Goal: Task Accomplishment & Management: Use online tool/utility

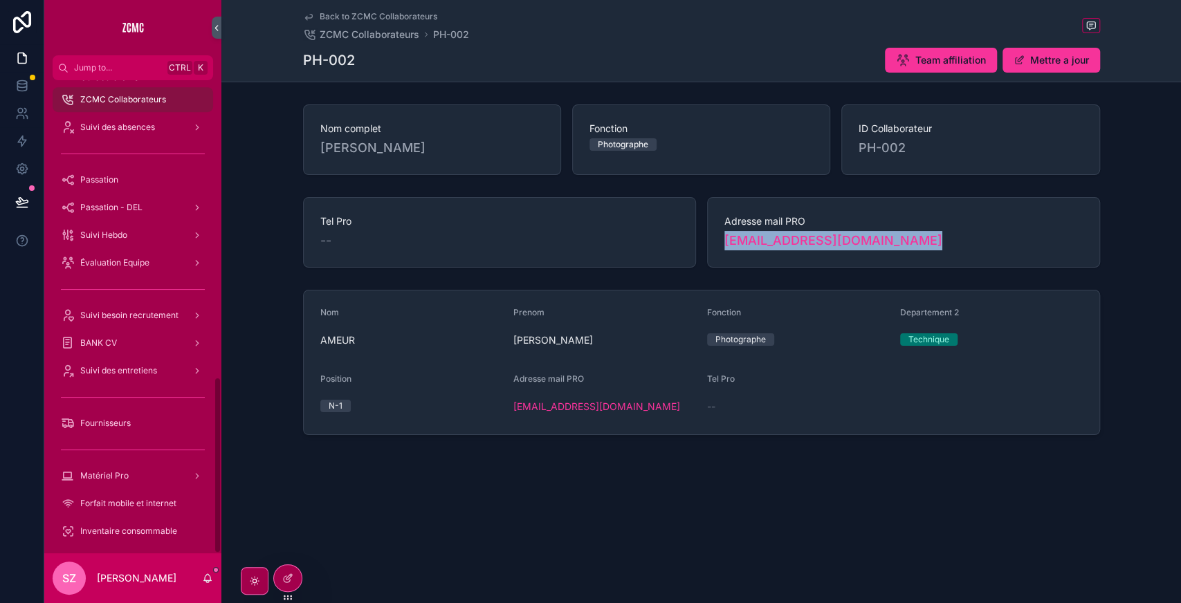
scroll to position [794, 0]
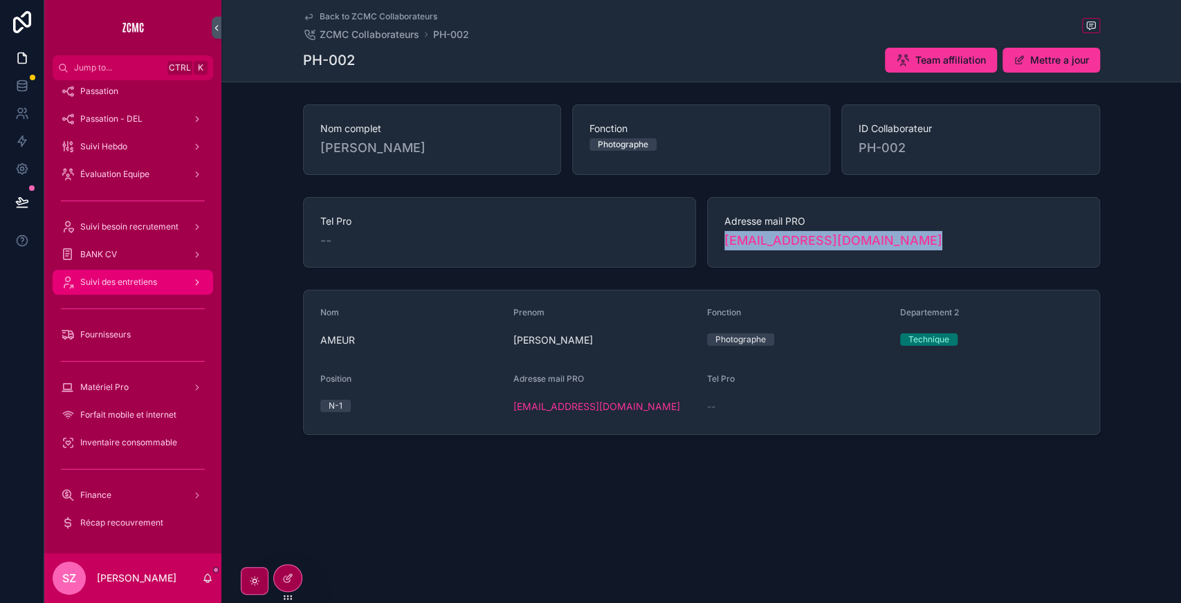
click at [150, 288] on div "Suivi des entretiens" at bounding box center [133, 282] width 144 height 22
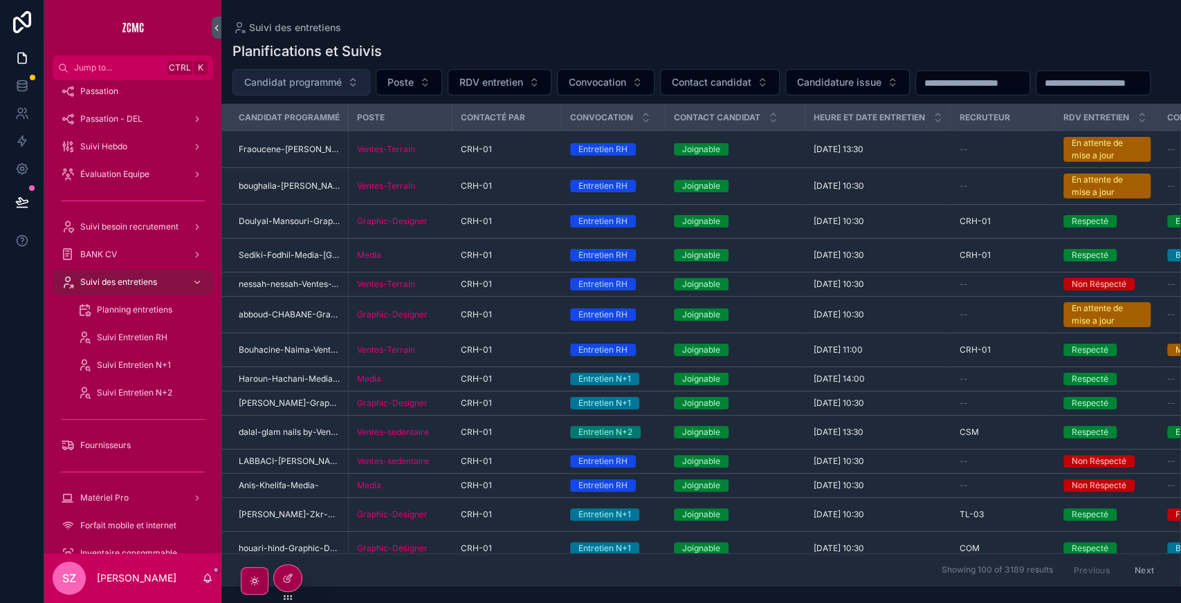
click at [296, 88] on span "Candidat programmé" at bounding box center [293, 82] width 98 height 14
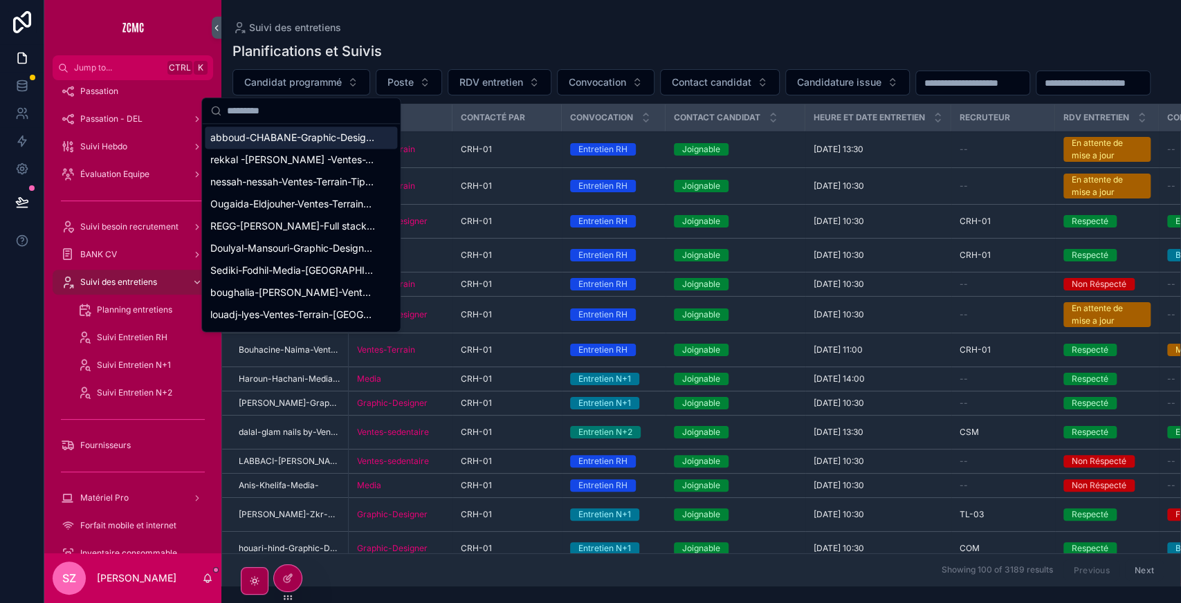
click at [275, 116] on input "scrollable content" at bounding box center [309, 110] width 165 height 25
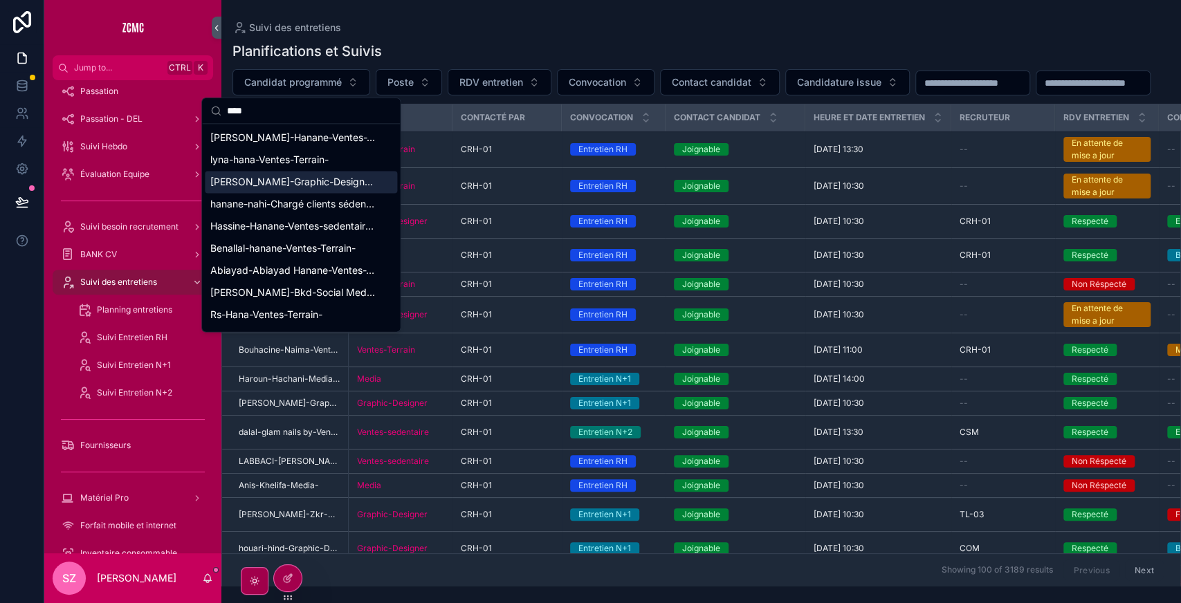
type input "****"
click at [274, 183] on span "Hana-Houari-Graphic-Designer-" at bounding box center [292, 182] width 165 height 14
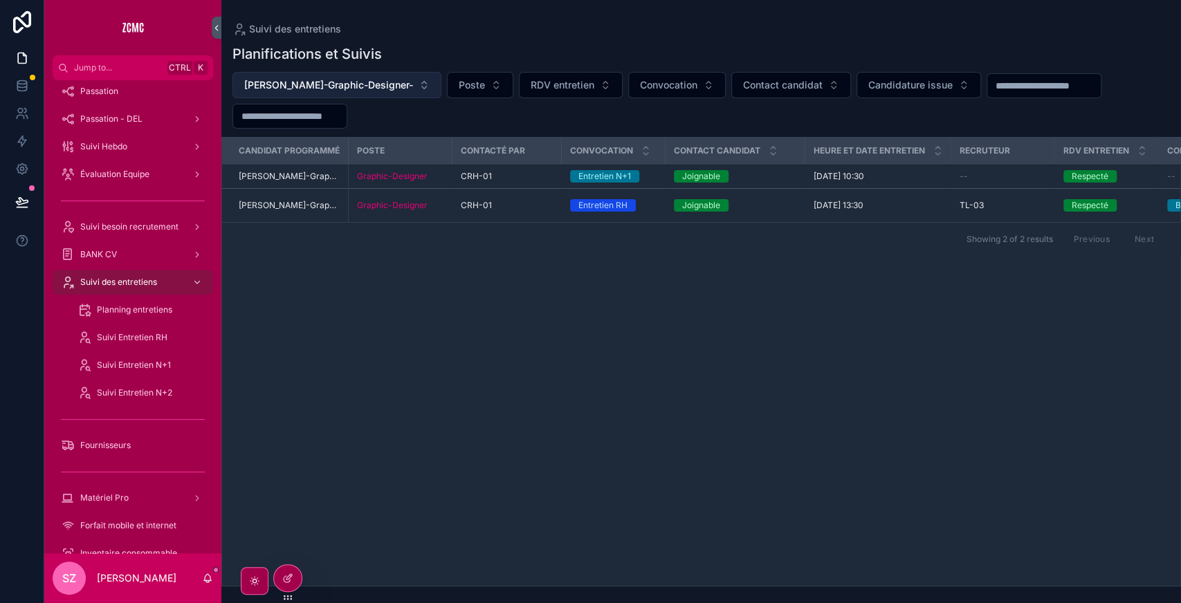
click at [315, 85] on span "Hana-Houari-Graphic-Designer-" at bounding box center [328, 85] width 169 height 14
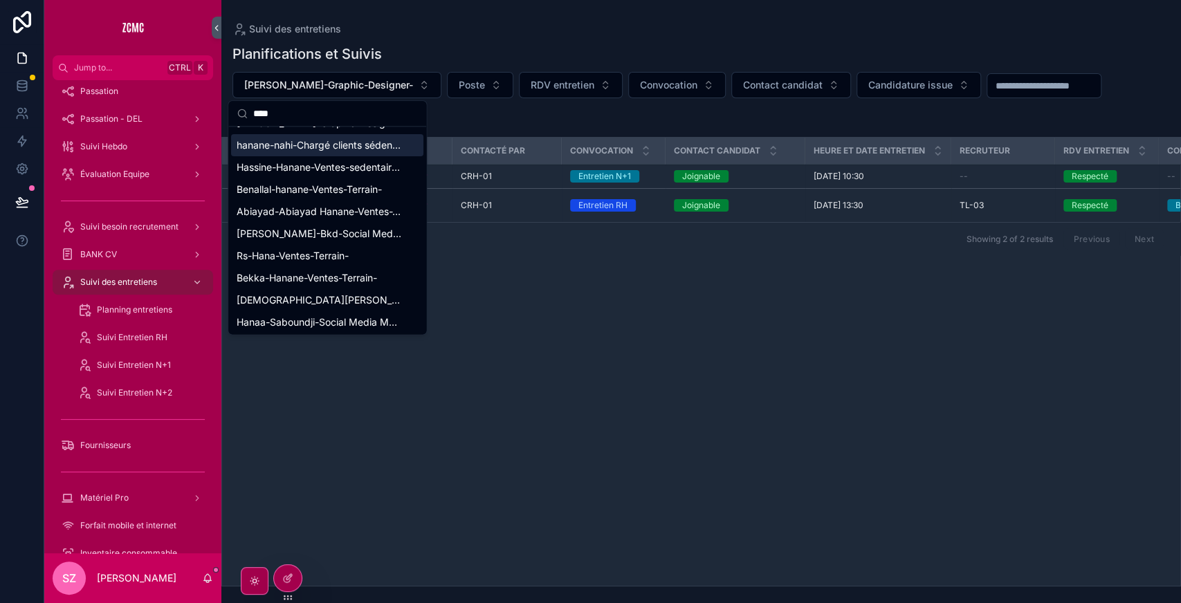
scroll to position [64, 0]
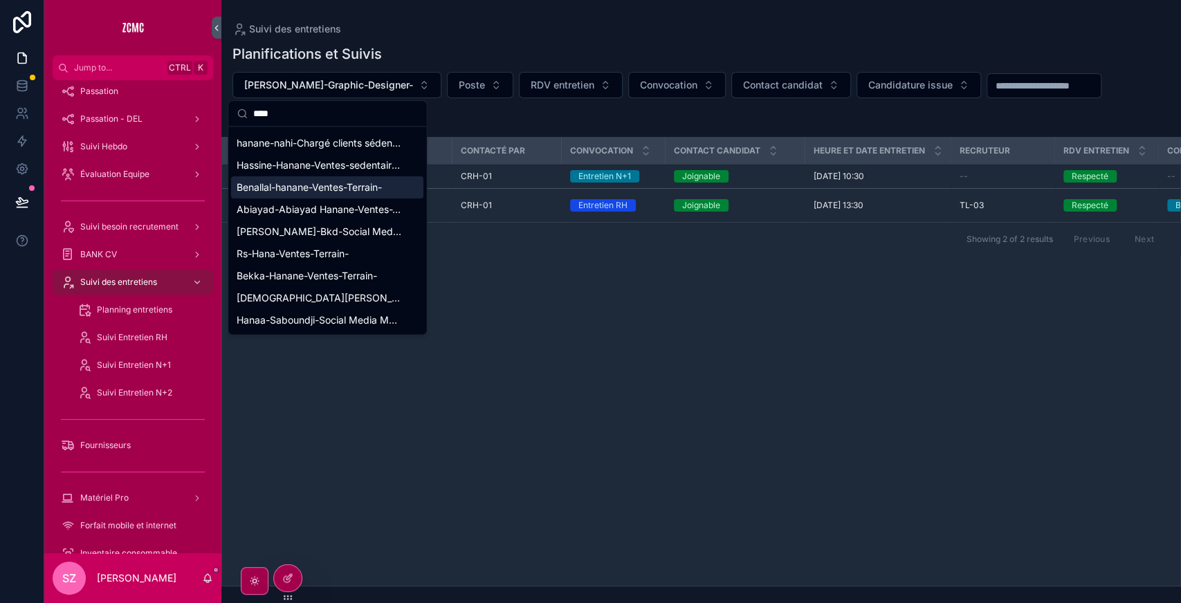
type input "****"
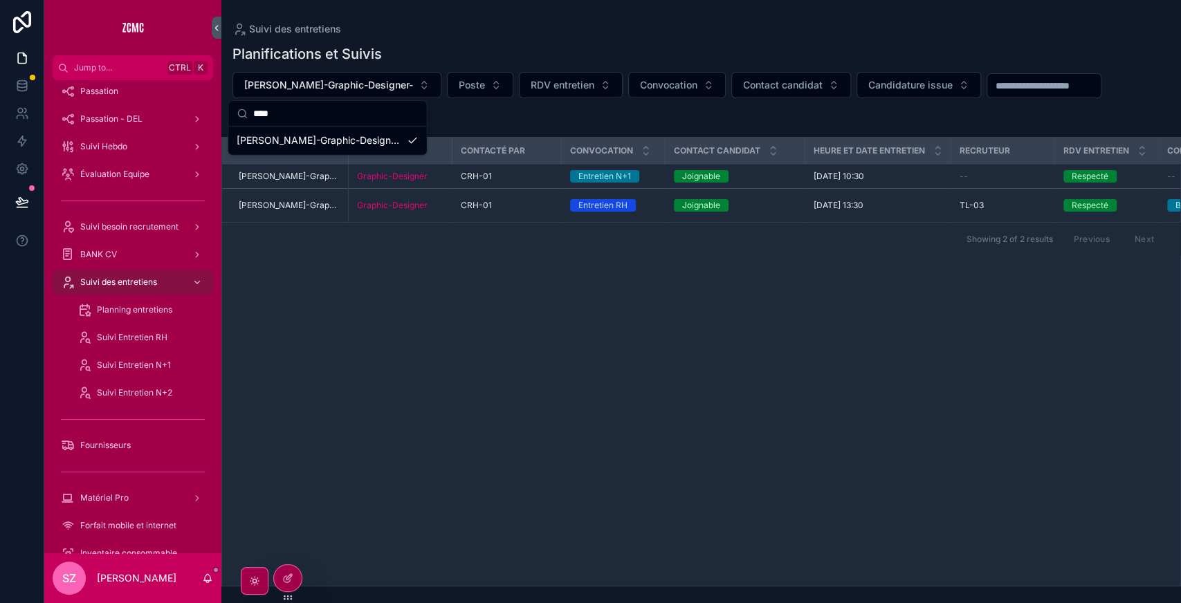
click at [566, 326] on div "Candidat programmé Poste Contacté par Convocation Contact candidat Heure et dat…" at bounding box center [701, 362] width 958 height 448
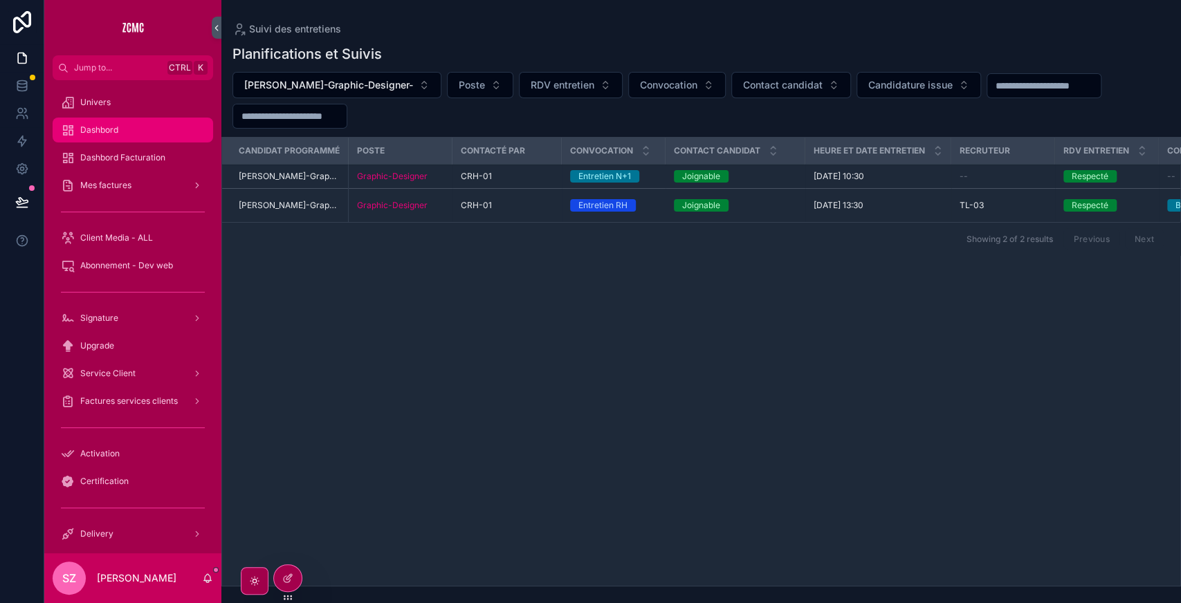
click at [105, 126] on span "Dashbord" at bounding box center [99, 130] width 38 height 11
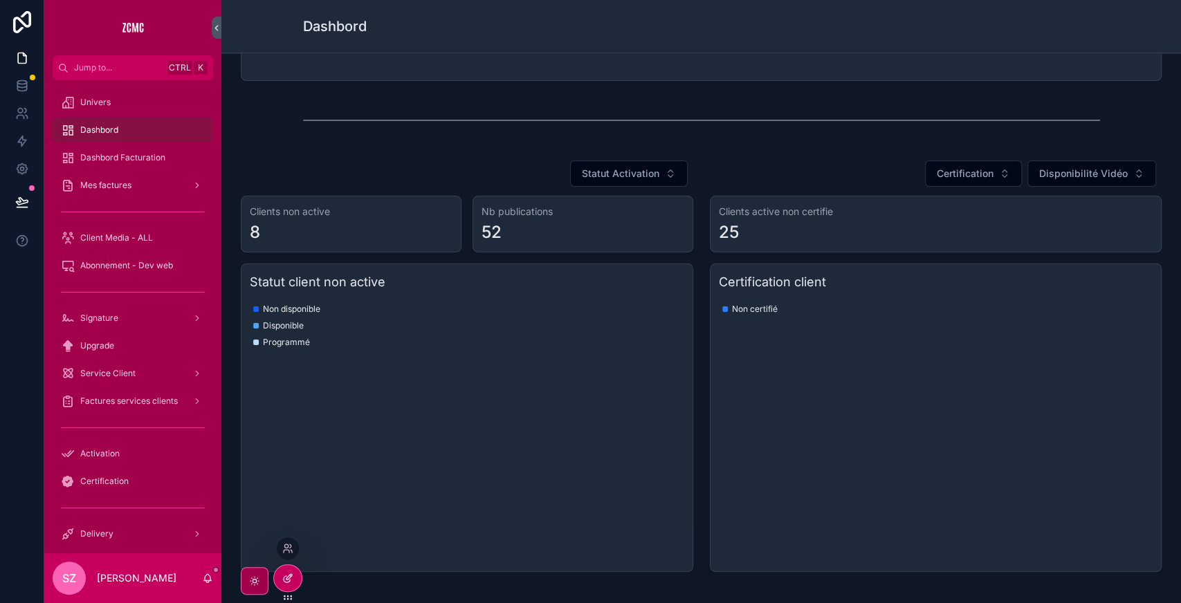
scroll to position [569, 0]
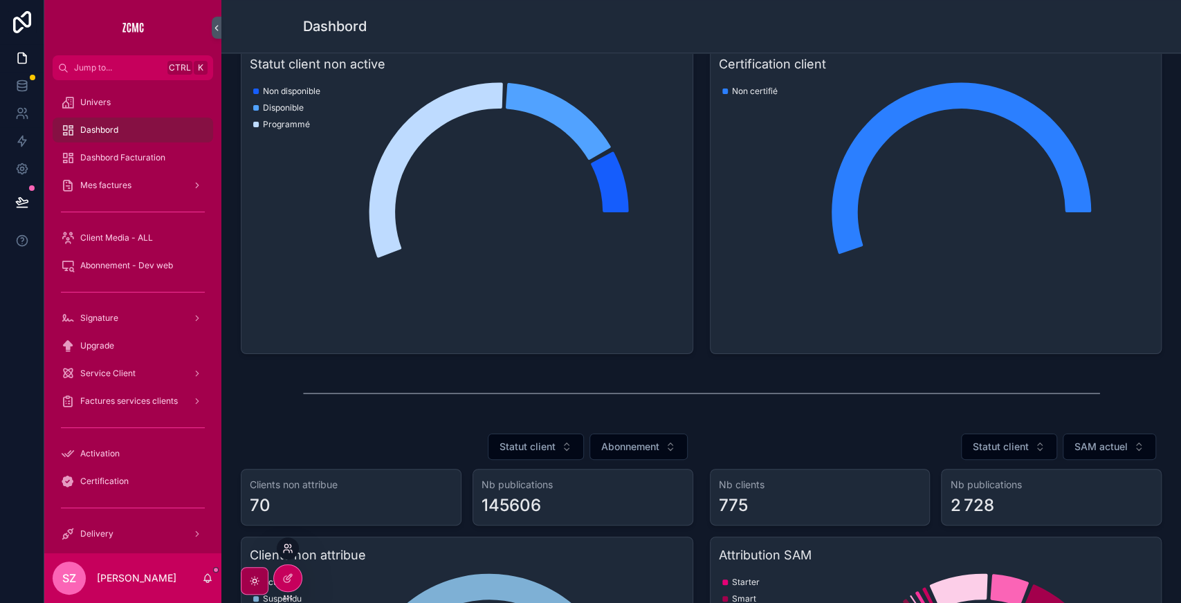
click at [284, 553] on icon at bounding box center [287, 548] width 11 height 11
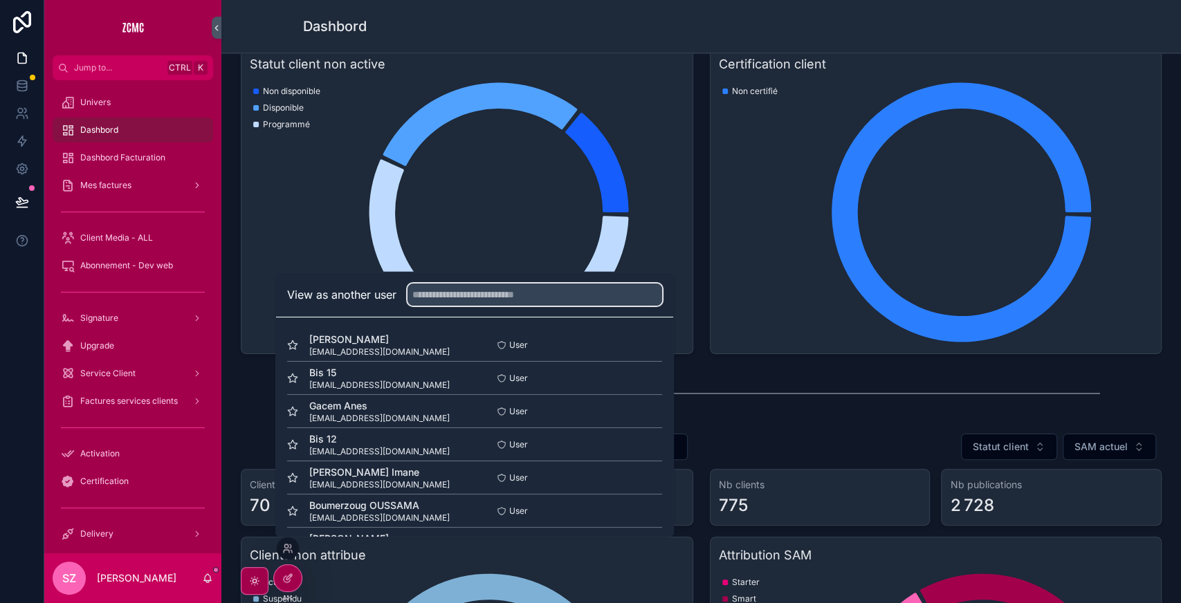
click at [476, 296] on input "text" at bounding box center [534, 295] width 255 height 22
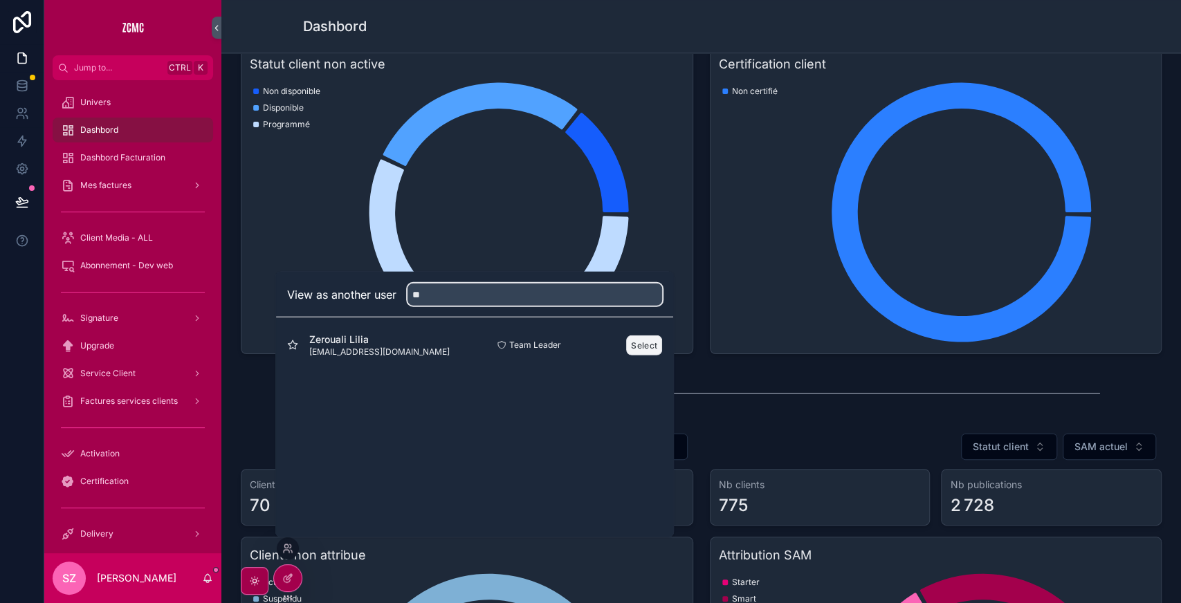
type input "**"
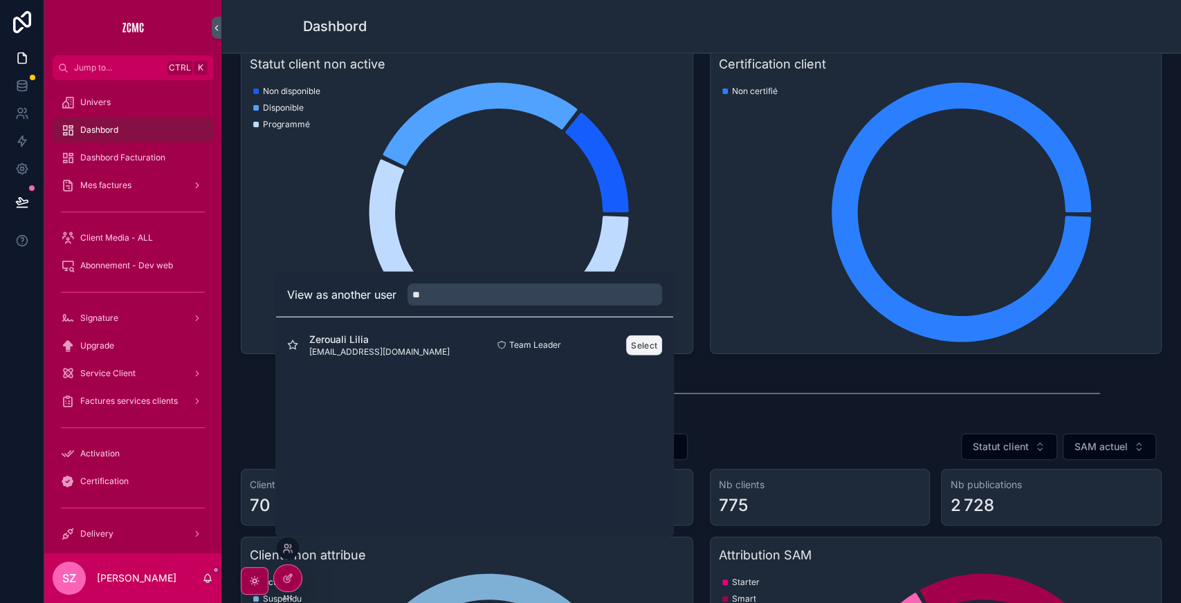
click at [650, 345] on button "Select" at bounding box center [644, 345] width 36 height 20
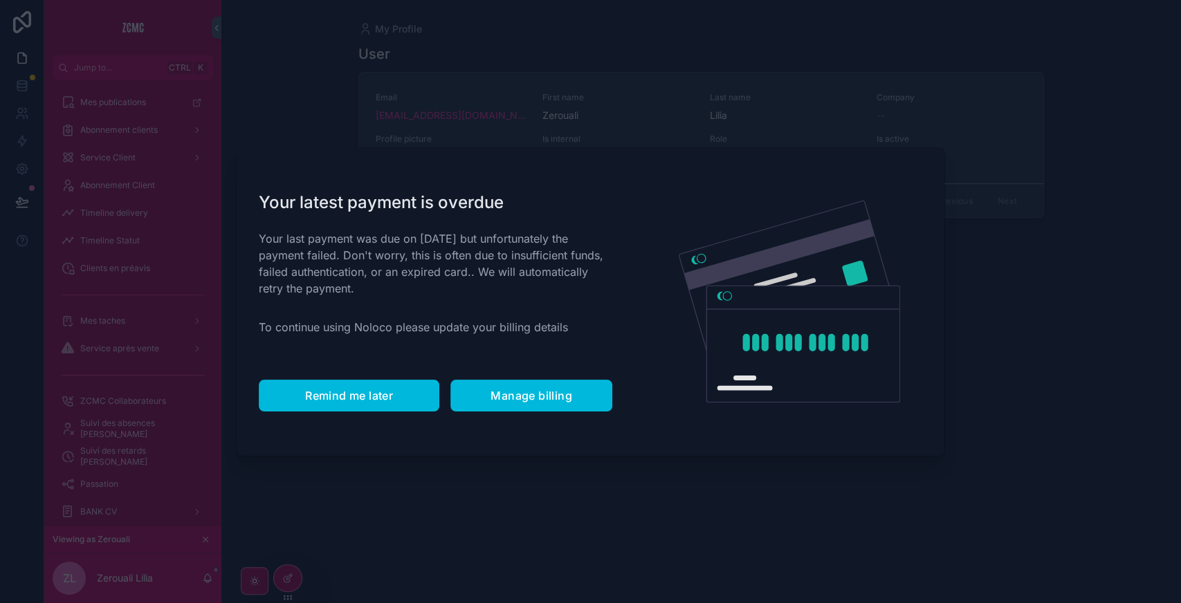
click at [354, 387] on button "Remind me later" at bounding box center [349, 396] width 181 height 32
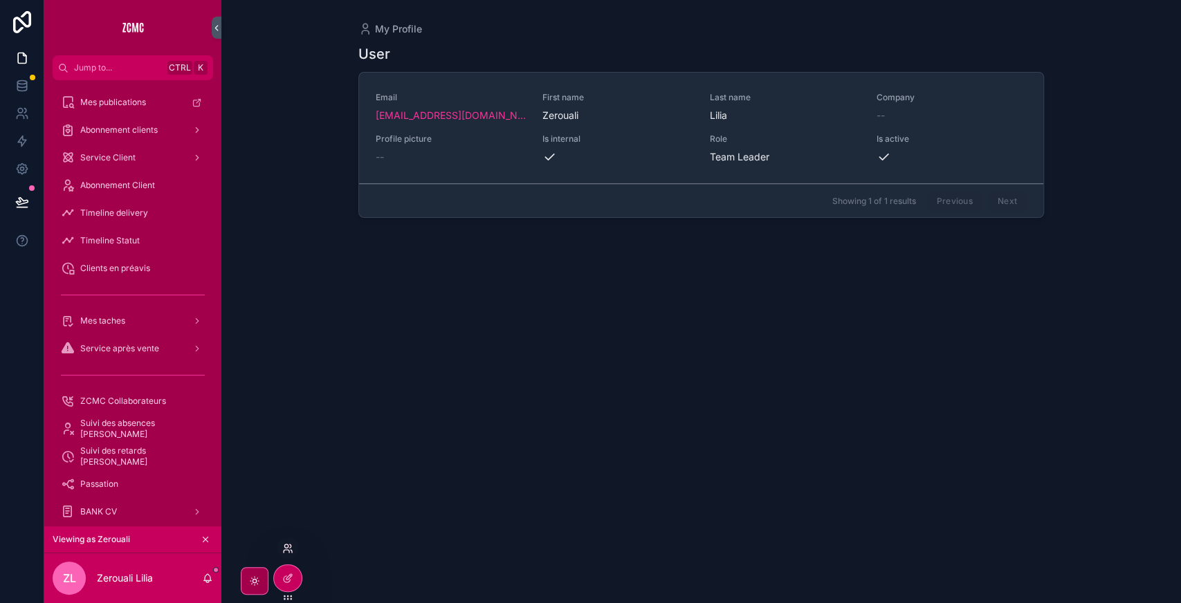
click at [286, 550] on icon at bounding box center [287, 551] width 6 height 3
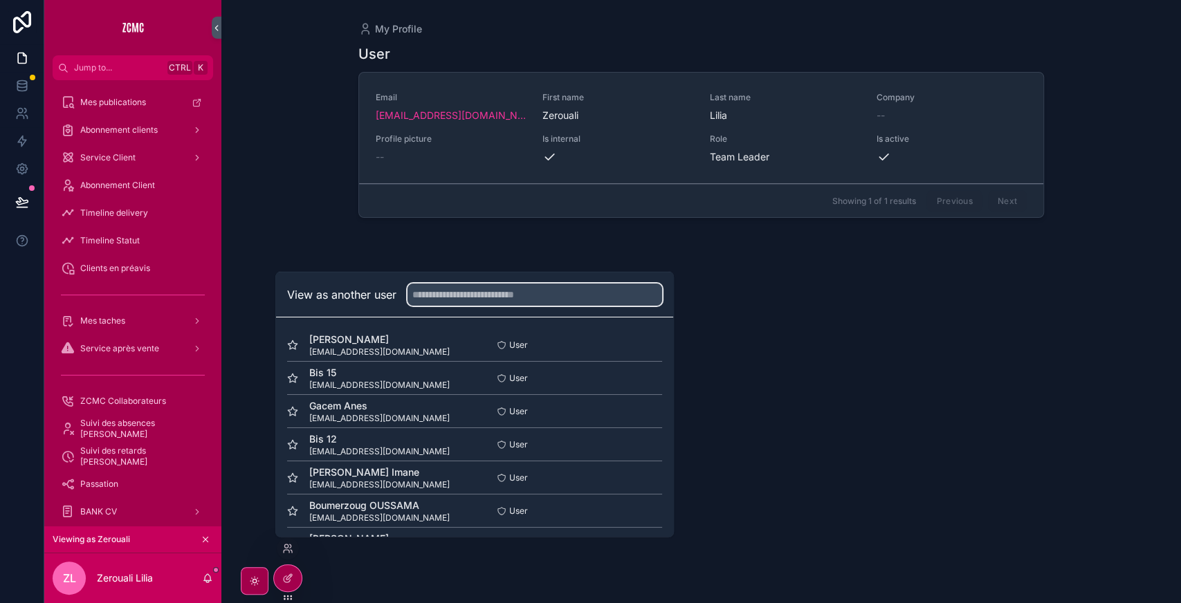
click at [441, 304] on input "text" at bounding box center [534, 295] width 255 height 22
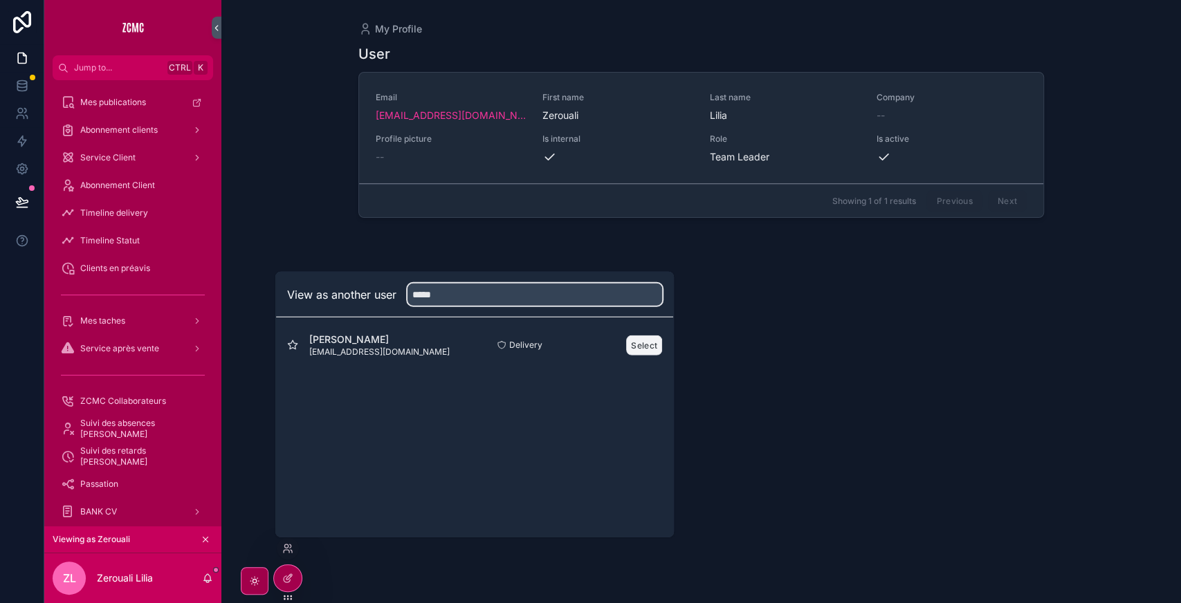
type input "*****"
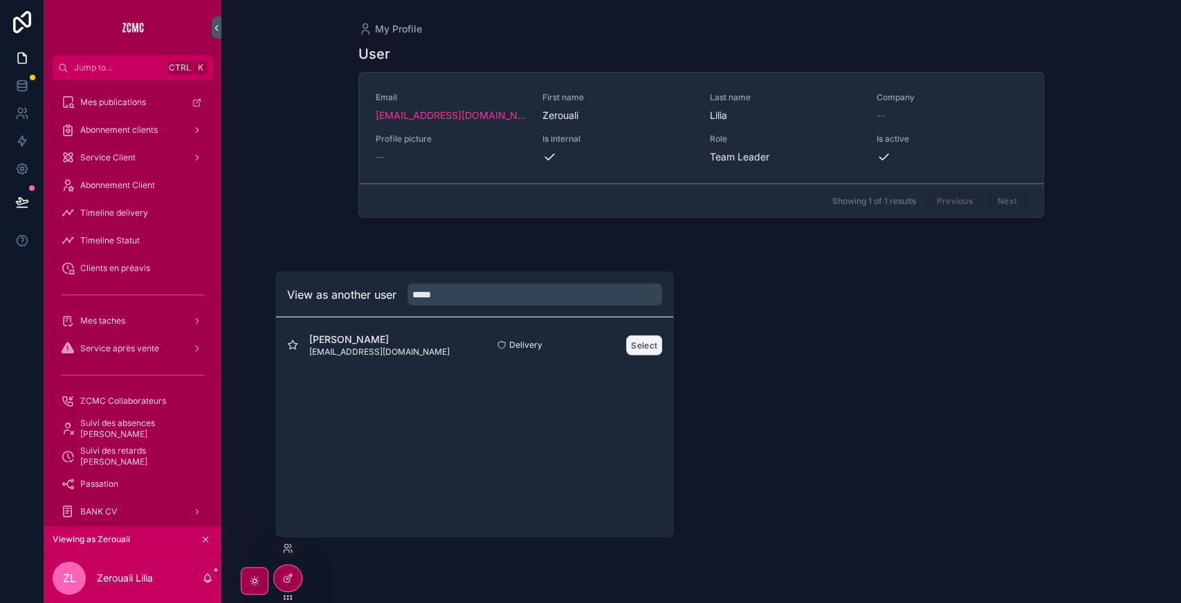
click at [643, 344] on button "Select" at bounding box center [644, 345] width 36 height 20
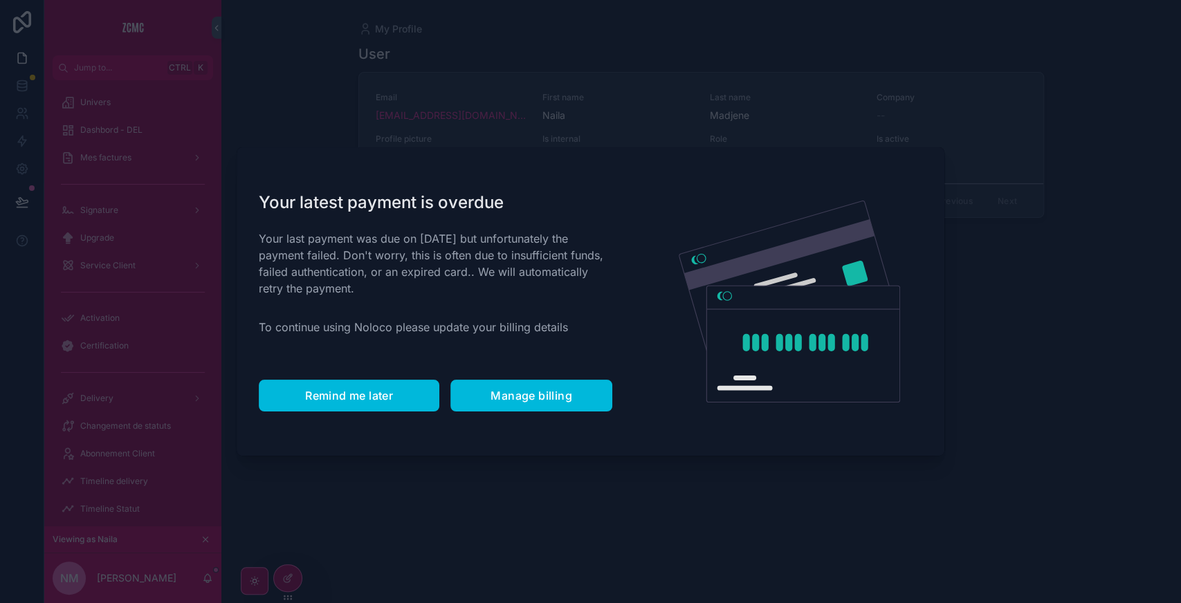
click at [344, 403] on button "Remind me later" at bounding box center [349, 396] width 181 height 32
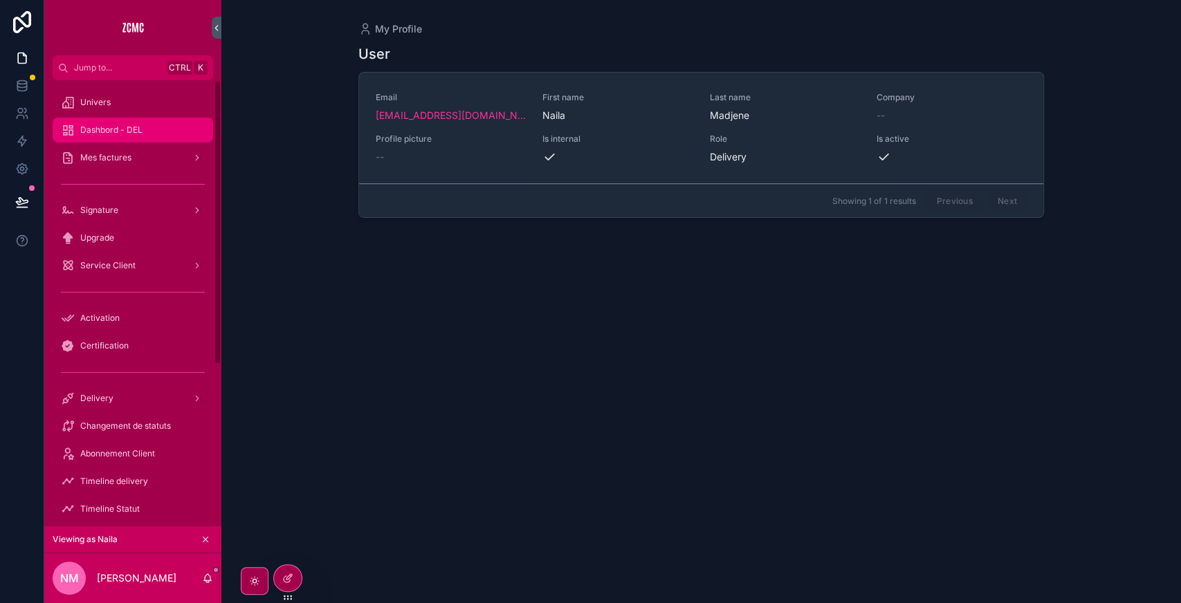
click at [160, 125] on div "Dashbord - DEL" at bounding box center [133, 130] width 144 height 22
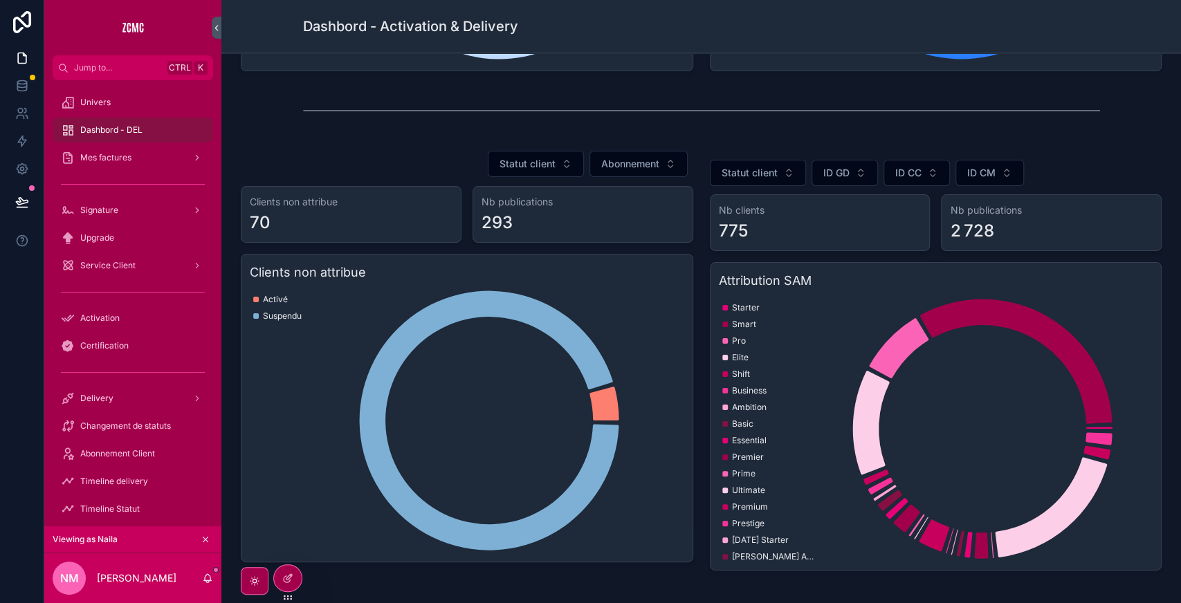
scroll to position [542, 0]
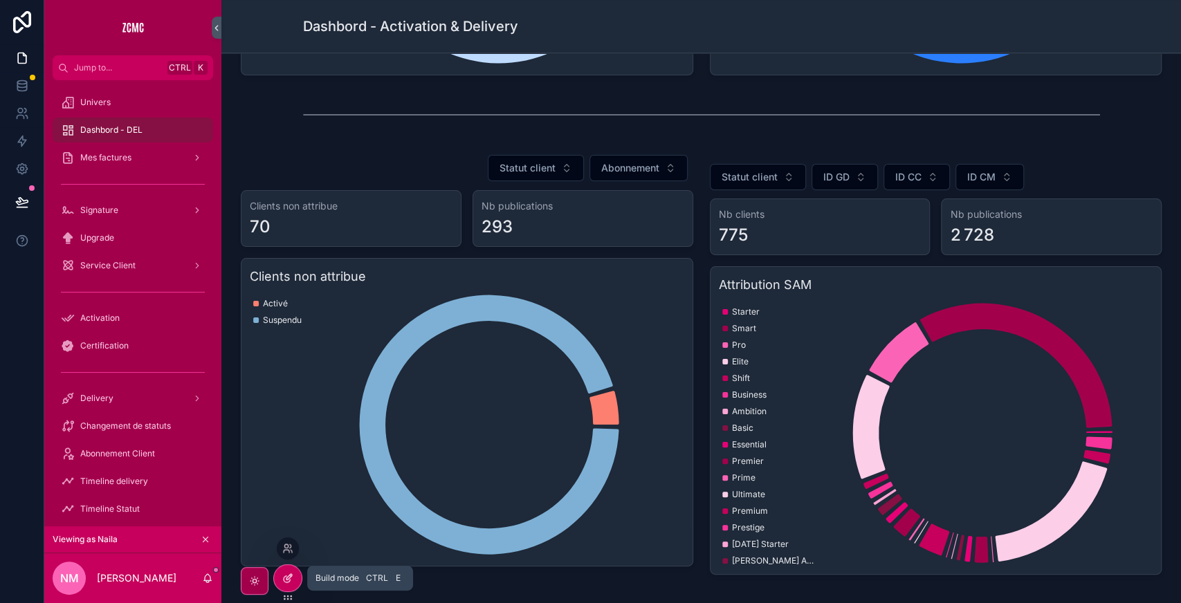
click at [290, 579] on icon at bounding box center [287, 578] width 11 height 11
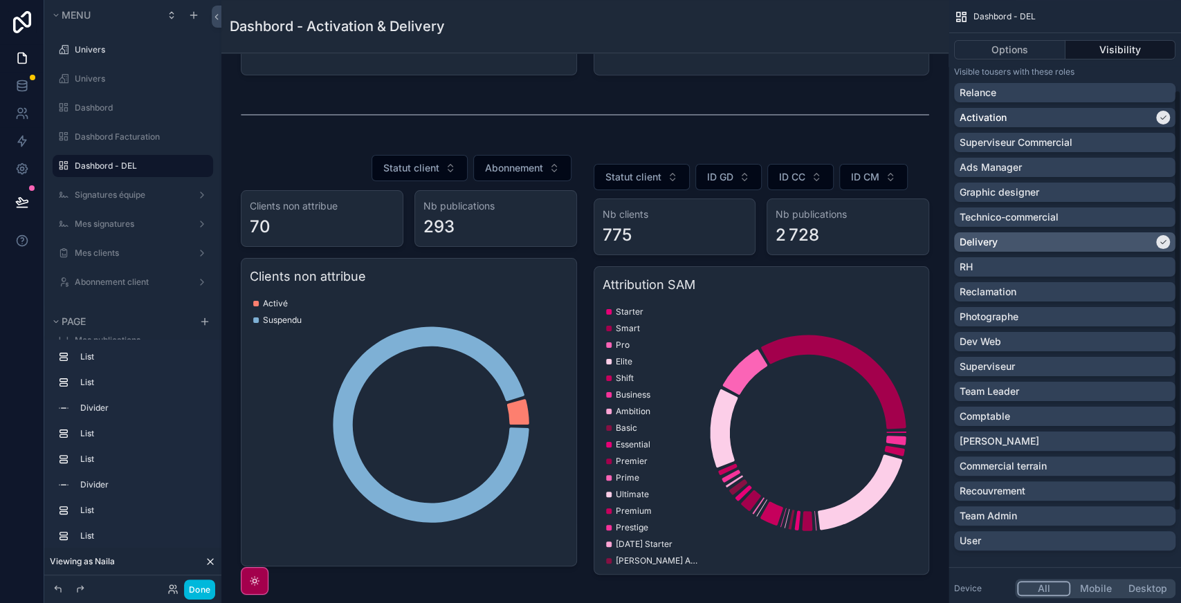
scroll to position [130, 0]
click at [1056, 397] on div "Team Leader" at bounding box center [1064, 389] width 221 height 19
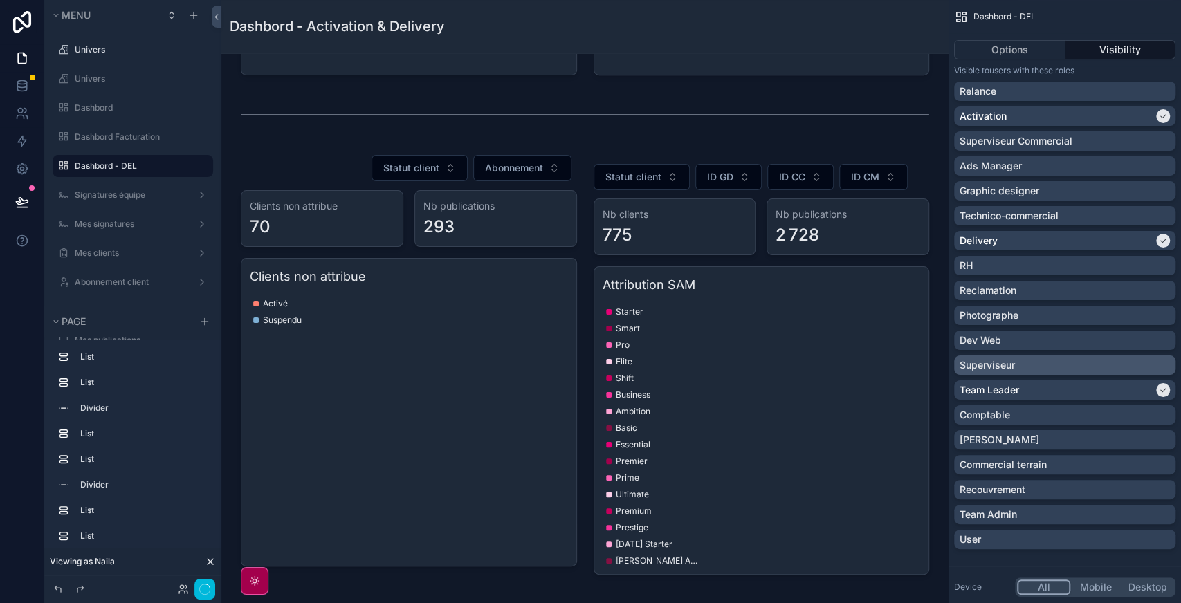
click at [1059, 369] on div "Superviseur" at bounding box center [1064, 365] width 210 height 14
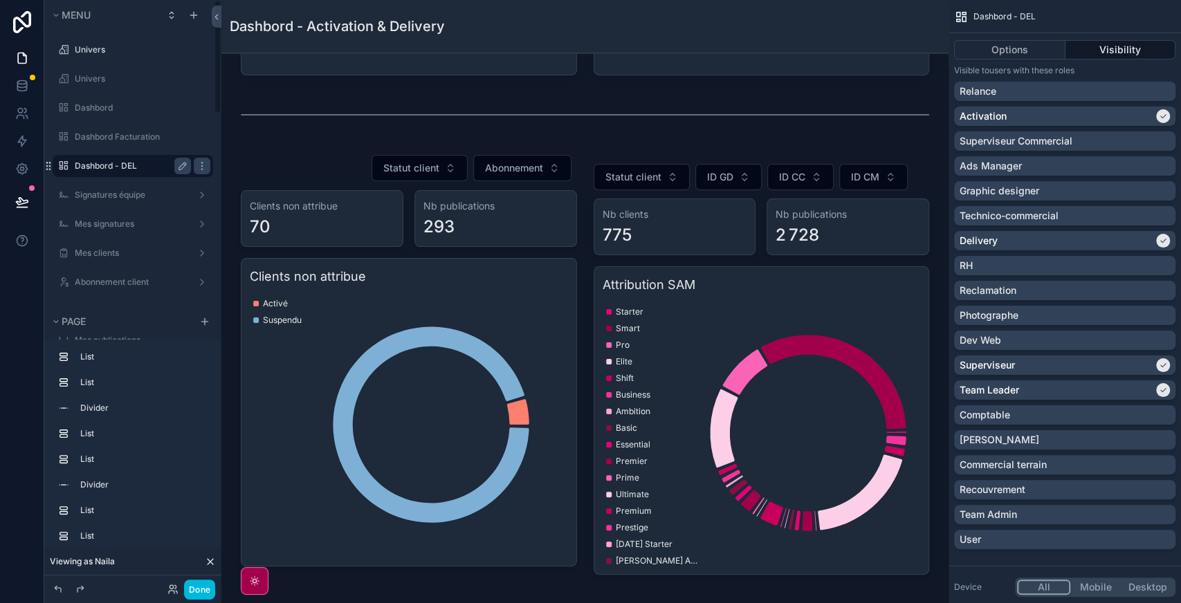
click at [136, 167] on label "Dashbord - DEL" at bounding box center [130, 165] width 111 height 11
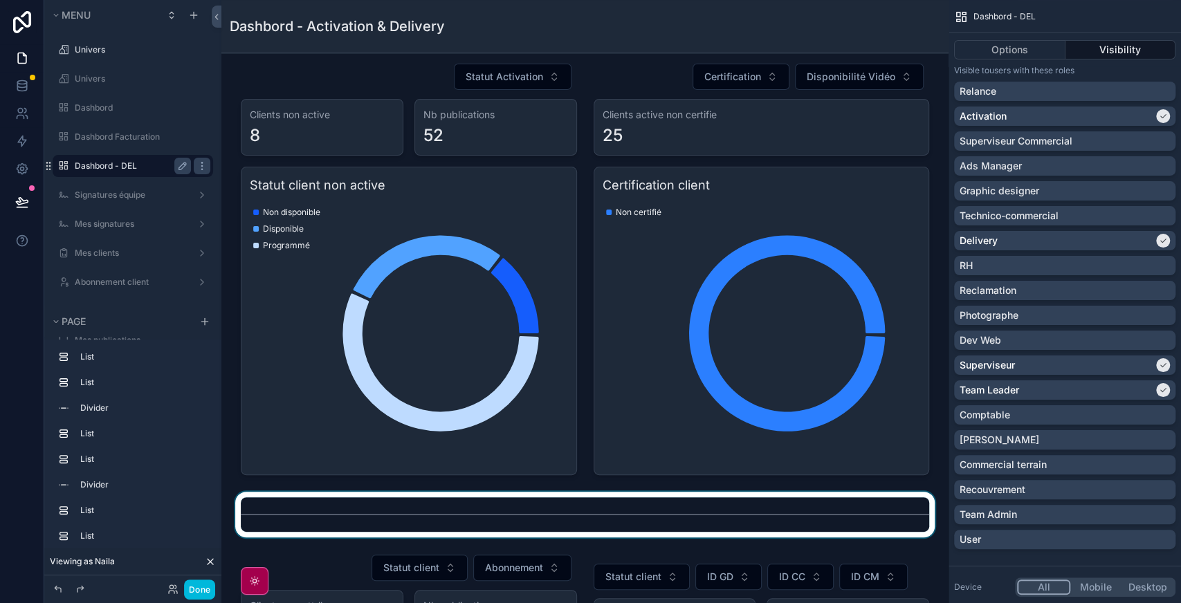
scroll to position [0, 0]
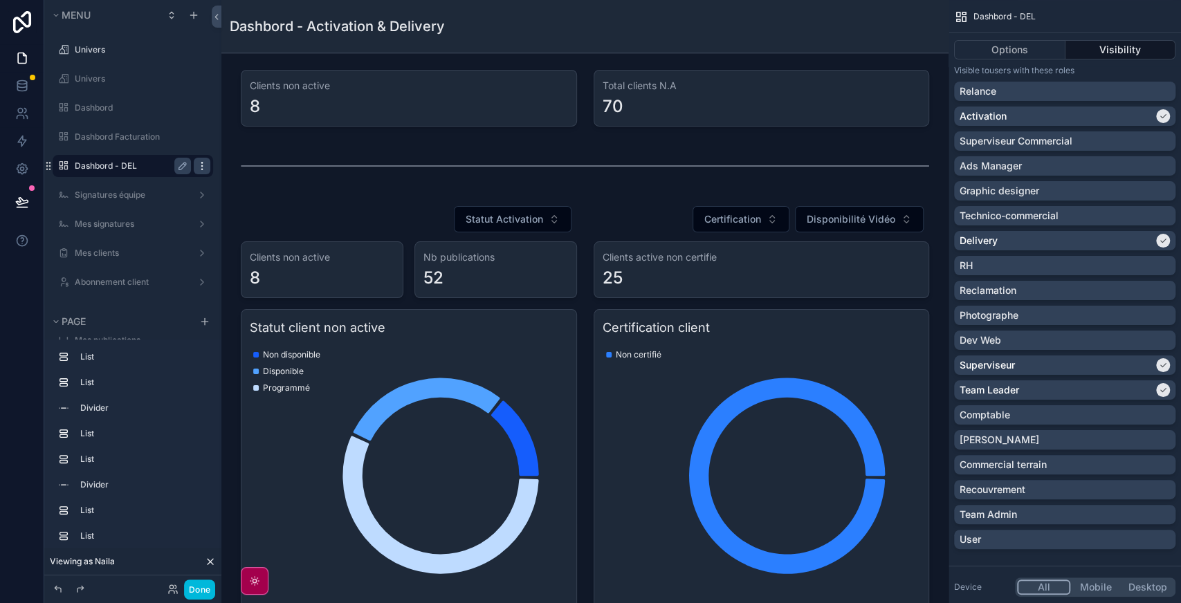
click at [205, 169] on icon "scrollable content" at bounding box center [201, 165] width 11 height 11
click at [261, 158] on span "Clone" at bounding box center [259, 156] width 26 height 14
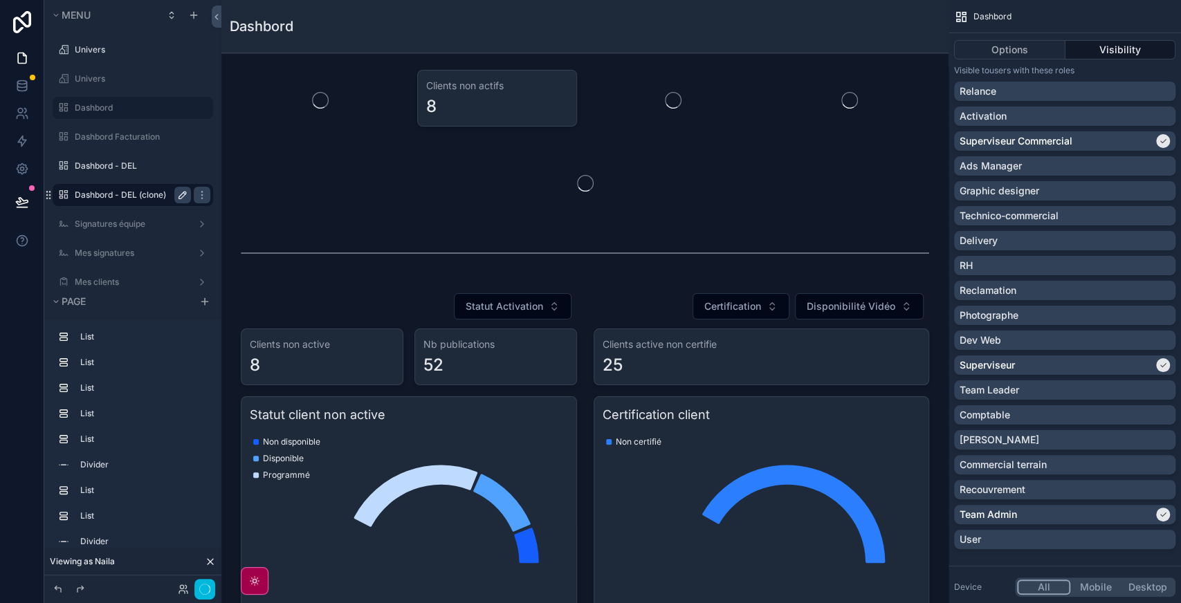
click at [181, 198] on icon "scrollable content" at bounding box center [182, 195] width 7 height 7
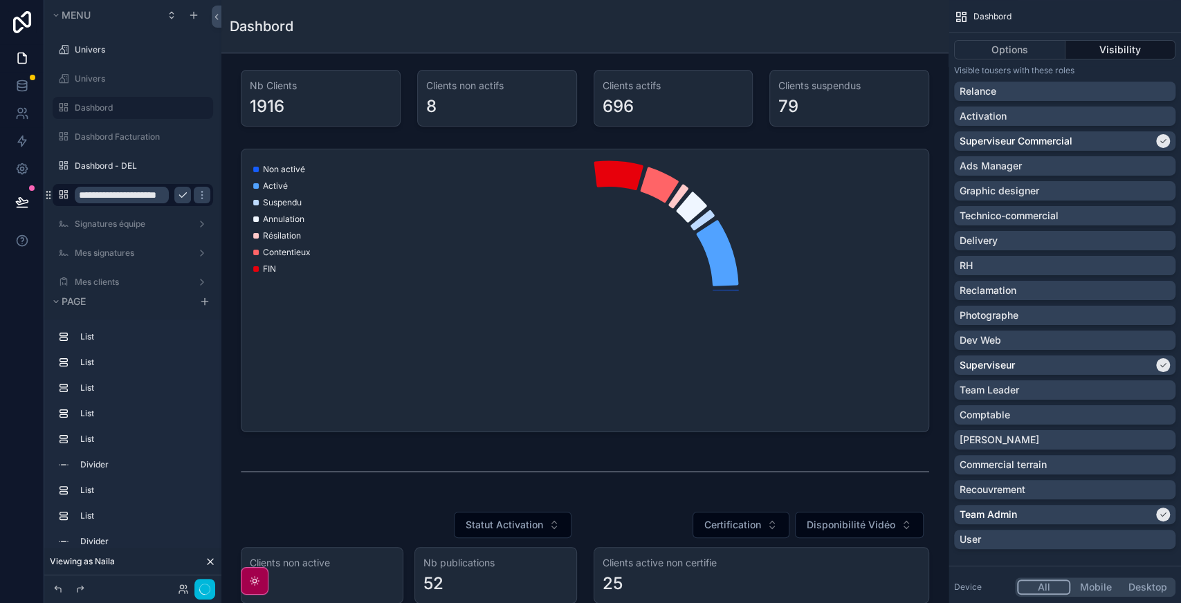
click at [134, 195] on input "**********" at bounding box center [122, 195] width 94 height 17
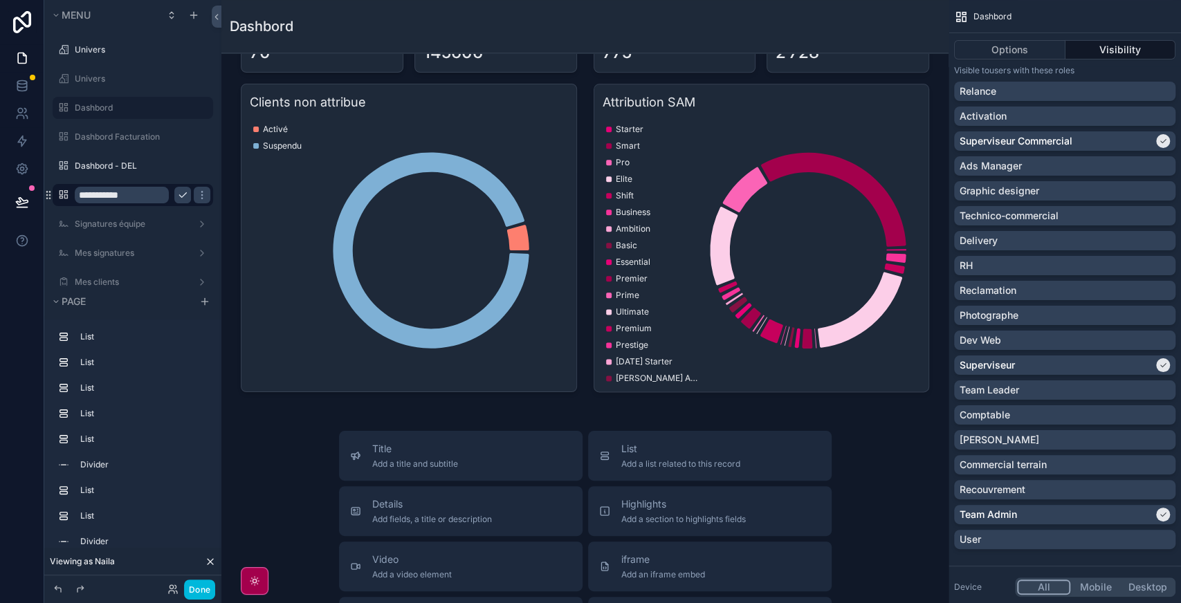
scroll to position [818, 0]
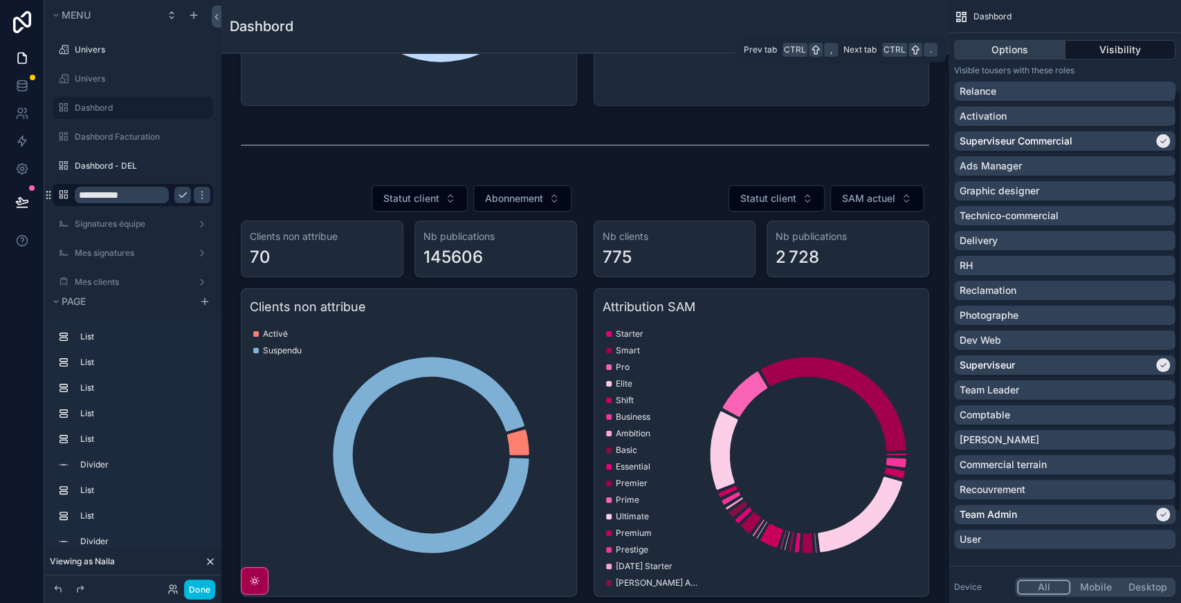
click at [986, 51] on button "Options" at bounding box center [1009, 49] width 111 height 19
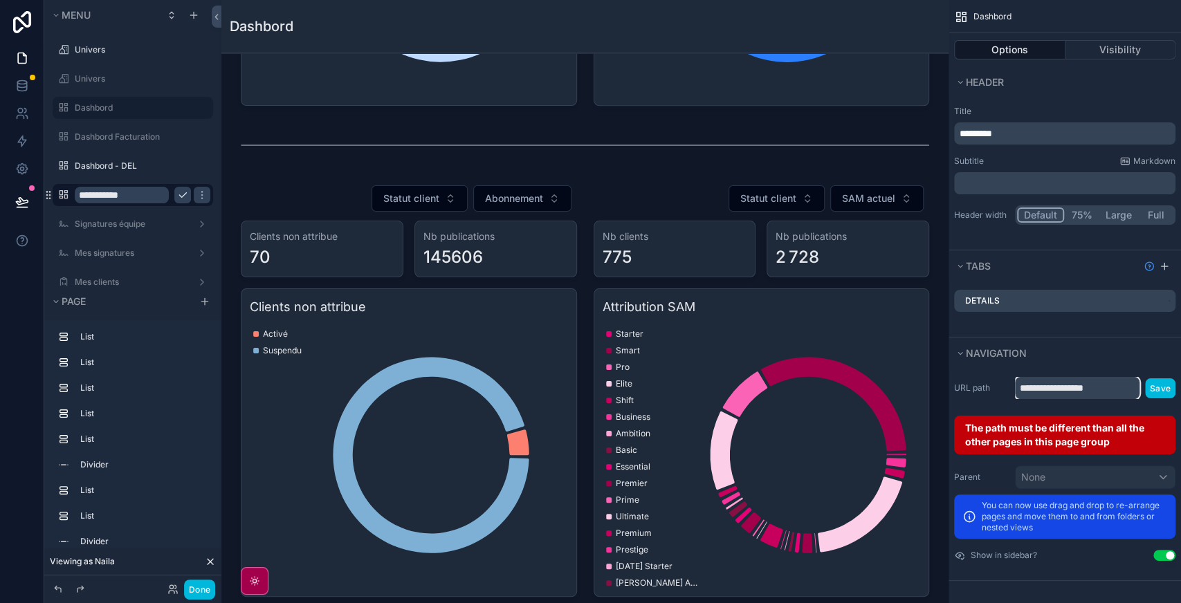
click at [1086, 383] on input "**********" at bounding box center [1077, 388] width 125 height 22
click at [132, 191] on input "**********" at bounding box center [122, 195] width 94 height 17
type input "**********"
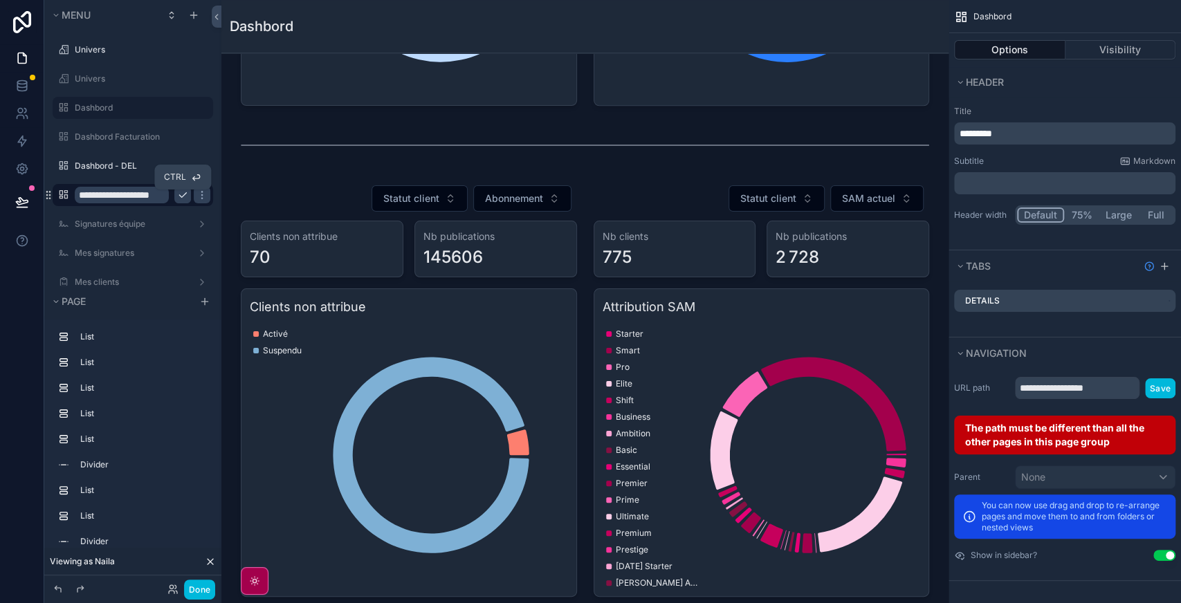
click at [179, 195] on icon "scrollable content" at bounding box center [182, 195] width 7 height 5
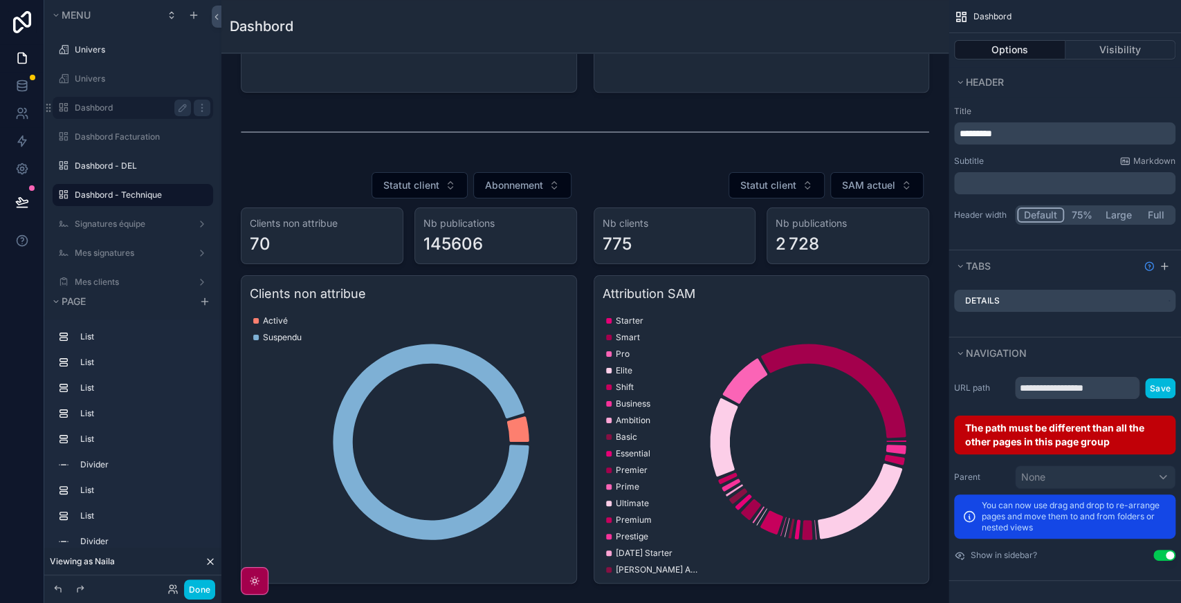
click at [109, 107] on label "Dashbord" at bounding box center [130, 107] width 111 height 11
click at [203, 195] on icon "scrollable content" at bounding box center [201, 195] width 11 height 11
click at [255, 203] on span "Remove" at bounding box center [264, 205] width 37 height 14
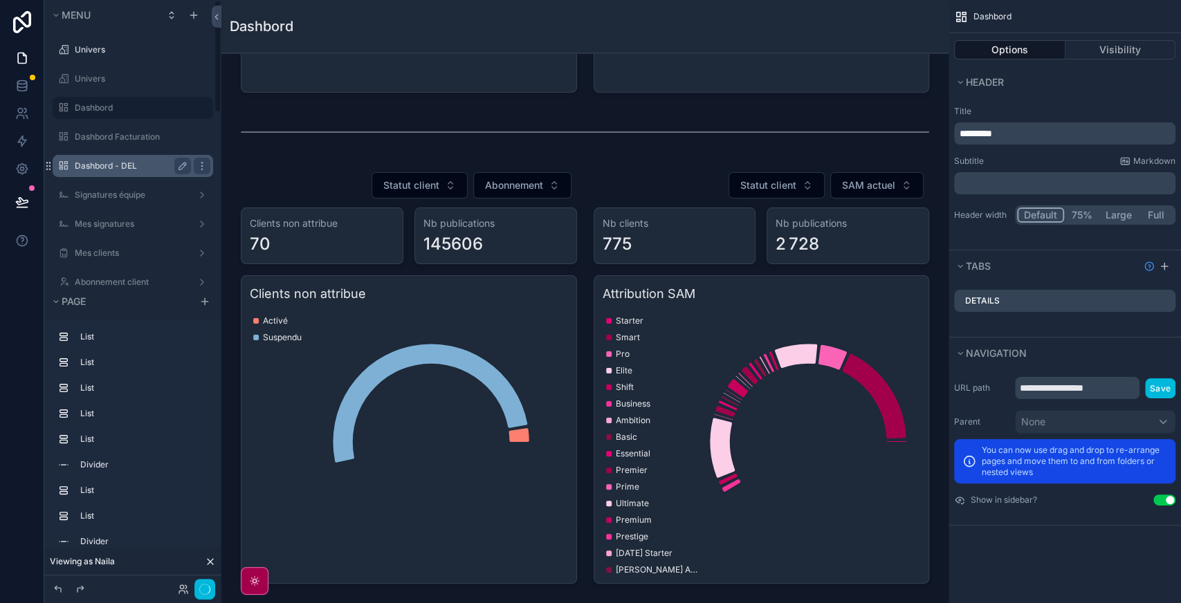
click at [125, 168] on label "Dashbord - DEL" at bounding box center [130, 165] width 111 height 11
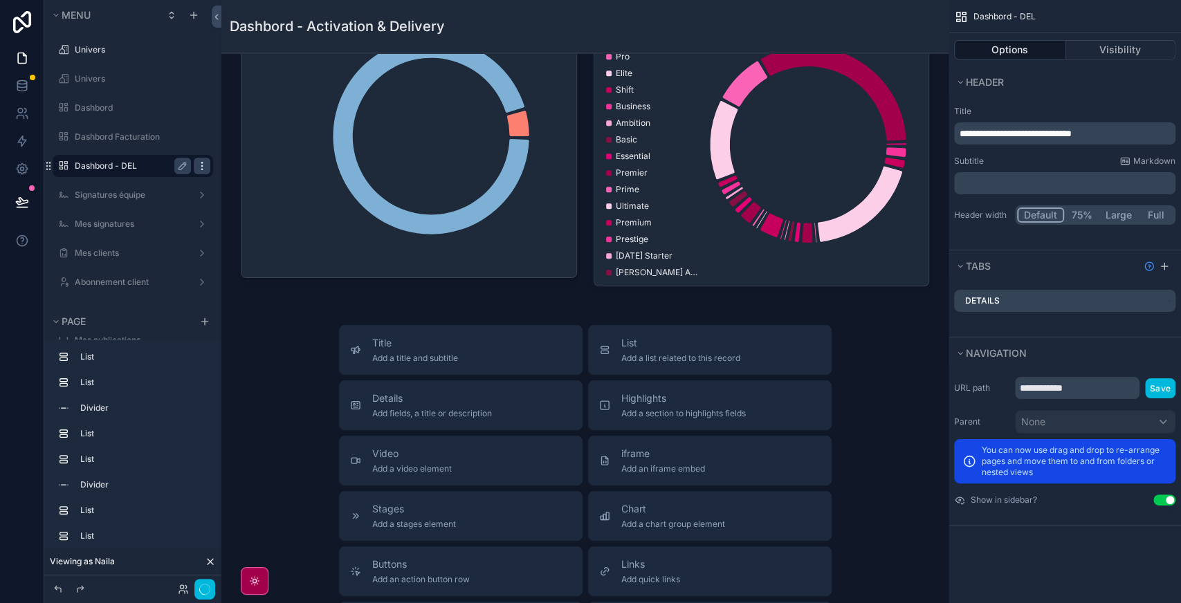
click at [199, 165] on icon "scrollable content" at bounding box center [201, 165] width 11 height 11
click at [245, 152] on div "Clone" at bounding box center [251, 156] width 42 height 14
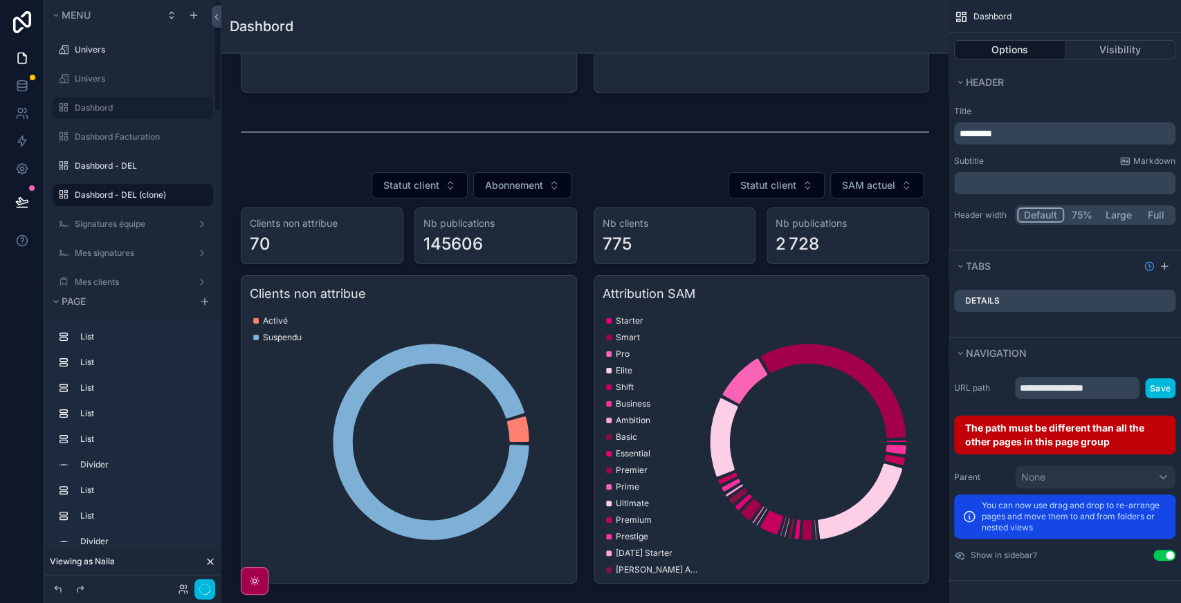
click at [130, 193] on label "Dashbord - DEL (clone)" at bounding box center [140, 195] width 130 height 11
drag, startPoint x: 1067, startPoint y: 383, endPoint x: 1139, endPoint y: 382, distance: 71.9
click at [1139, 382] on input "**********" at bounding box center [1077, 388] width 125 height 22
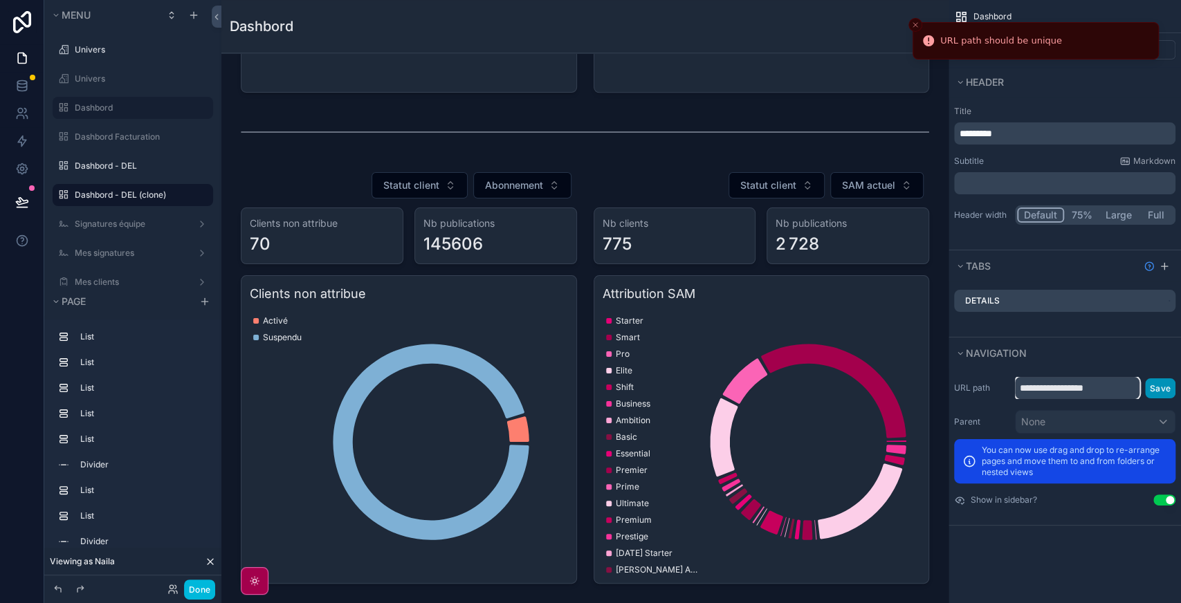
type input "**********"
click at [1161, 387] on button "Save" at bounding box center [1160, 388] width 30 height 20
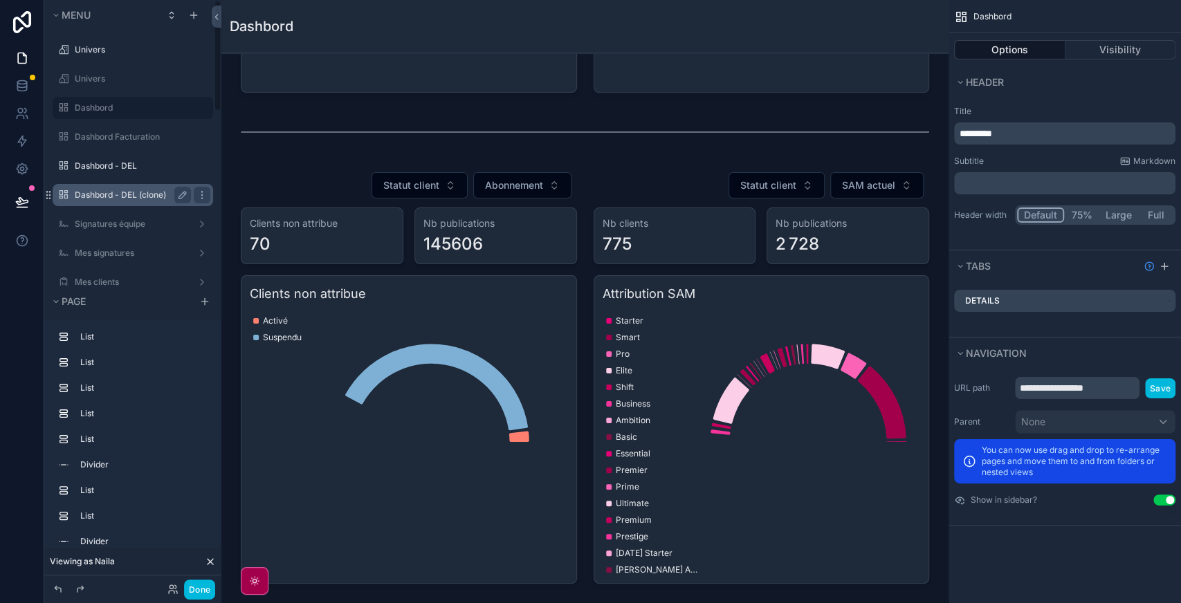
click at [120, 190] on label "Dashbord - DEL (clone)" at bounding box center [130, 195] width 111 height 11
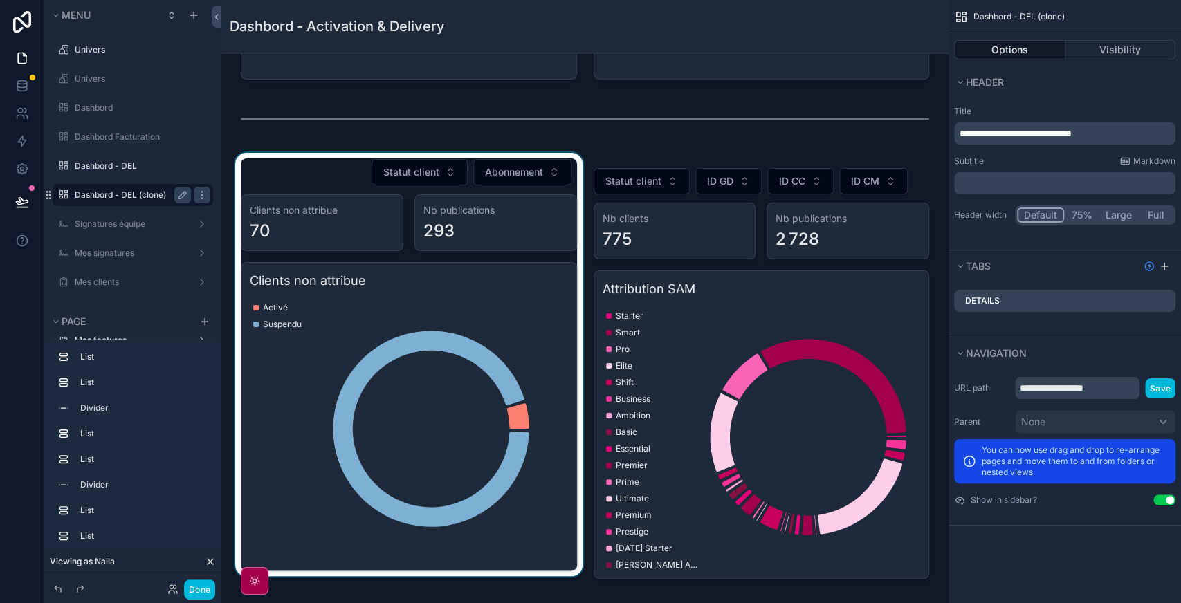
scroll to position [531, 0]
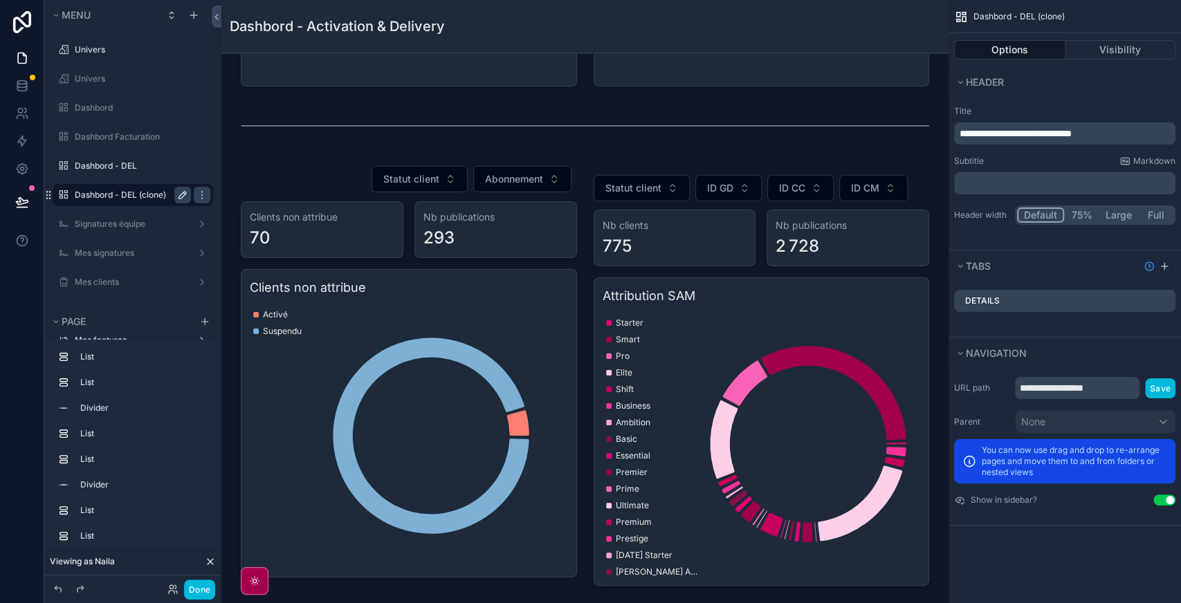
click at [181, 196] on icon "scrollable content" at bounding box center [182, 195] width 11 height 11
click at [134, 197] on input "**********" at bounding box center [122, 195] width 94 height 17
type input "**********"
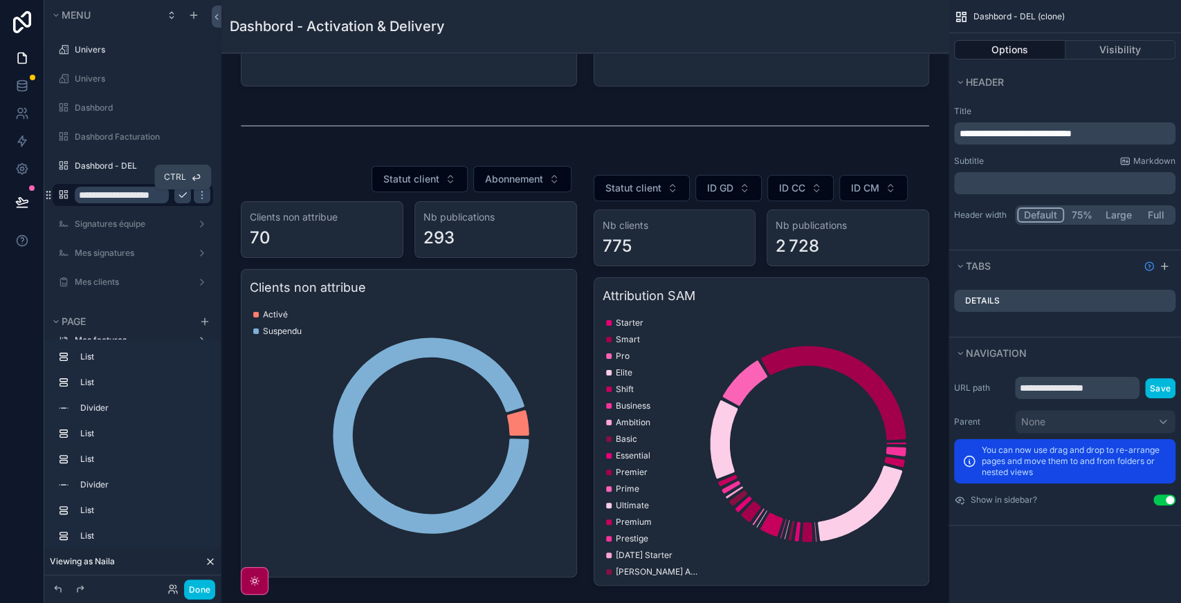
click at [184, 192] on icon "scrollable content" at bounding box center [182, 195] width 11 height 11
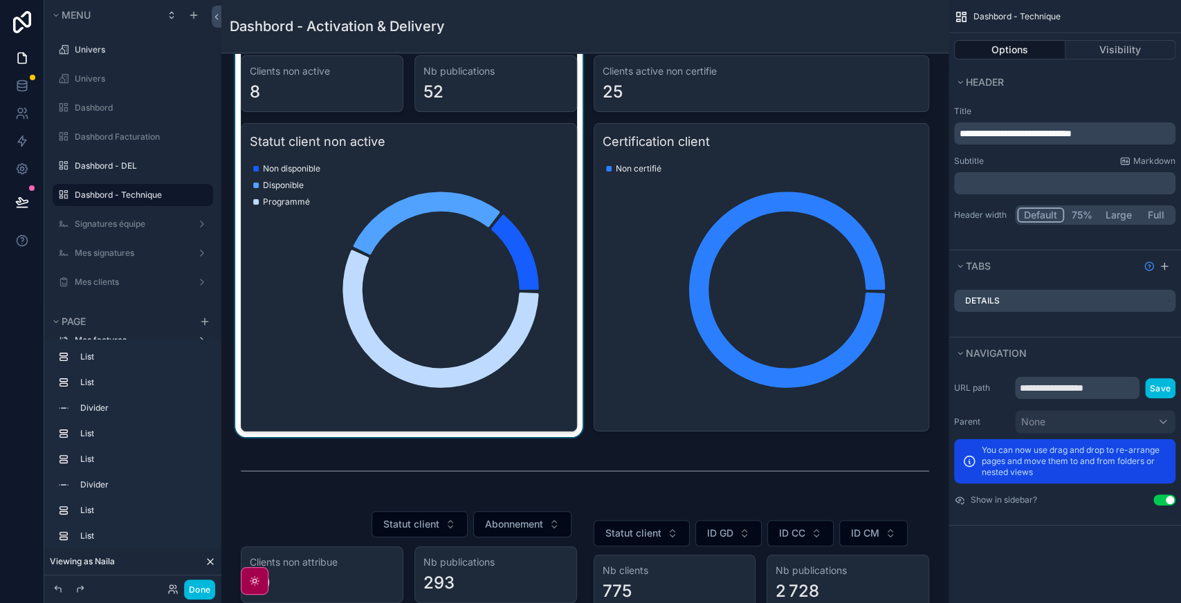
scroll to position [53, 0]
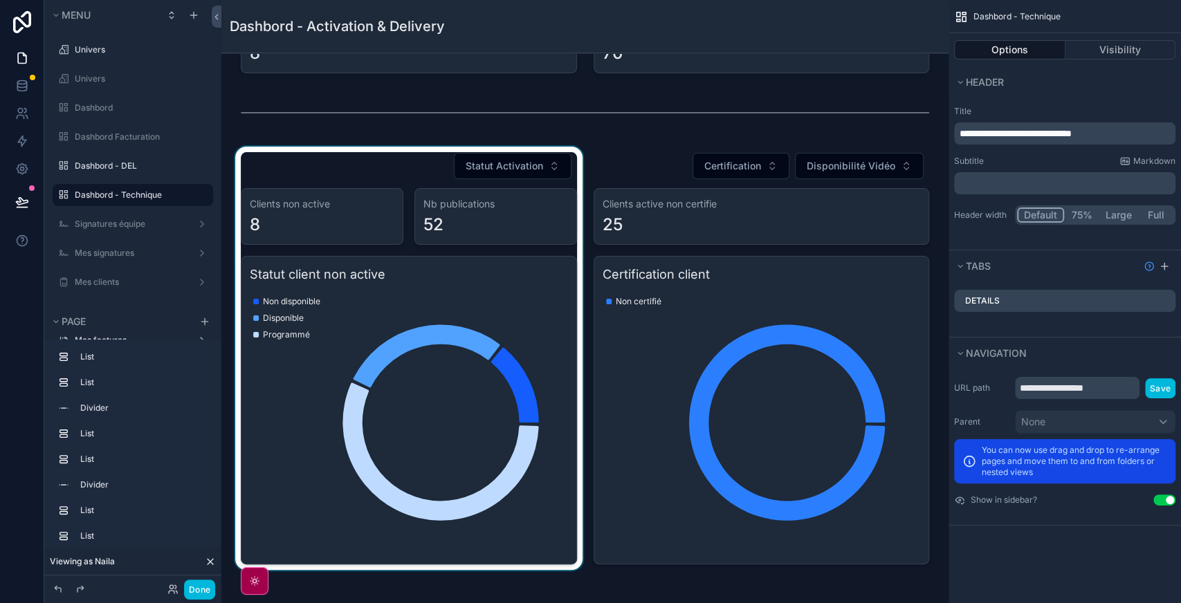
click at [406, 160] on div "scrollable content" at bounding box center [408, 358] width 353 height 423
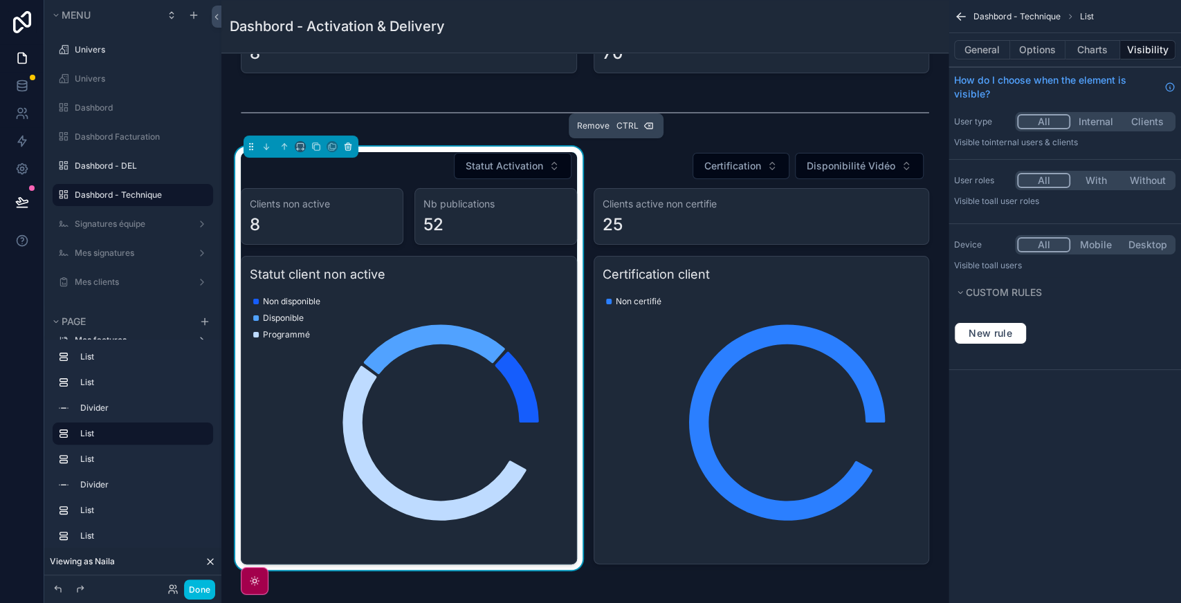
click at [347, 147] on icon "scrollable content" at bounding box center [348, 147] width 10 height 10
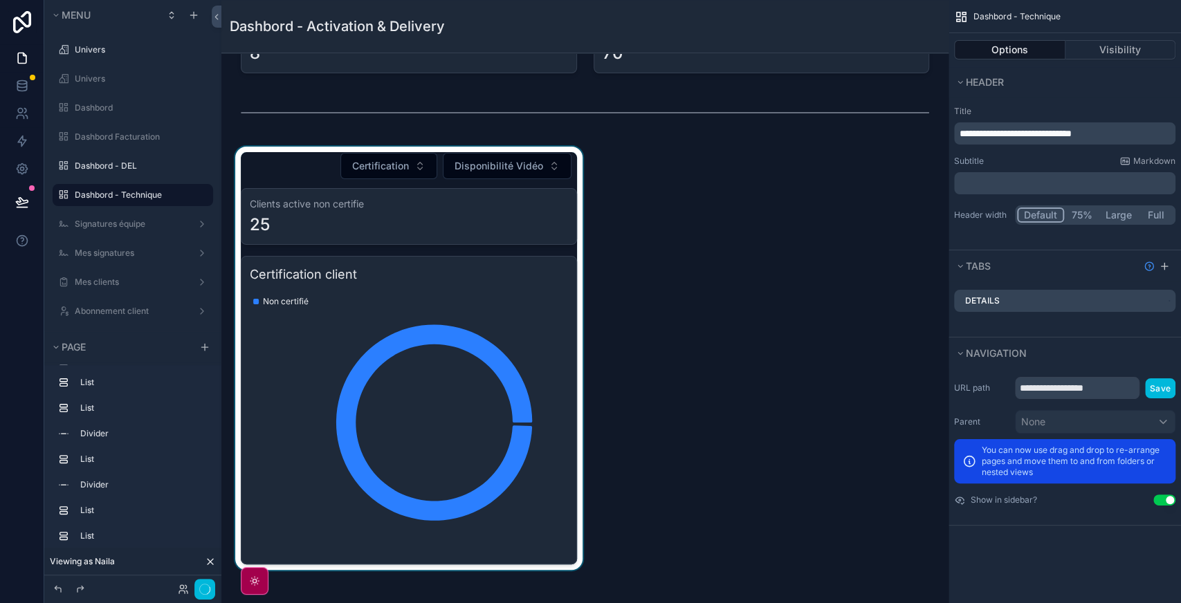
click at [268, 173] on div "scrollable content" at bounding box center [408, 358] width 353 height 423
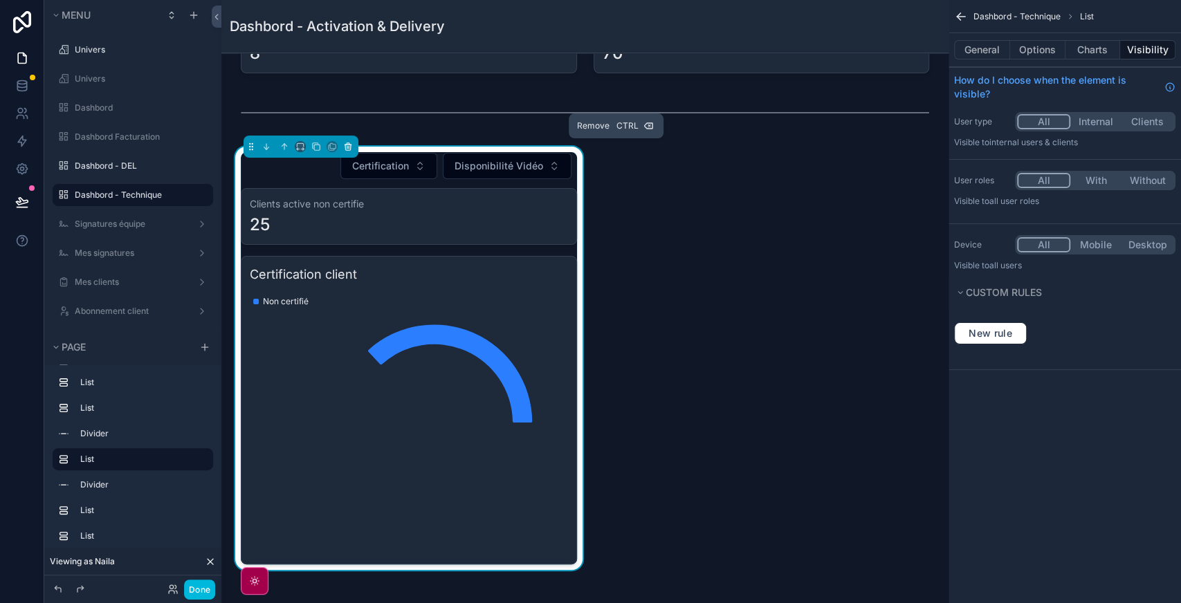
click at [353, 143] on button "scrollable content" at bounding box center [347, 146] width 15 height 15
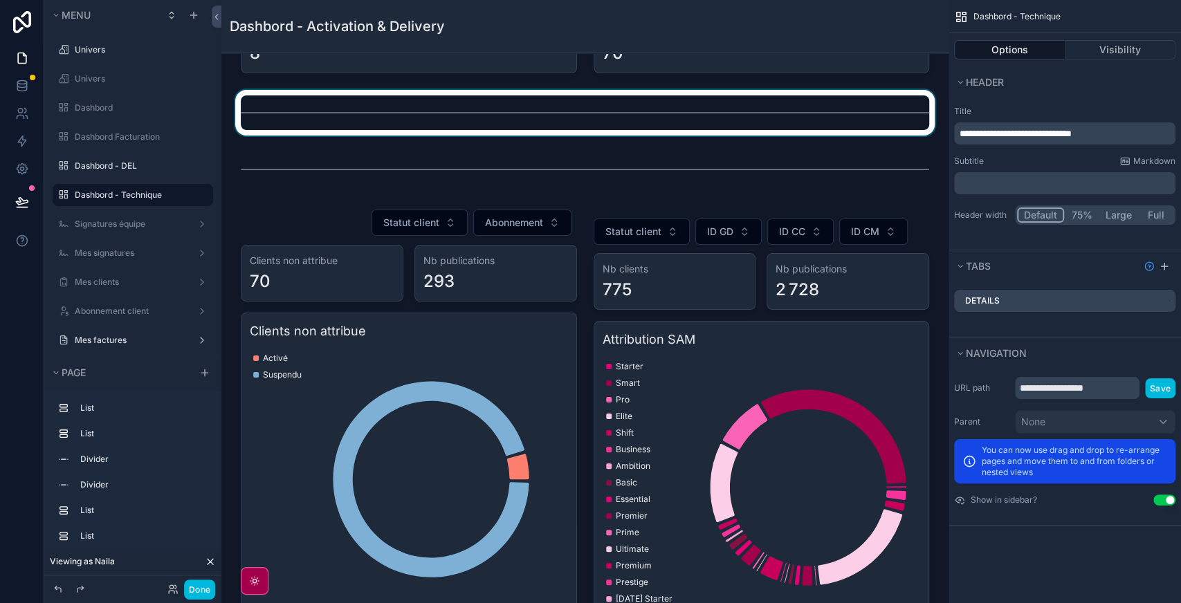
click at [388, 125] on div "scrollable content" at bounding box center [584, 113] width 705 height 46
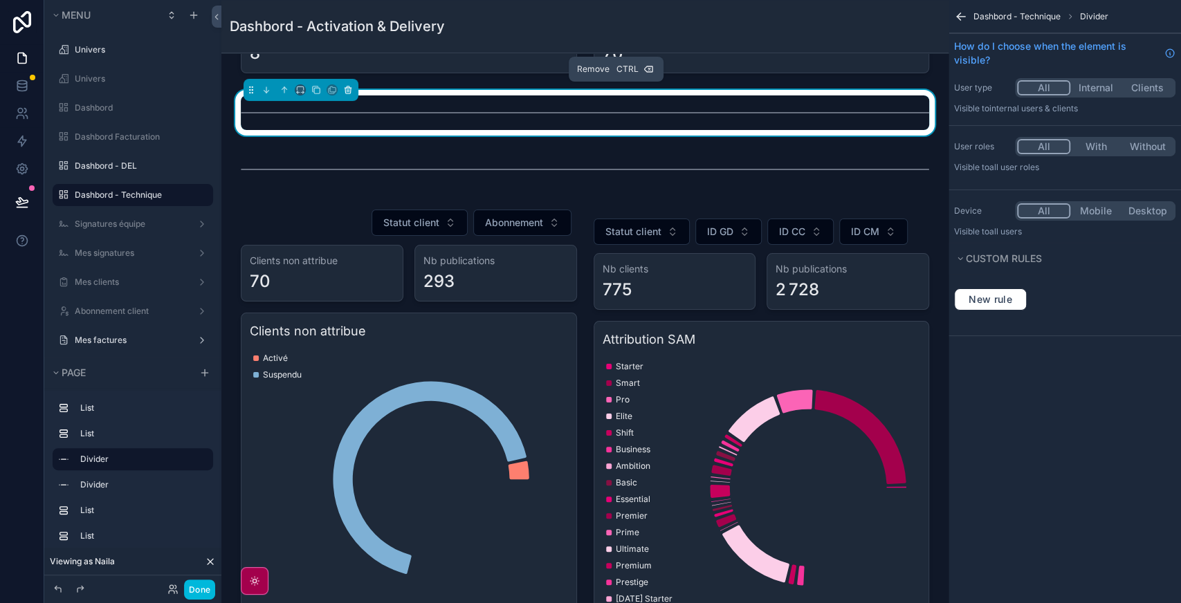
click at [353, 91] on button "scrollable content" at bounding box center [347, 89] width 15 height 15
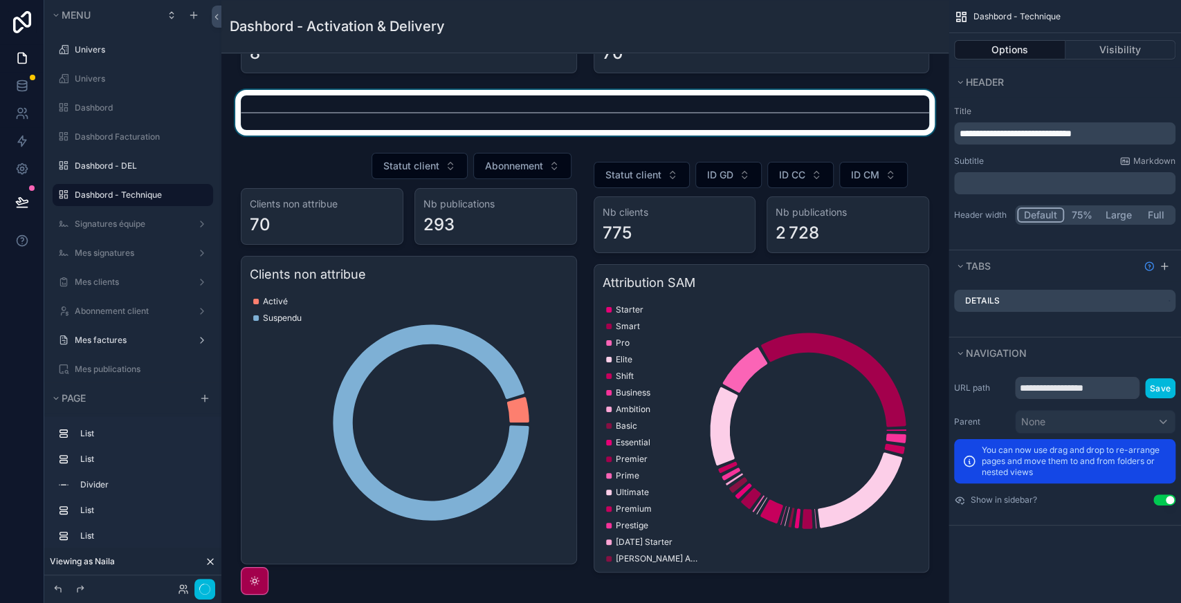
click at [344, 109] on div "scrollable content" at bounding box center [584, 113] width 705 height 46
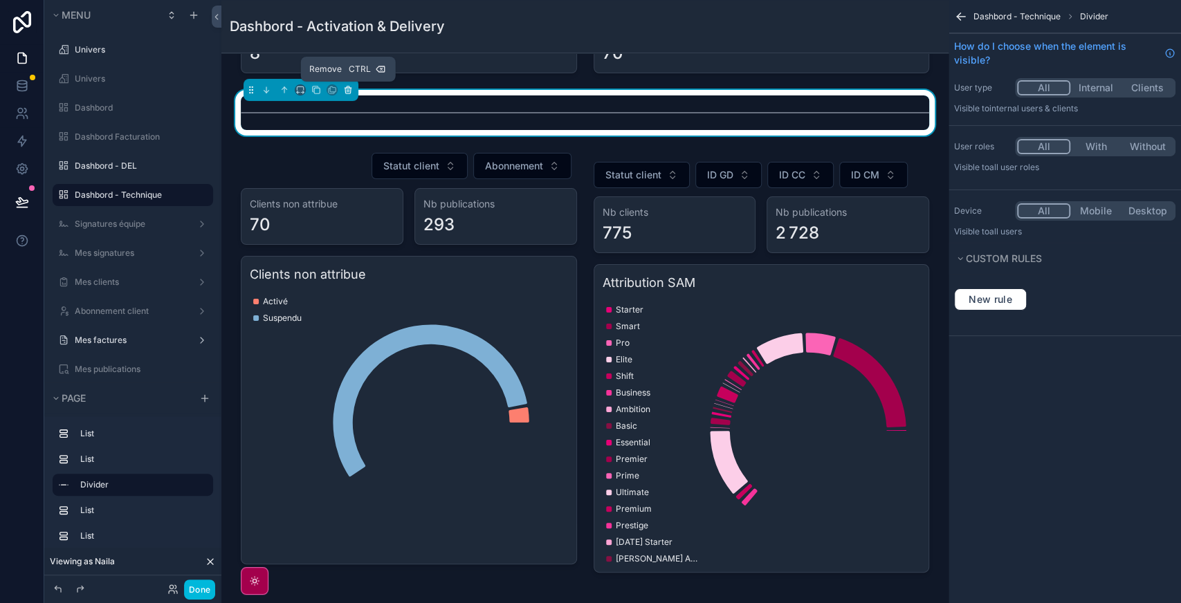
click at [347, 86] on icon "scrollable content" at bounding box center [348, 86] width 3 height 1
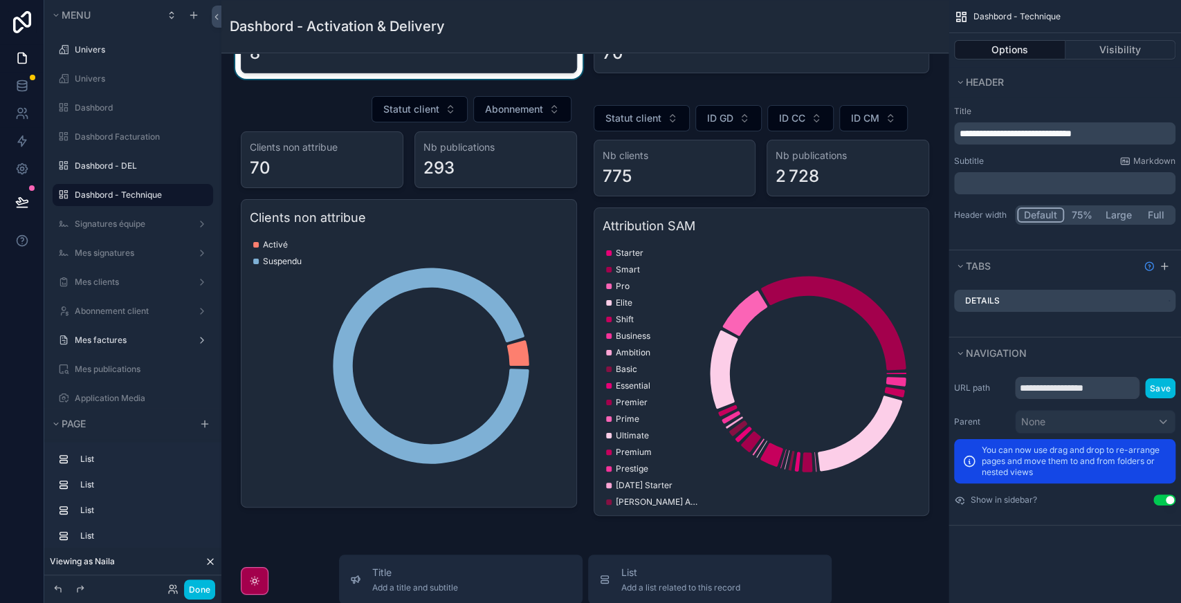
scroll to position [0, 0]
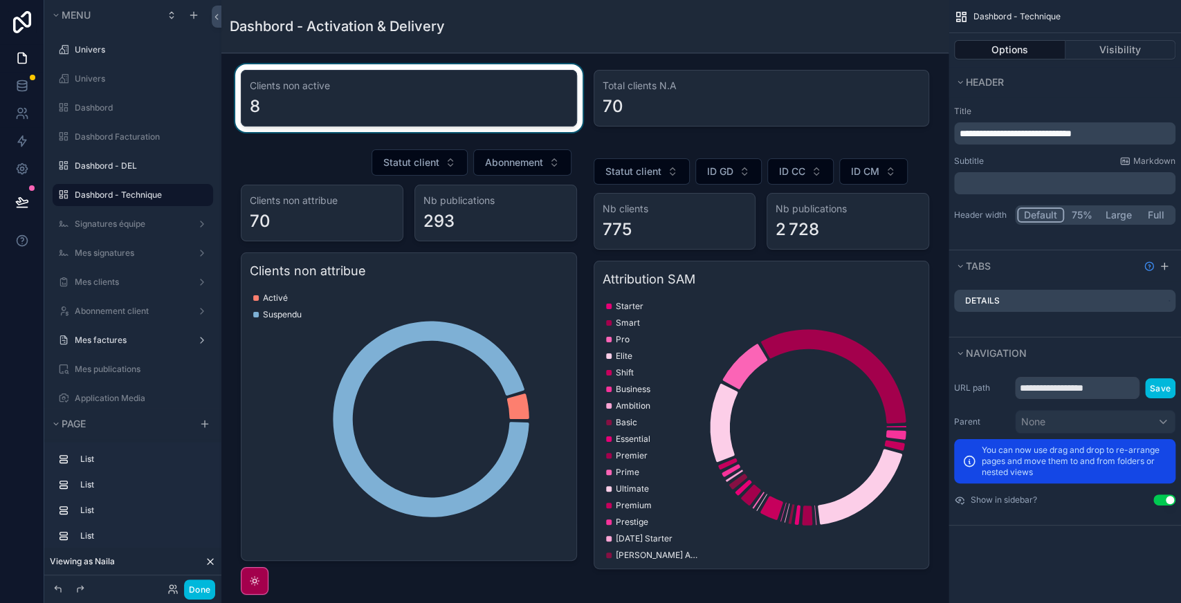
click at [365, 83] on div "scrollable content" at bounding box center [408, 98] width 353 height 68
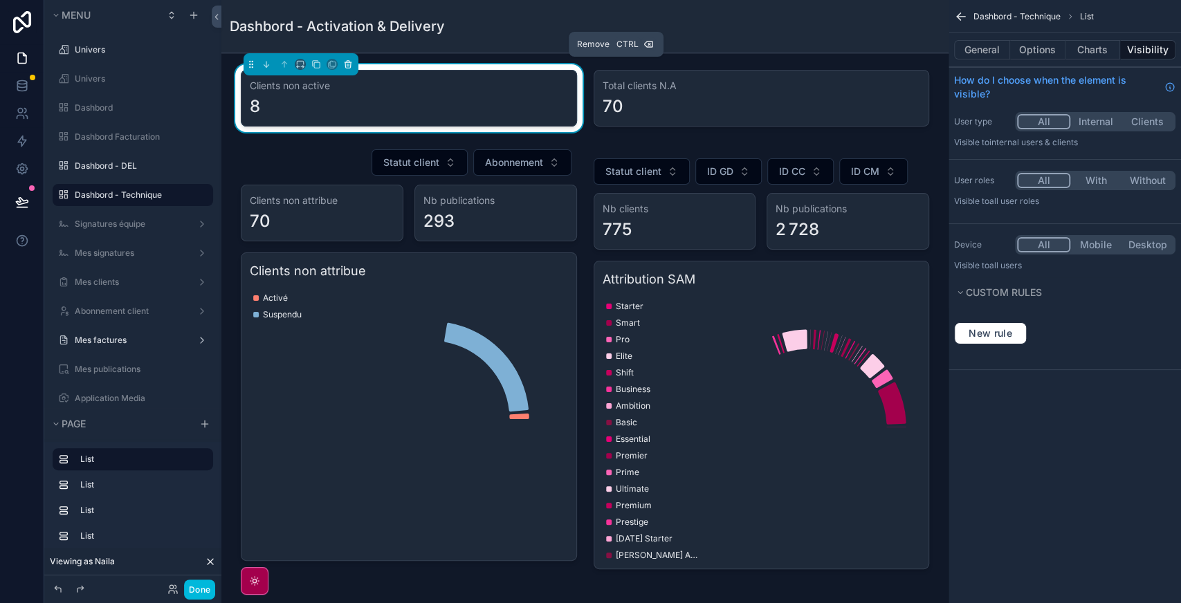
click at [347, 71] on button "scrollable content" at bounding box center [347, 64] width 15 height 15
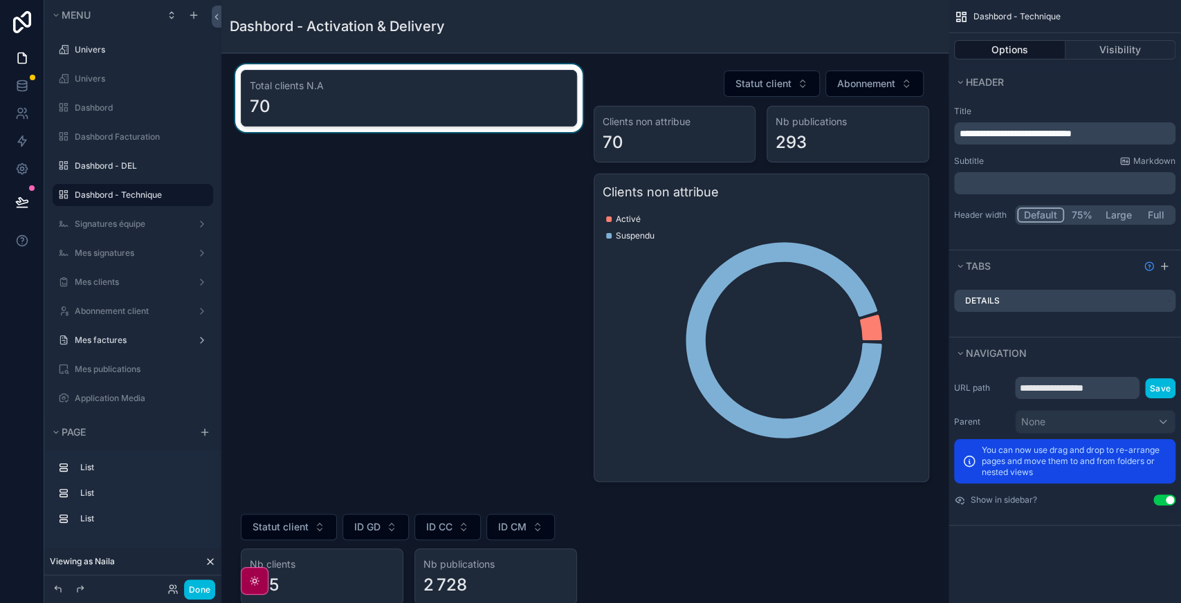
click at [359, 84] on div "scrollable content" at bounding box center [408, 275] width 353 height 423
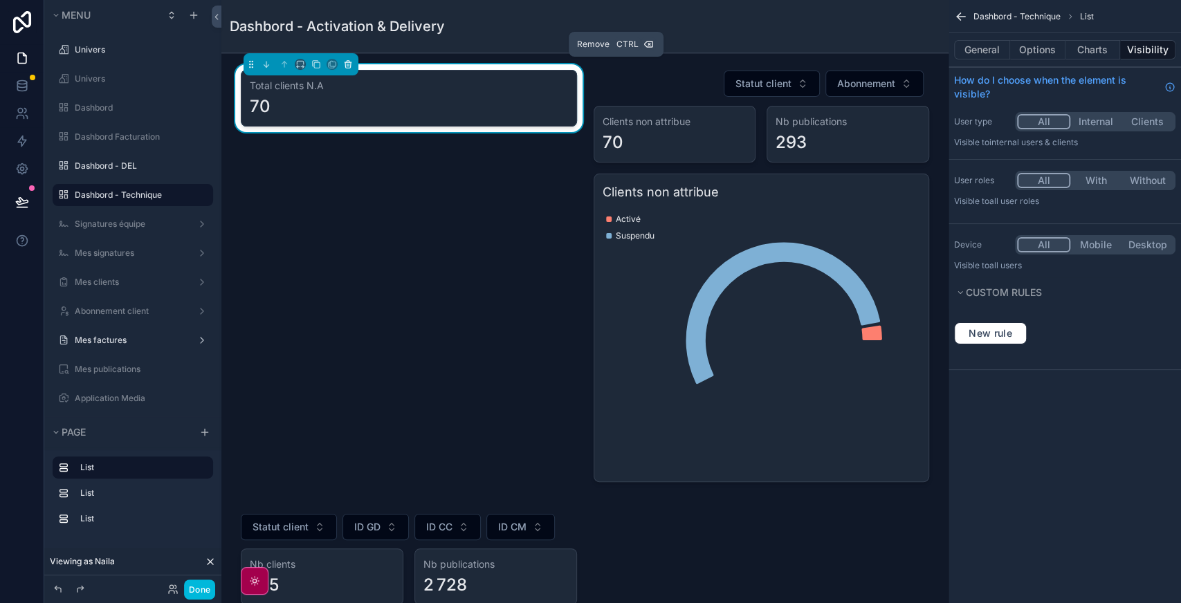
click at [349, 64] on icon "scrollable content" at bounding box center [349, 65] width 0 height 3
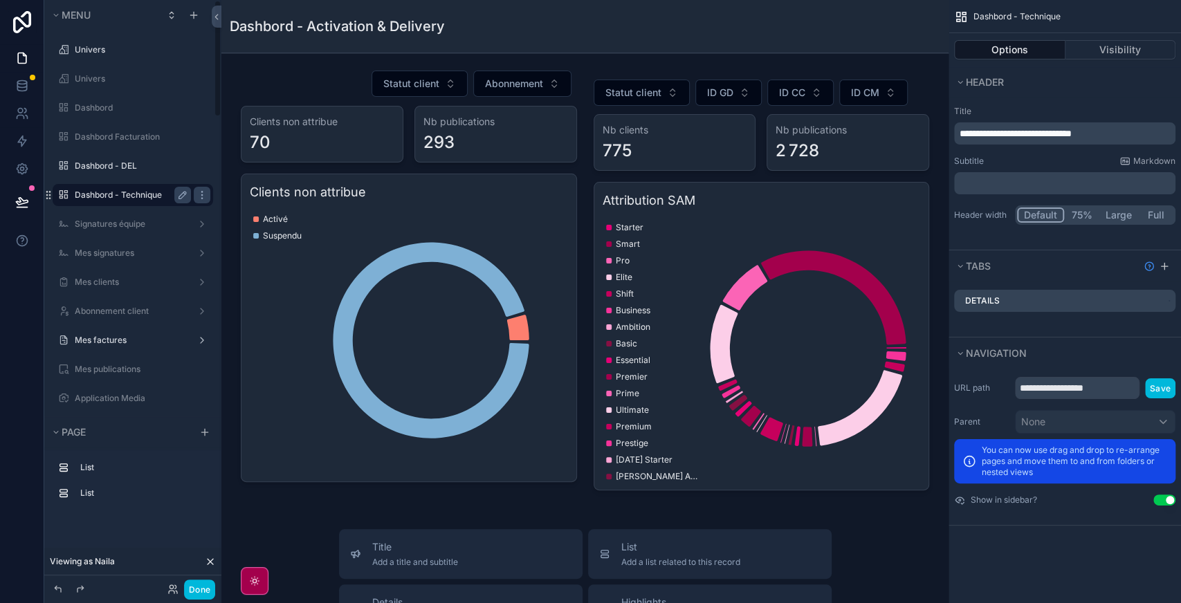
click at [129, 198] on label "Dashbord - Technique" at bounding box center [130, 195] width 111 height 11
drag, startPoint x: 1083, startPoint y: 384, endPoint x: 1155, endPoint y: 381, distance: 72.0
click at [1155, 381] on div "**********" at bounding box center [1095, 388] width 160 height 22
type input "**********"
drag, startPoint x: 1017, startPoint y: 133, endPoint x: 1173, endPoint y: 129, distance: 156.4
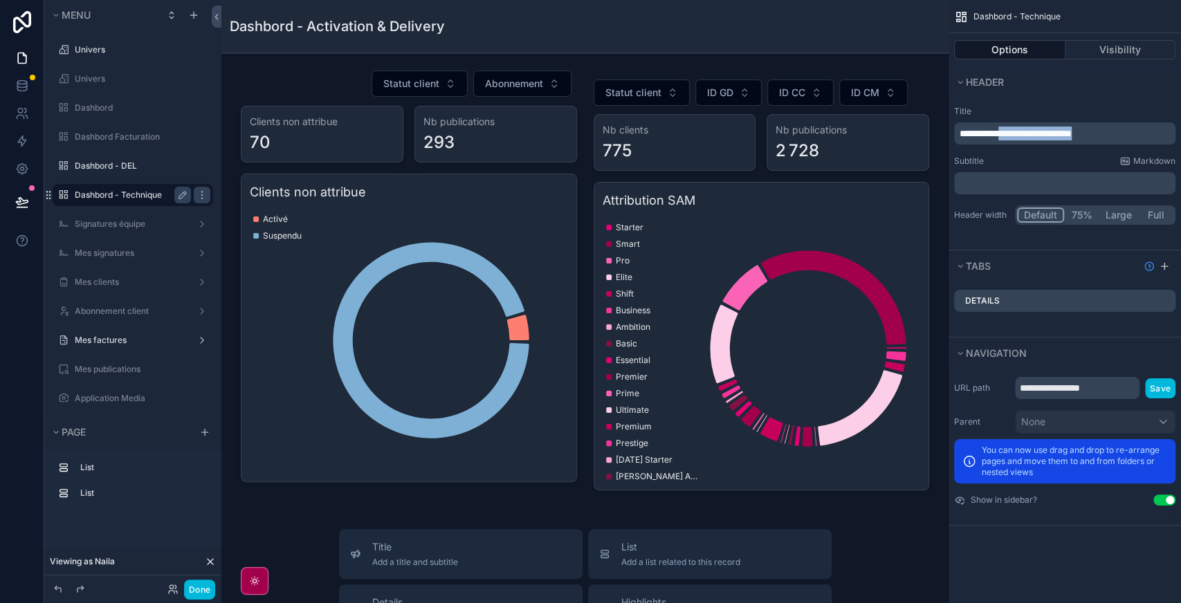
click at [1173, 129] on div "**********" at bounding box center [1064, 133] width 221 height 22
click at [1111, 100] on div "**********" at bounding box center [1064, 165] width 232 height 130
click at [118, 195] on label "Dashbord - Technique" at bounding box center [130, 195] width 111 height 11
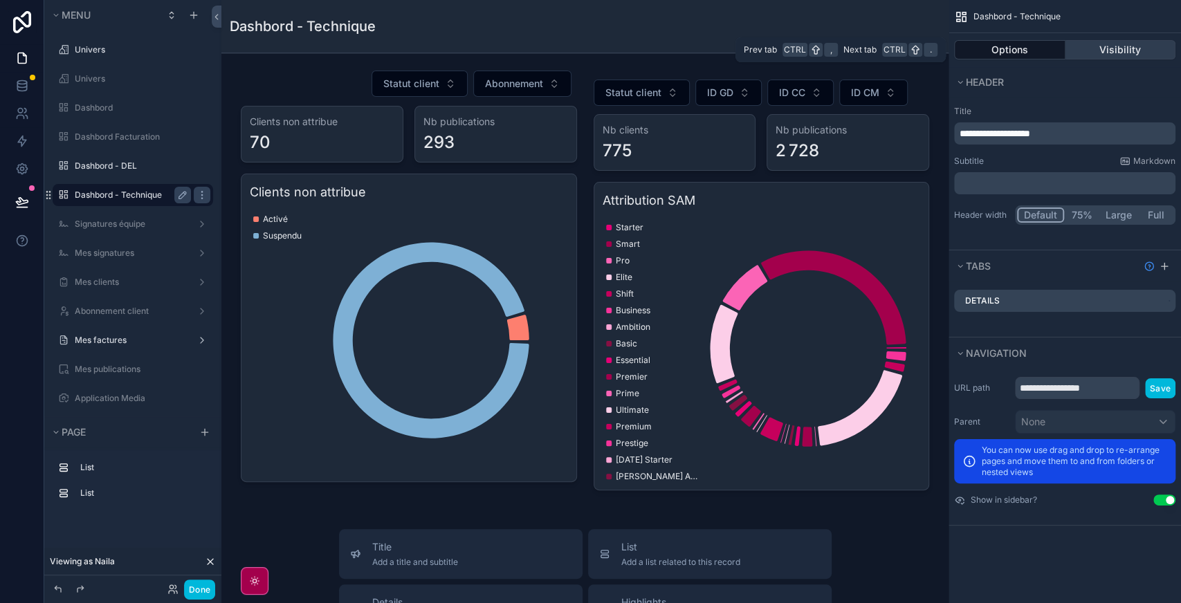
click at [1106, 59] on button "Visibility" at bounding box center [1120, 49] width 111 height 19
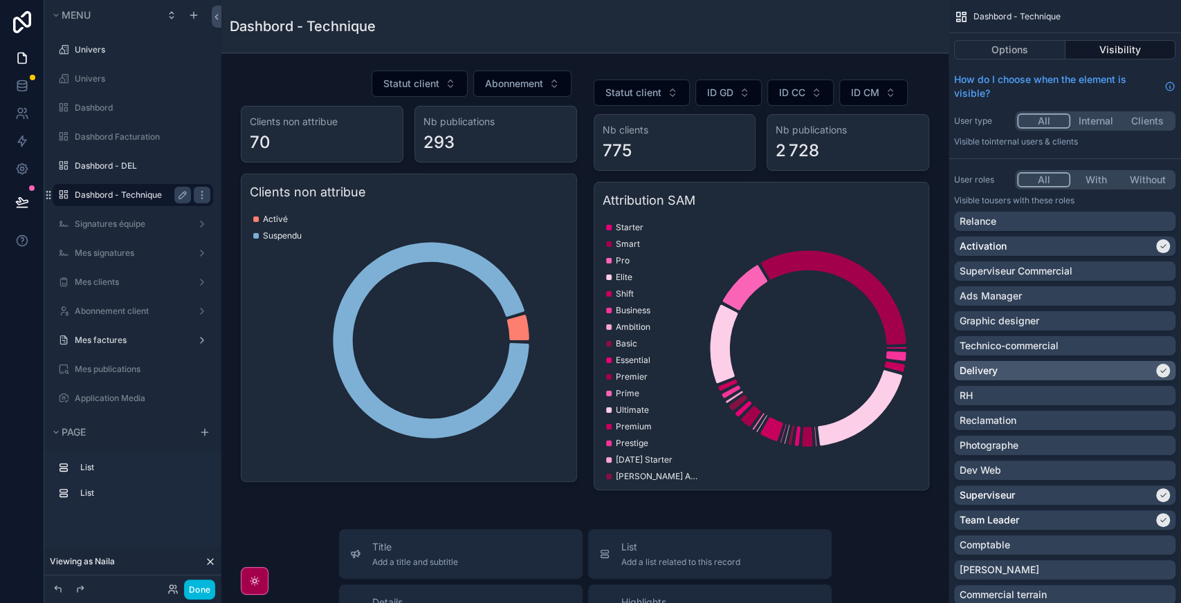
click at [1083, 372] on div "Delivery" at bounding box center [1056, 371] width 194 height 14
click at [1085, 250] on div "Activation" at bounding box center [1056, 246] width 194 height 14
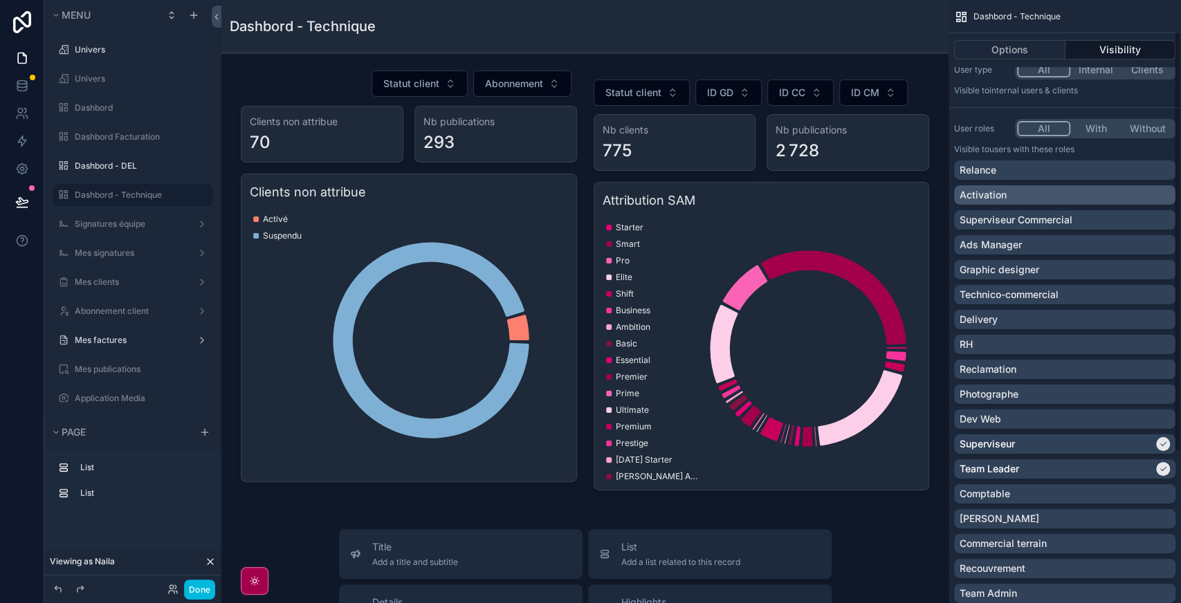
scroll to position [53, 0]
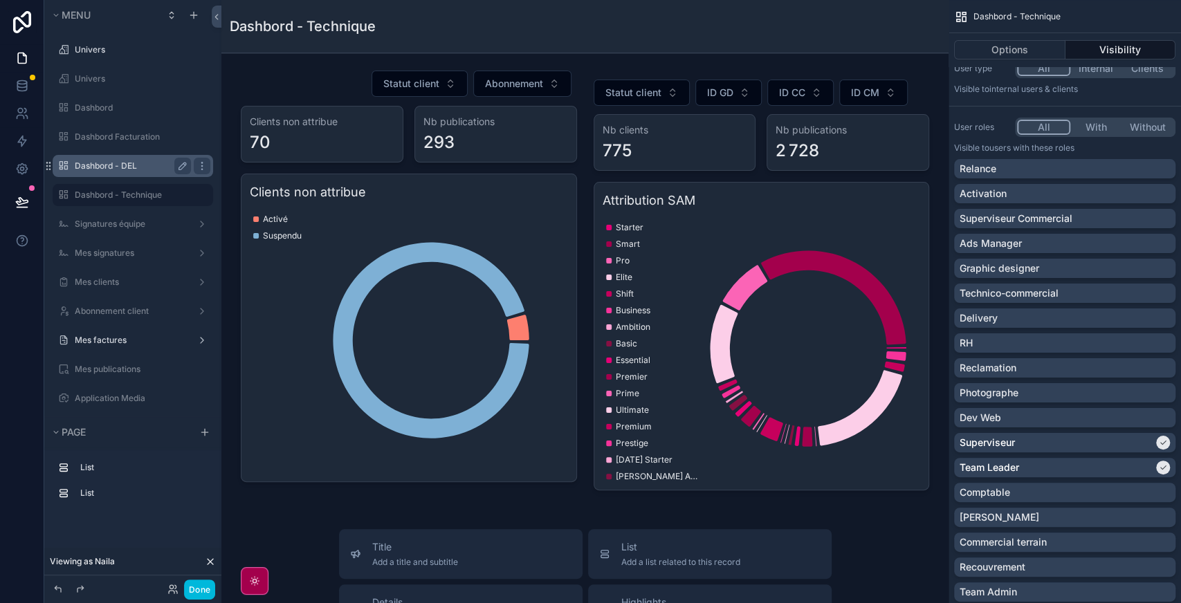
click at [105, 166] on label "Dashbord - DEL" at bounding box center [130, 165] width 111 height 11
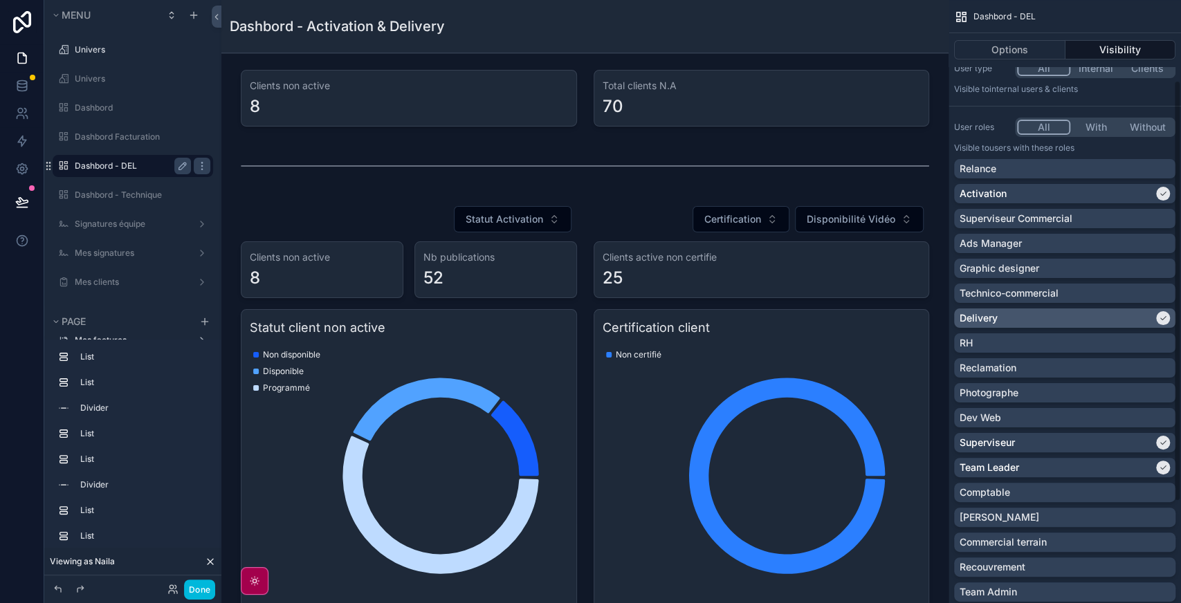
scroll to position [120, 0]
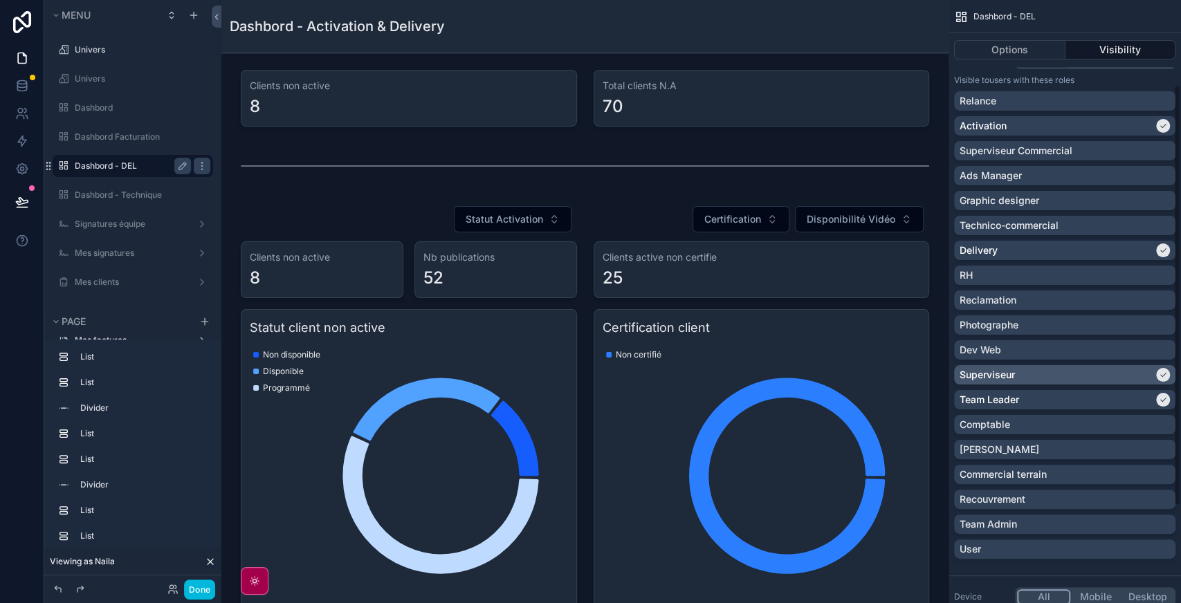
click at [1056, 382] on div "Superviseur" at bounding box center [1064, 374] width 221 height 19
click at [1038, 398] on div "Team Leader" at bounding box center [1056, 400] width 194 height 14
click at [108, 192] on label "Dashbord - Technique" at bounding box center [130, 195] width 111 height 11
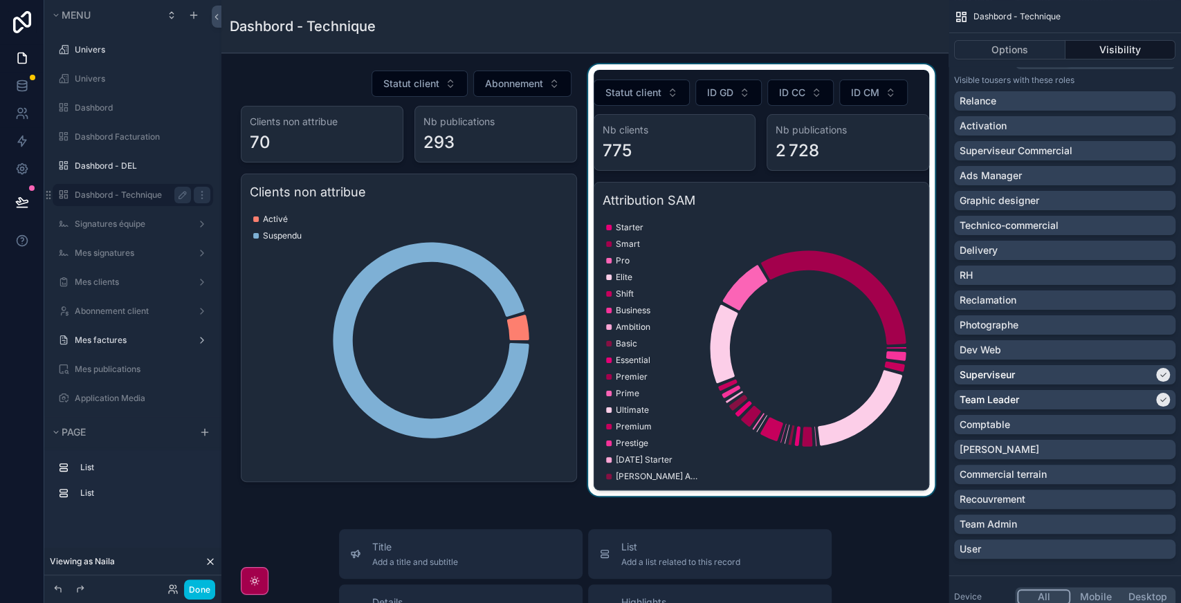
click at [647, 94] on div "scrollable content" at bounding box center [761, 280] width 353 height 432
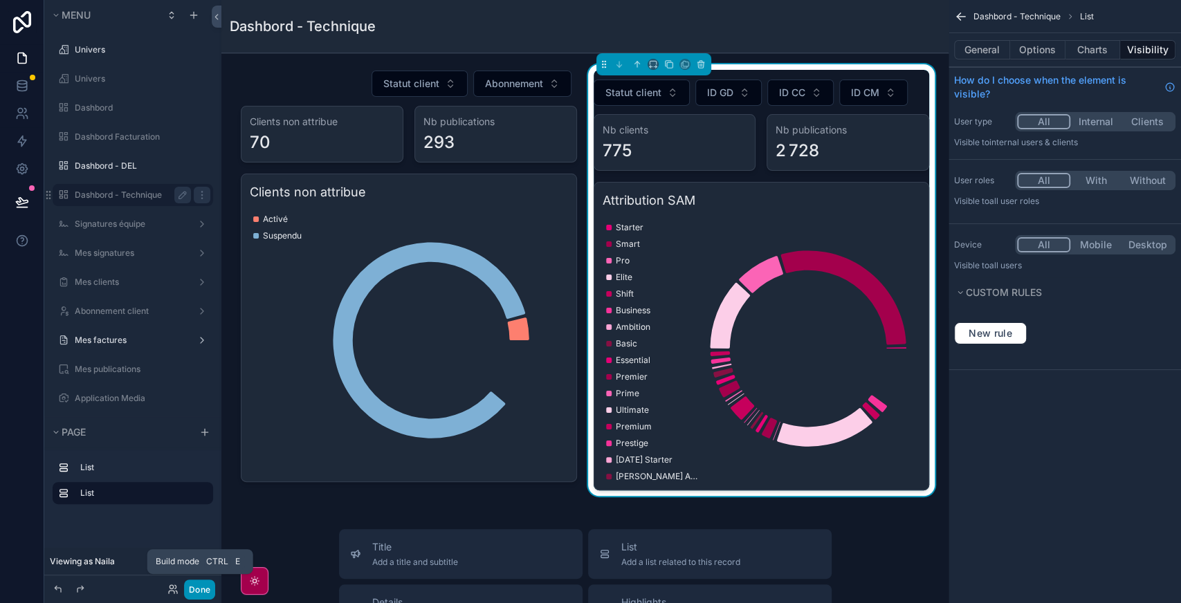
click at [198, 584] on button "Done" at bounding box center [199, 590] width 31 height 20
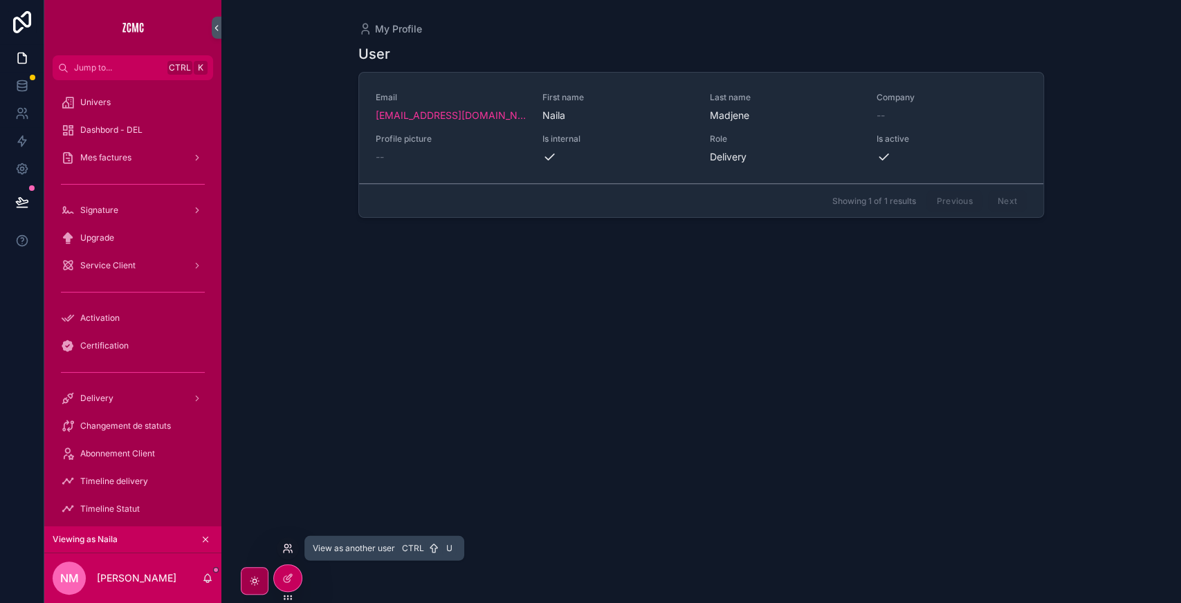
click at [288, 544] on icon at bounding box center [287, 548] width 11 height 11
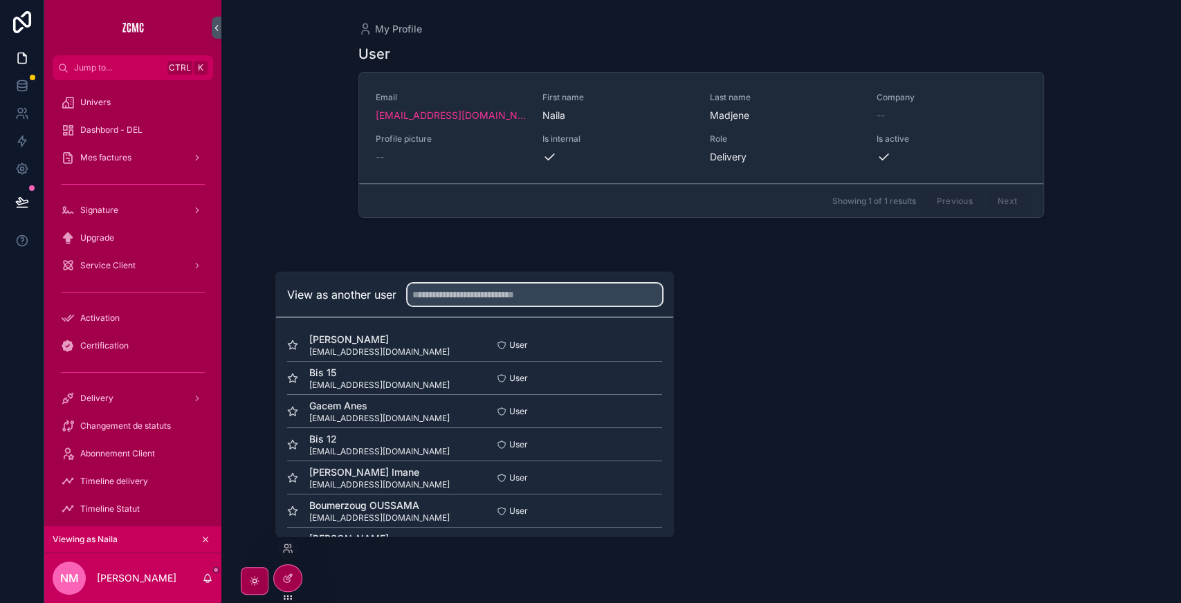
click at [477, 293] on input "text" at bounding box center [534, 295] width 255 height 22
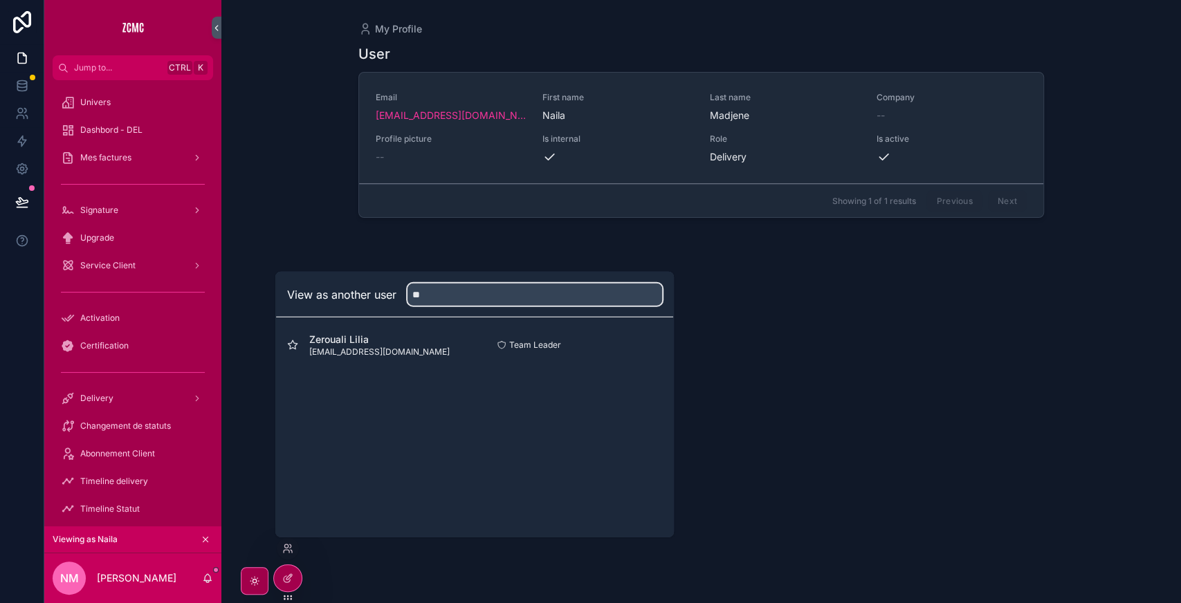
type input "**"
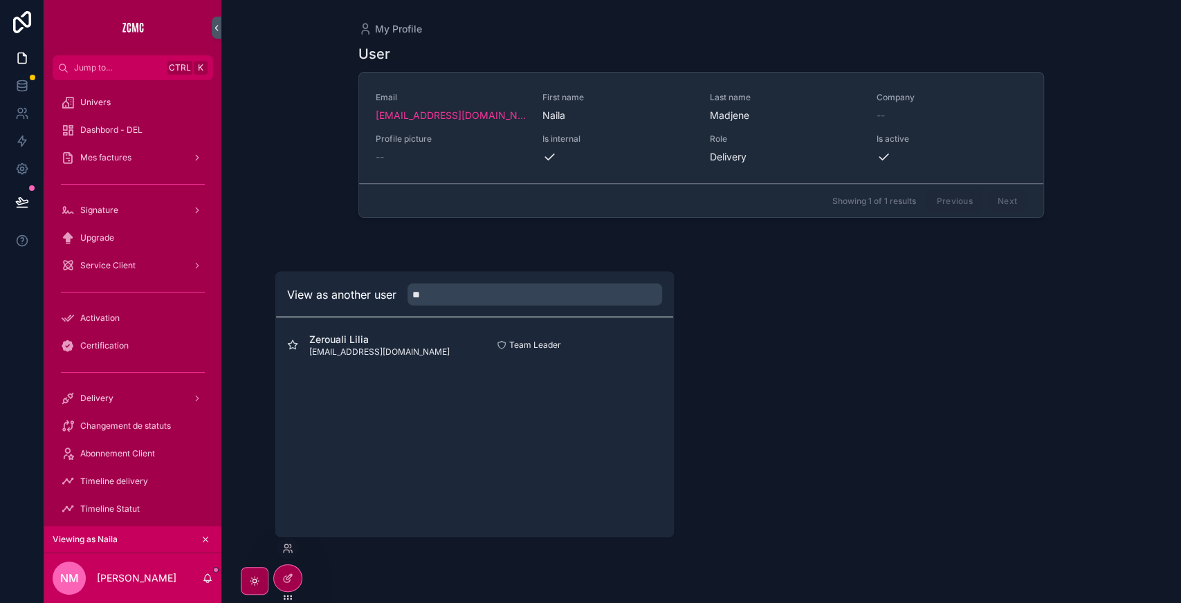
click at [0, 0] on button "Select" at bounding box center [0, 0] width 0 height 0
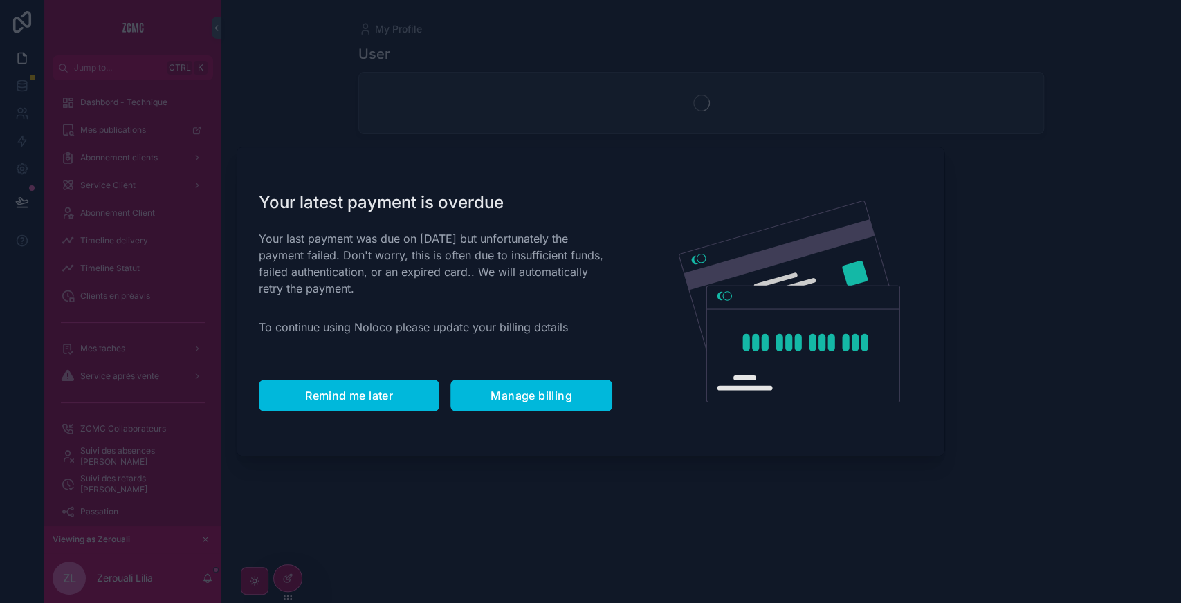
click at [350, 388] on button "Remind me later" at bounding box center [349, 396] width 181 height 32
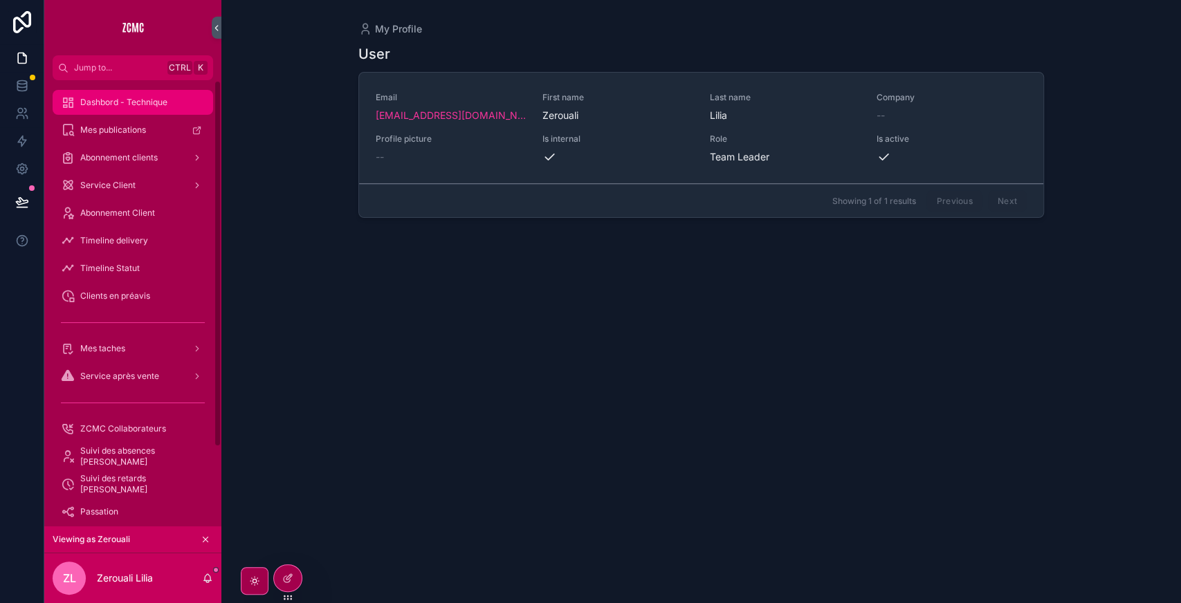
click at [142, 109] on div "Dashbord - Technique" at bounding box center [133, 102] width 144 height 22
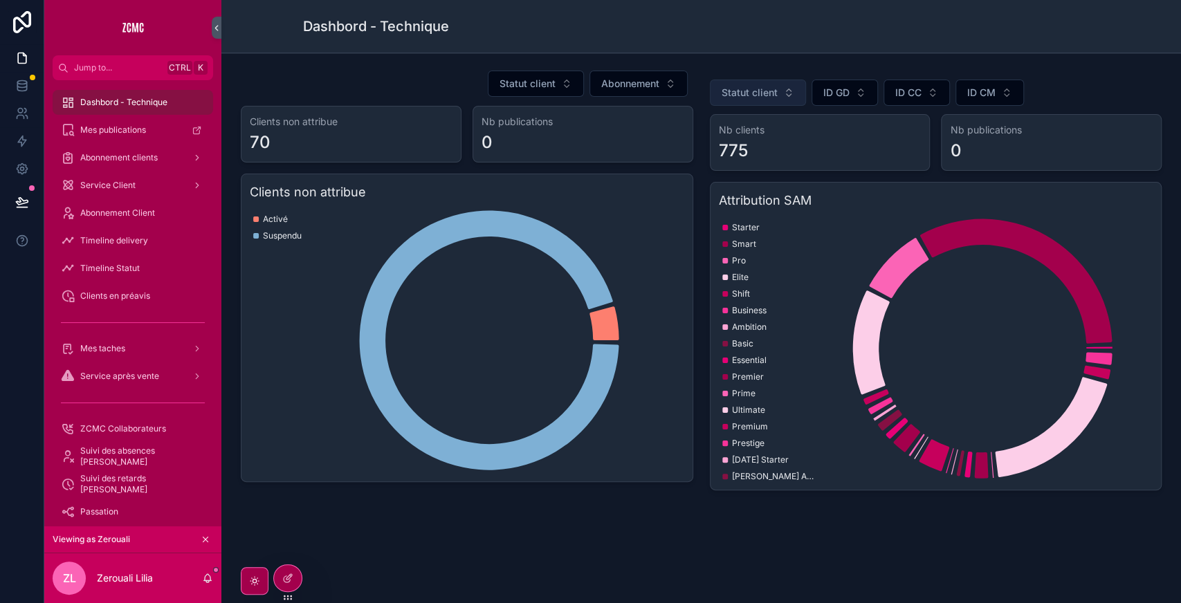
click at [739, 91] on span "Statut client" at bounding box center [749, 93] width 56 height 14
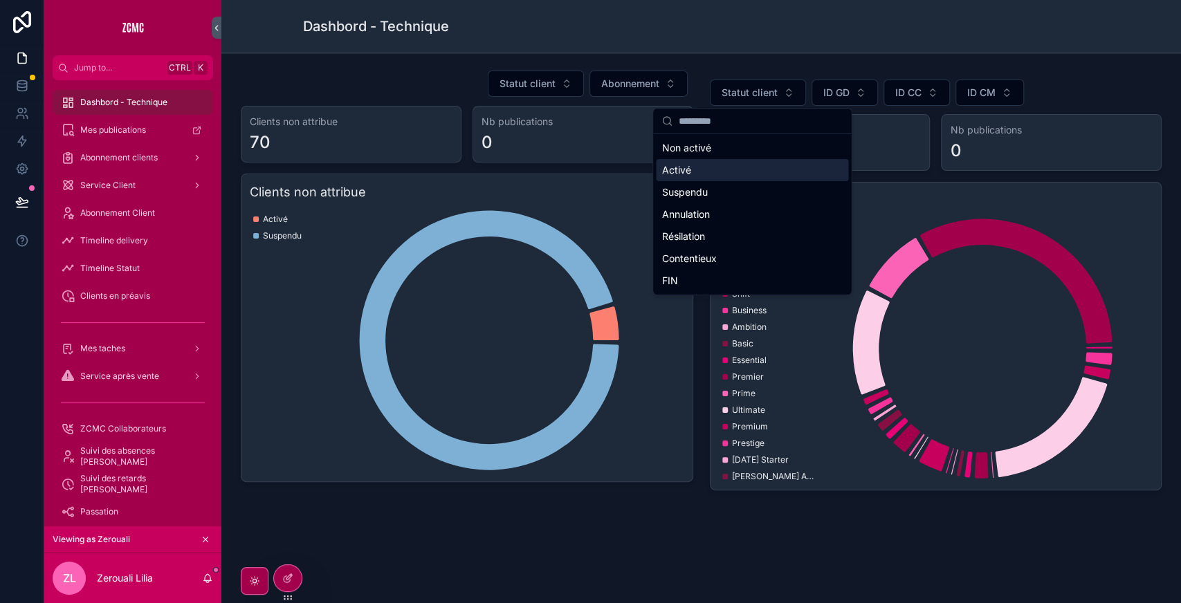
click at [706, 172] on div "Activé" at bounding box center [752, 170] width 192 height 22
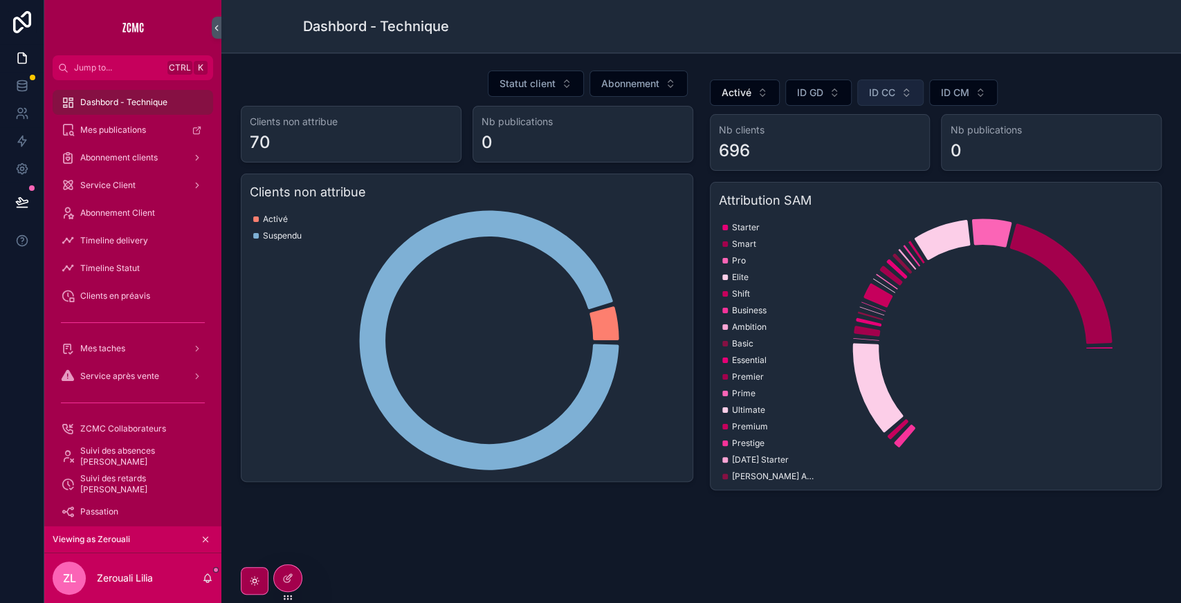
click at [891, 90] on button "ID CC" at bounding box center [890, 93] width 66 height 26
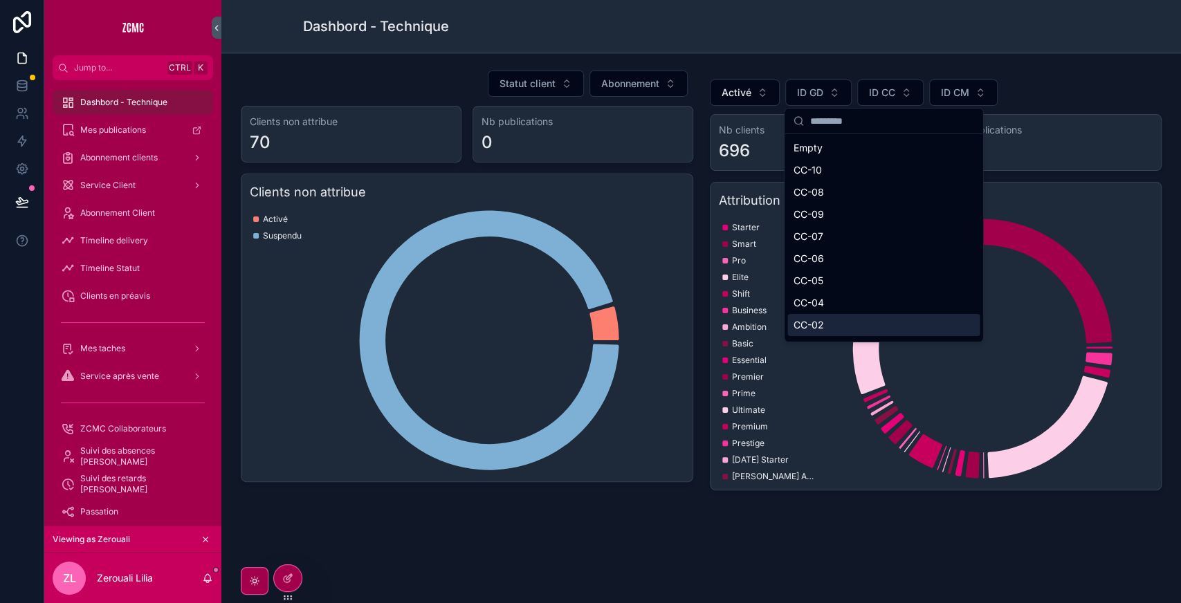
click at [802, 322] on span "CC-02" at bounding box center [808, 325] width 30 height 14
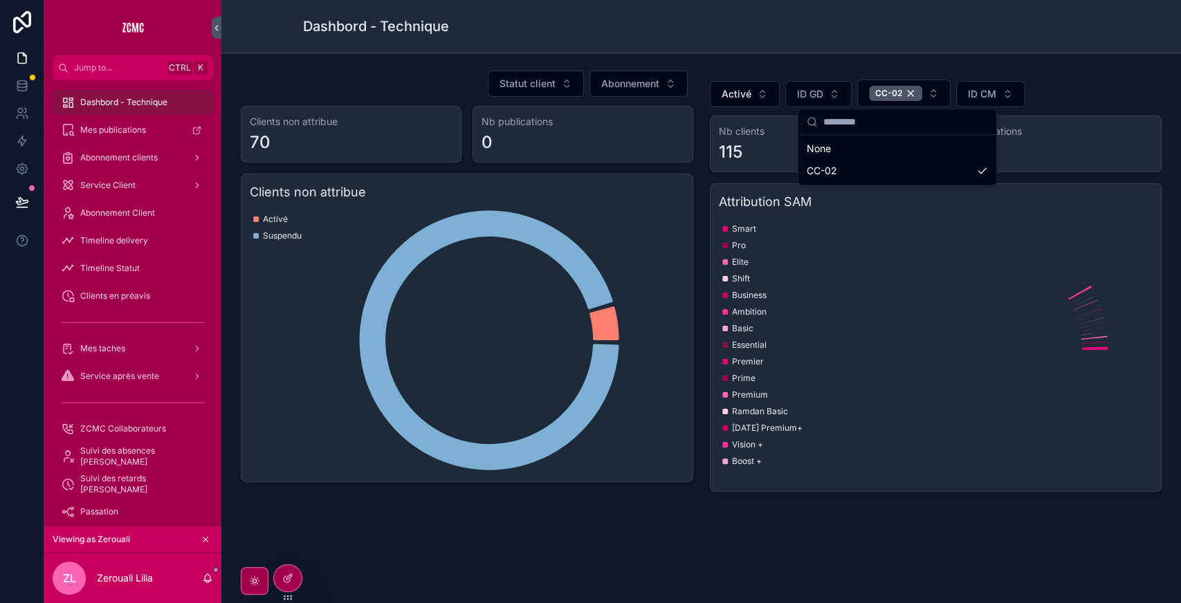
click at [1015, 50] on div "Dashbord - Technique" at bounding box center [701, 26] width 797 height 53
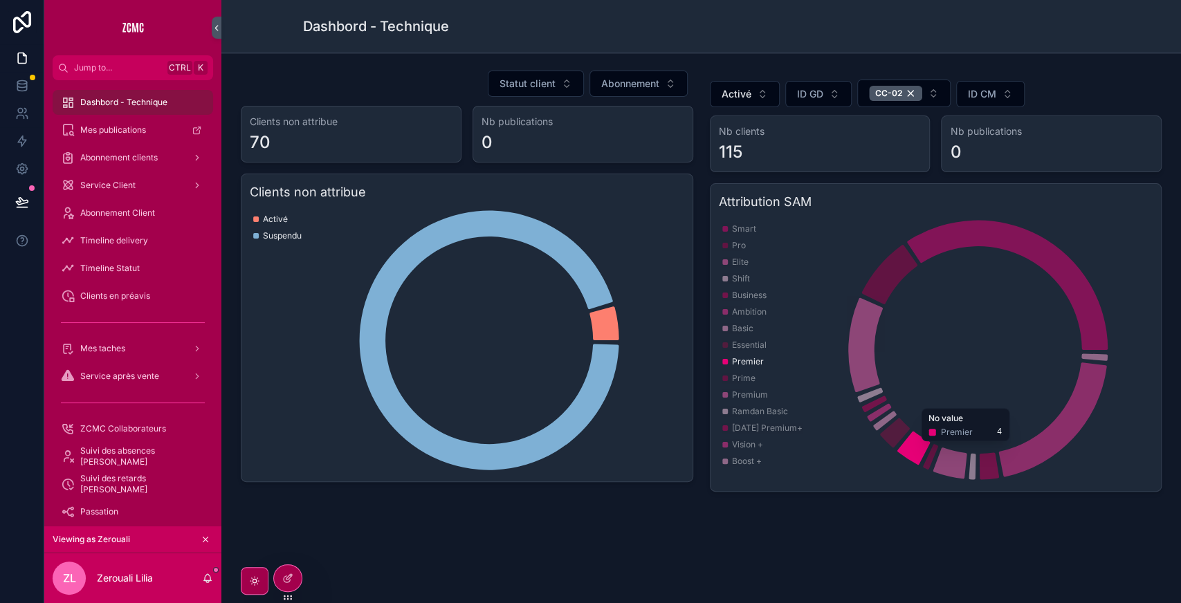
scroll to position [3, 0]
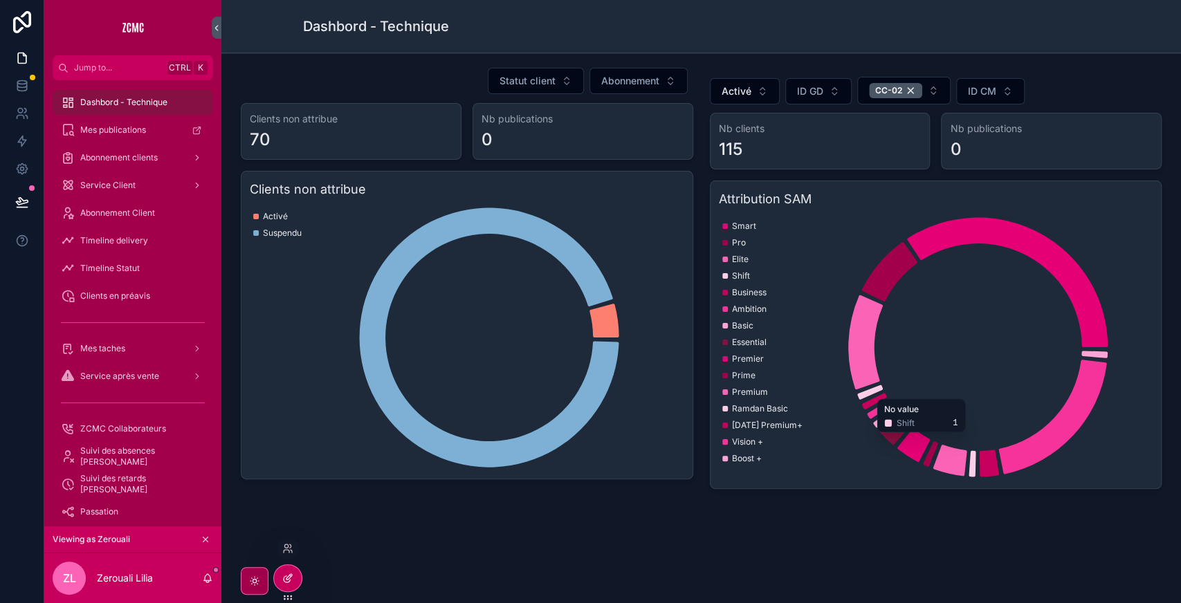
click at [291, 578] on icon at bounding box center [287, 578] width 11 height 11
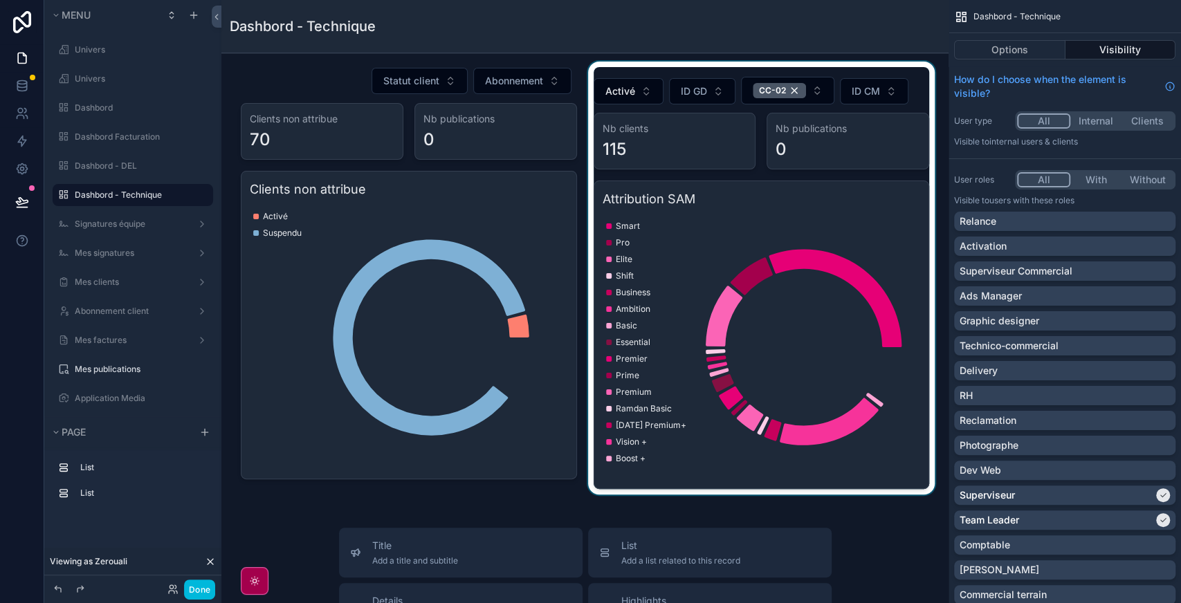
click at [903, 80] on div "scrollable content" at bounding box center [761, 278] width 353 height 433
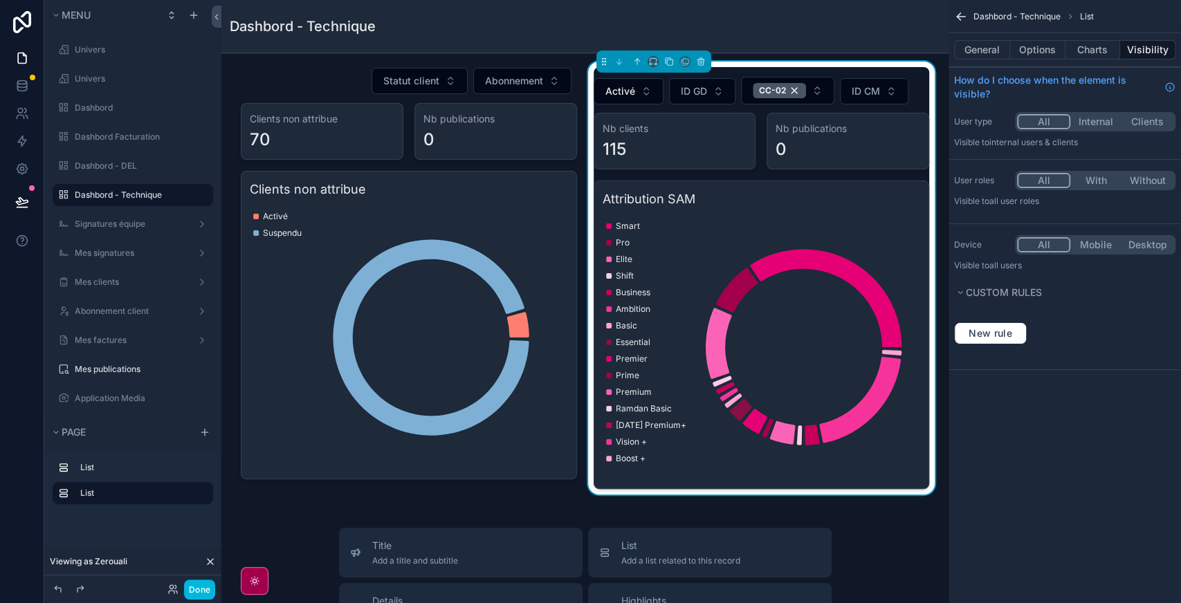
click at [731, 162] on div "Nb clients 115" at bounding box center [674, 141] width 163 height 57
click at [1038, 50] on button "Options" at bounding box center [1037, 49] width 55 height 19
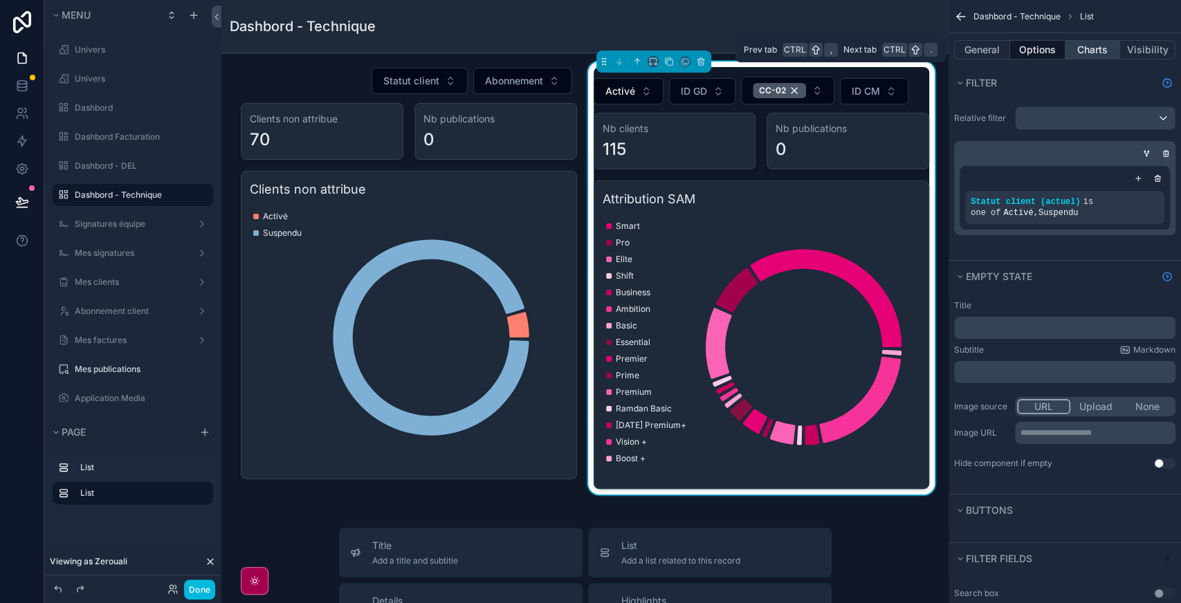
click at [1090, 47] on button "Charts" at bounding box center [1092, 49] width 55 height 19
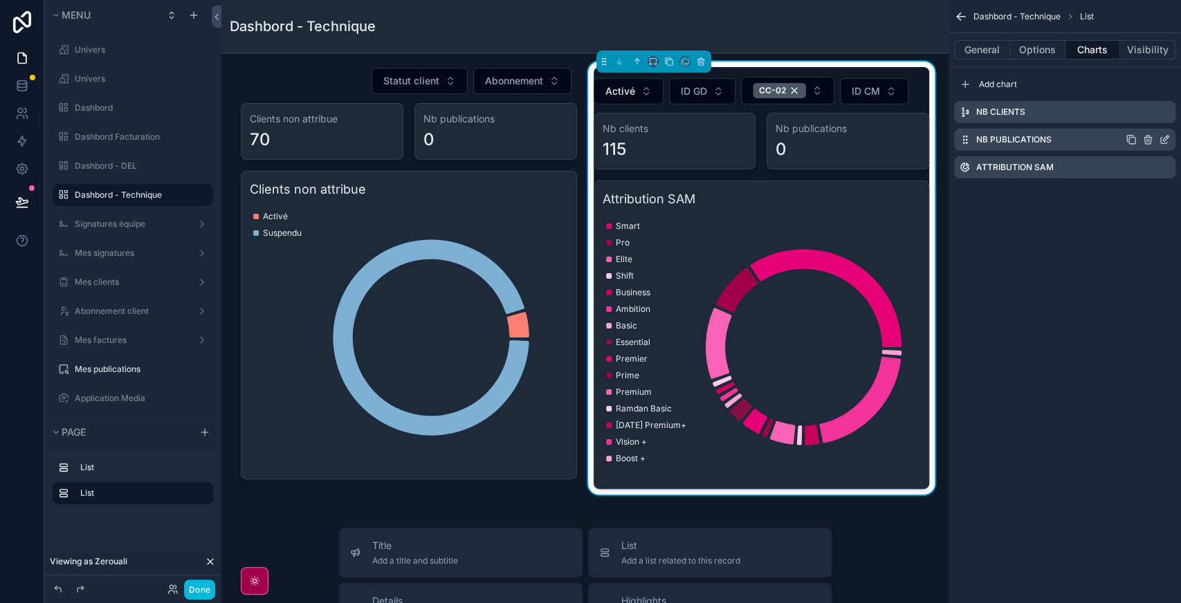
click at [1162, 138] on icon "scrollable content" at bounding box center [1164, 139] width 11 height 11
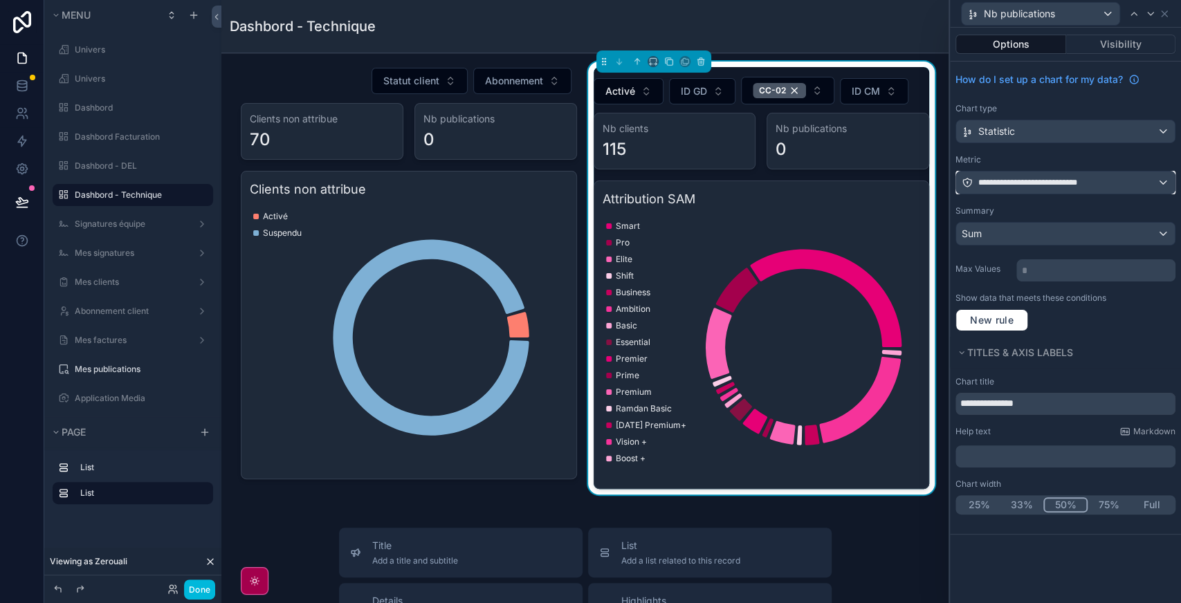
click at [1068, 183] on span "**********" at bounding box center [1039, 182] width 123 height 11
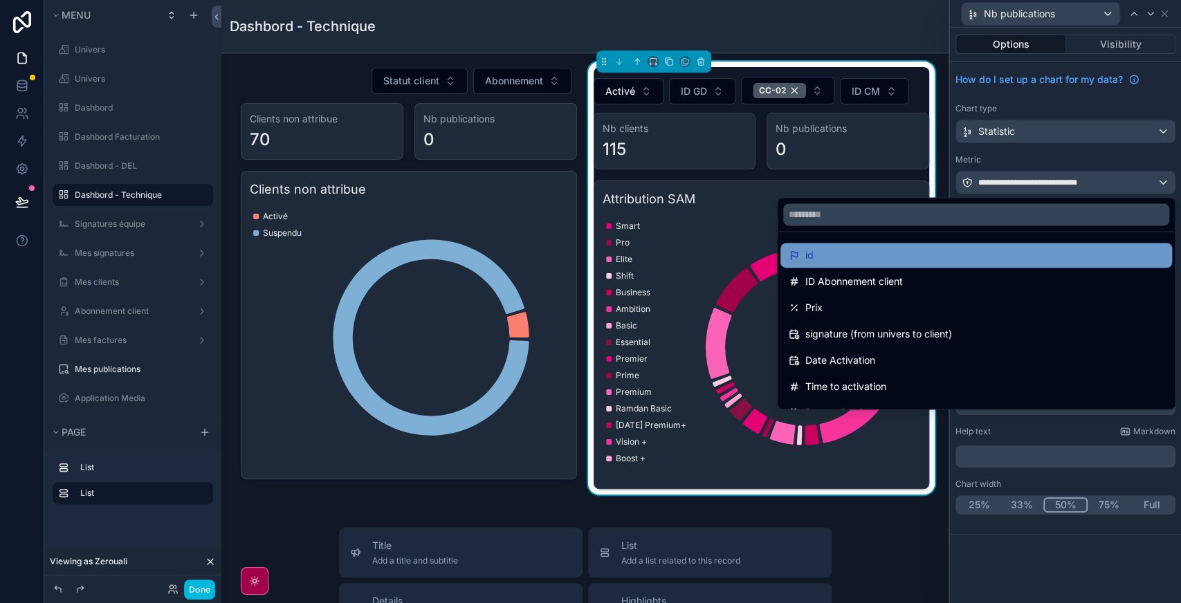
click at [1006, 255] on div "id" at bounding box center [976, 255] width 375 height 17
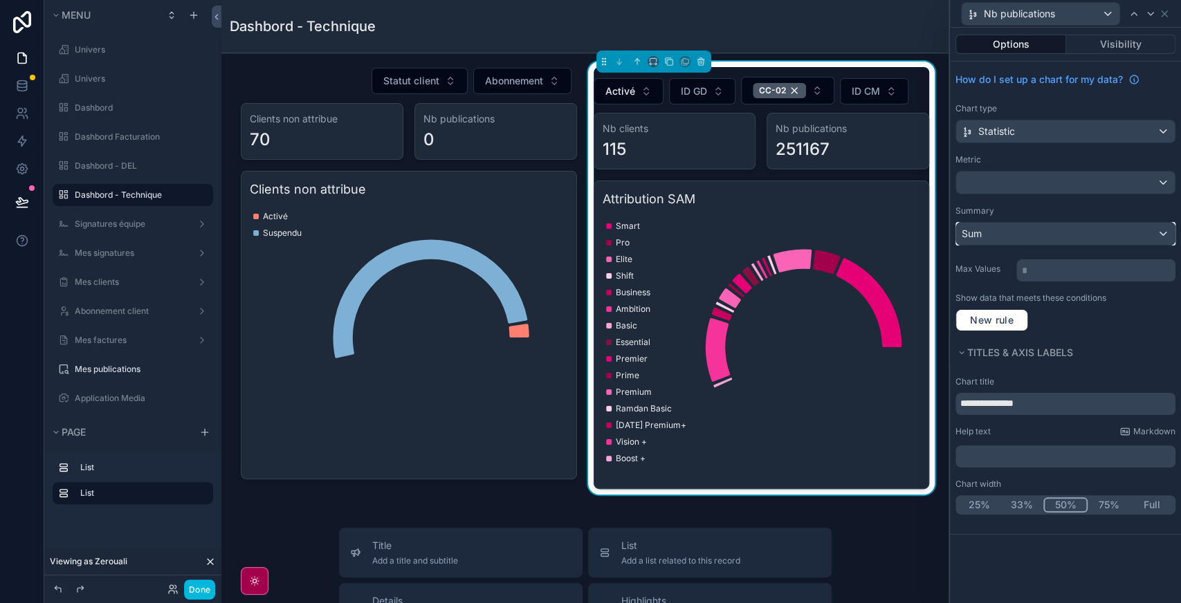
click at [1009, 223] on div "Sum" at bounding box center [1065, 234] width 219 height 22
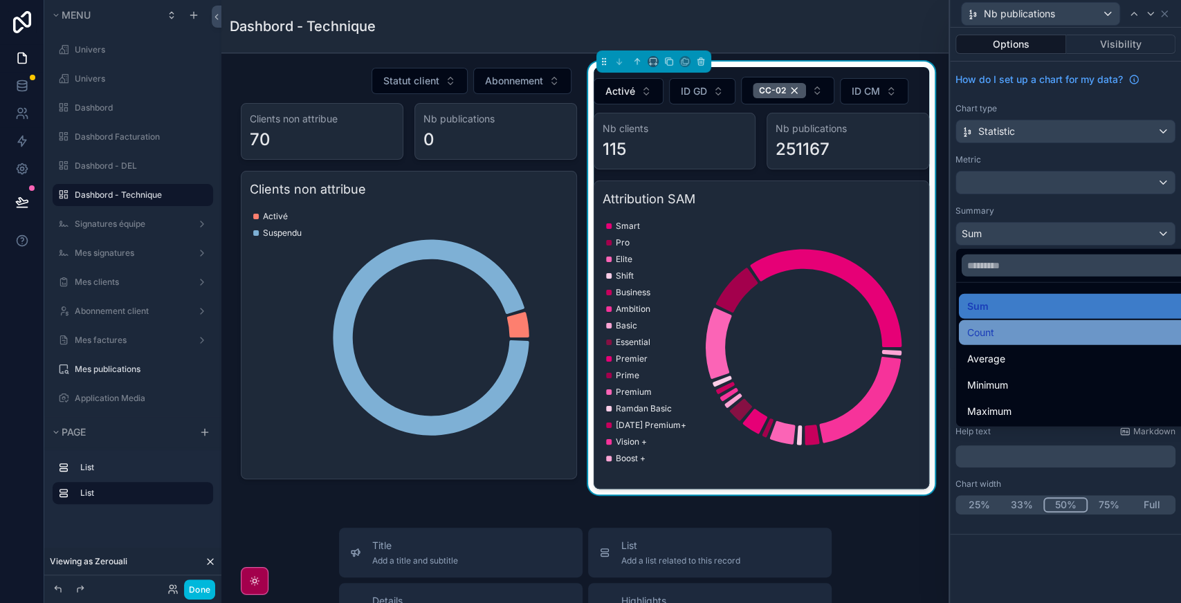
click at [997, 336] on div "Count" at bounding box center [1081, 332] width 229 height 17
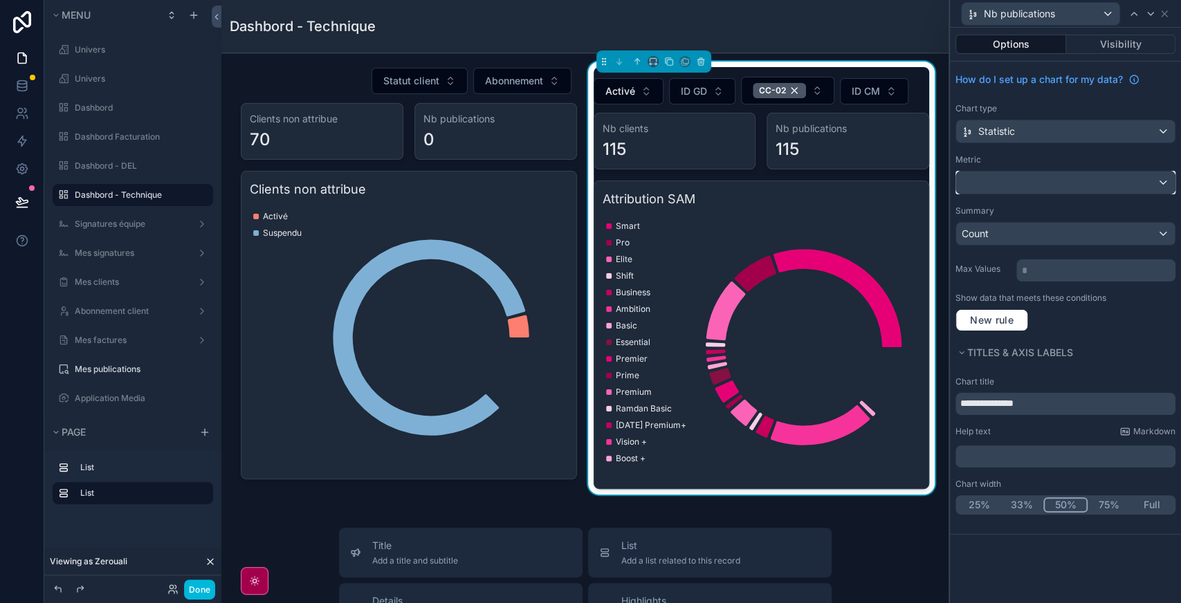
click at [1057, 189] on div at bounding box center [1065, 183] width 219 height 22
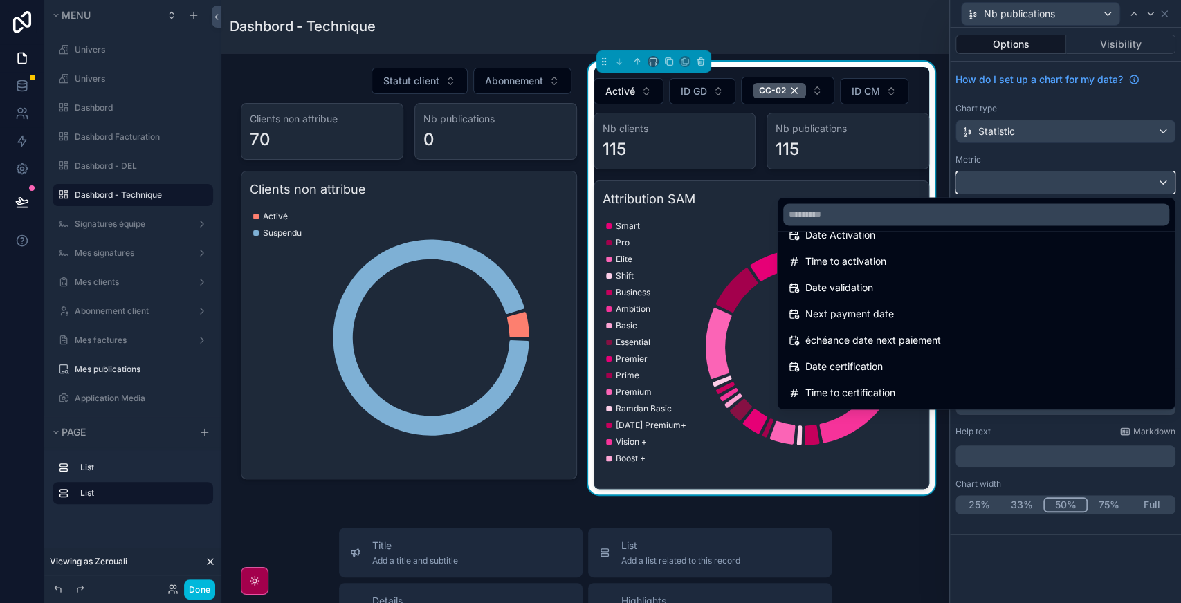
scroll to position [0, 0]
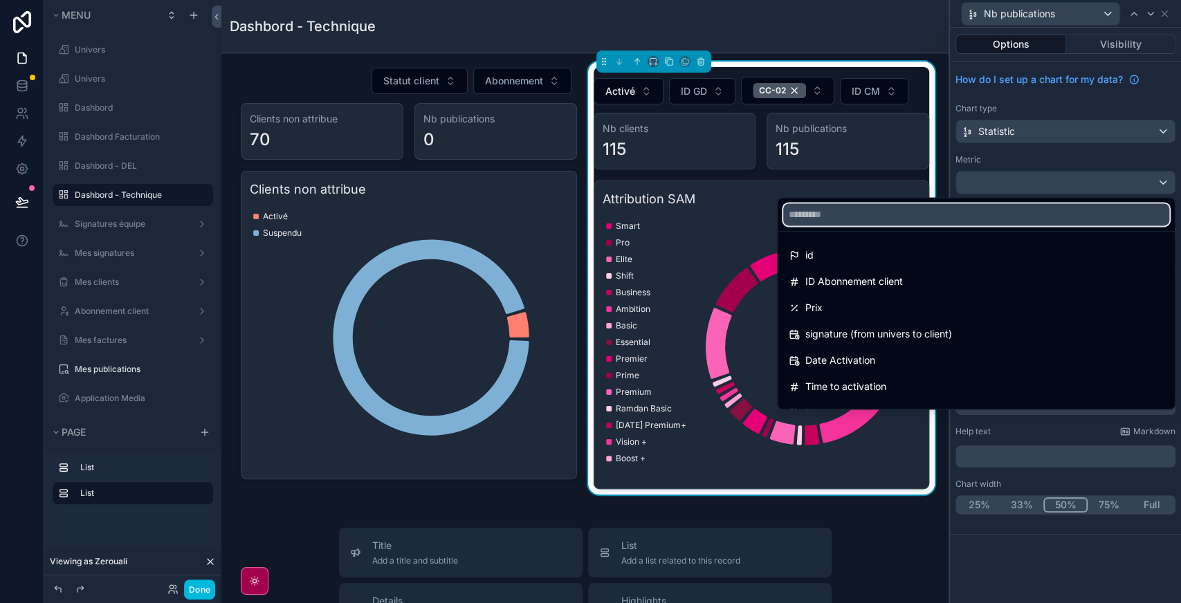
click at [836, 216] on input "text" at bounding box center [976, 214] width 386 height 22
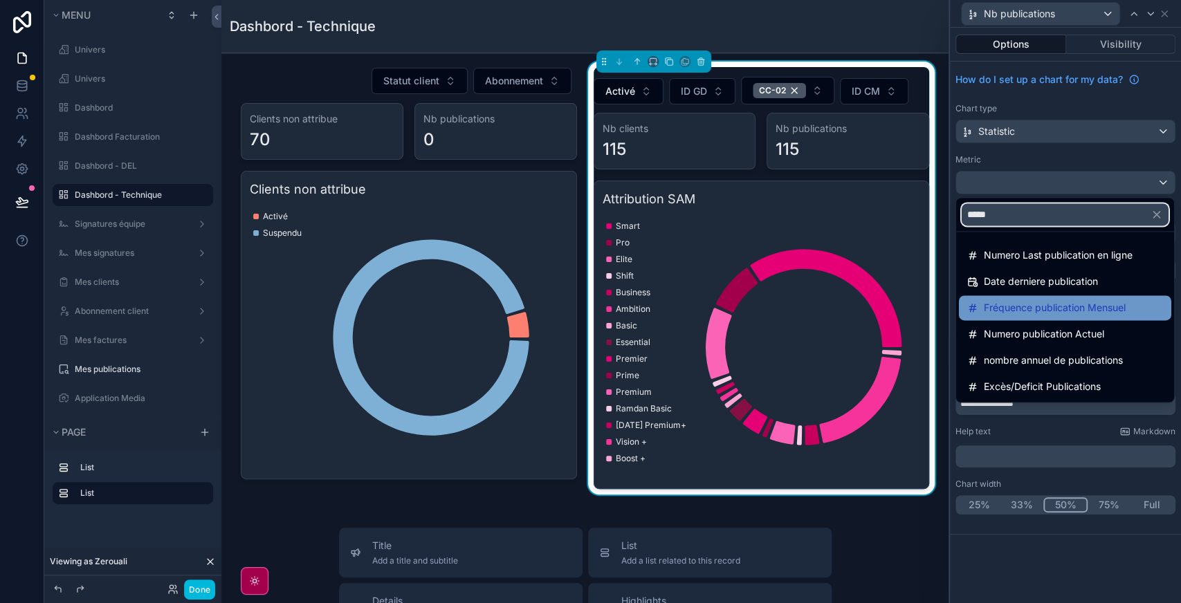
type input "*****"
click at [1042, 312] on span "Fréquence publication Mensuel" at bounding box center [1055, 308] width 142 height 17
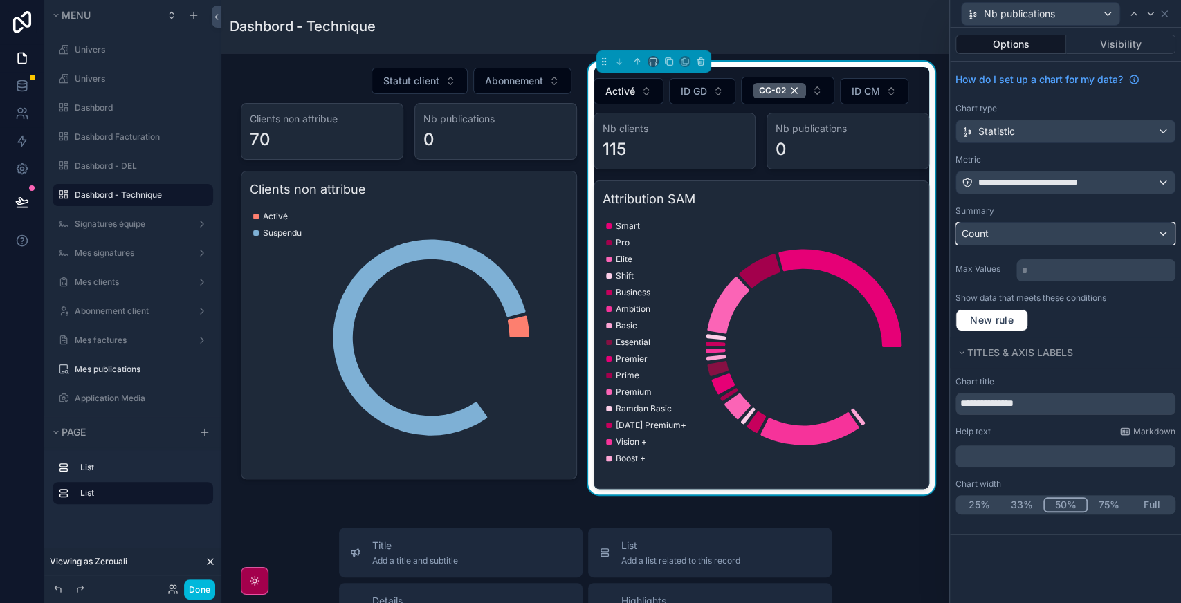
click at [1013, 241] on div "Count" at bounding box center [1065, 234] width 219 height 22
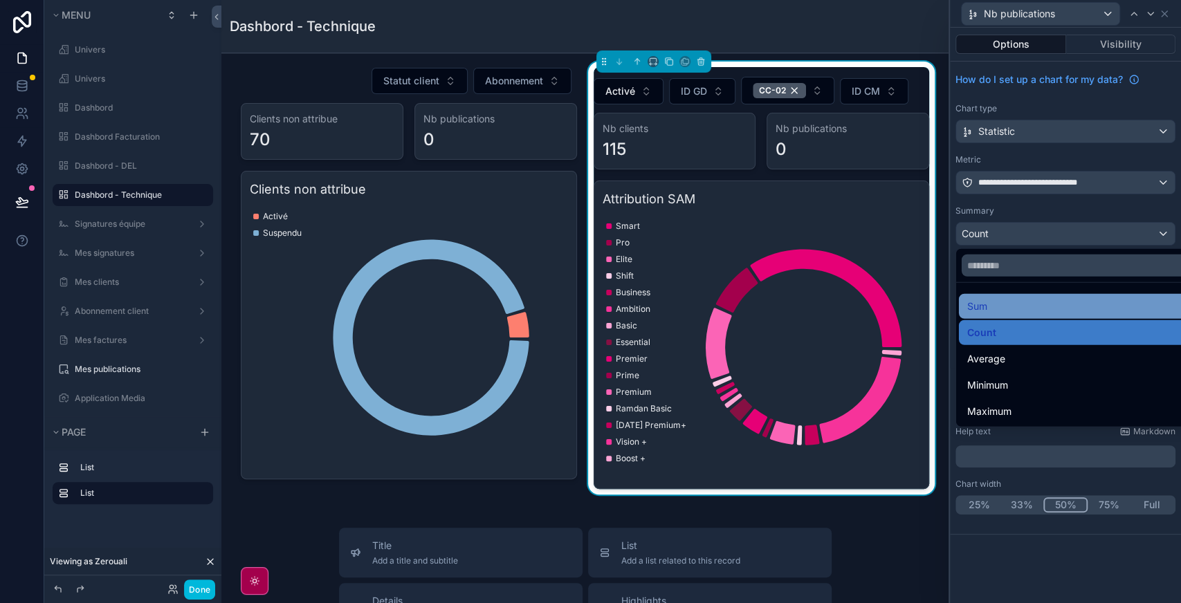
click at [1013, 308] on div "Sum" at bounding box center [1081, 306] width 229 height 17
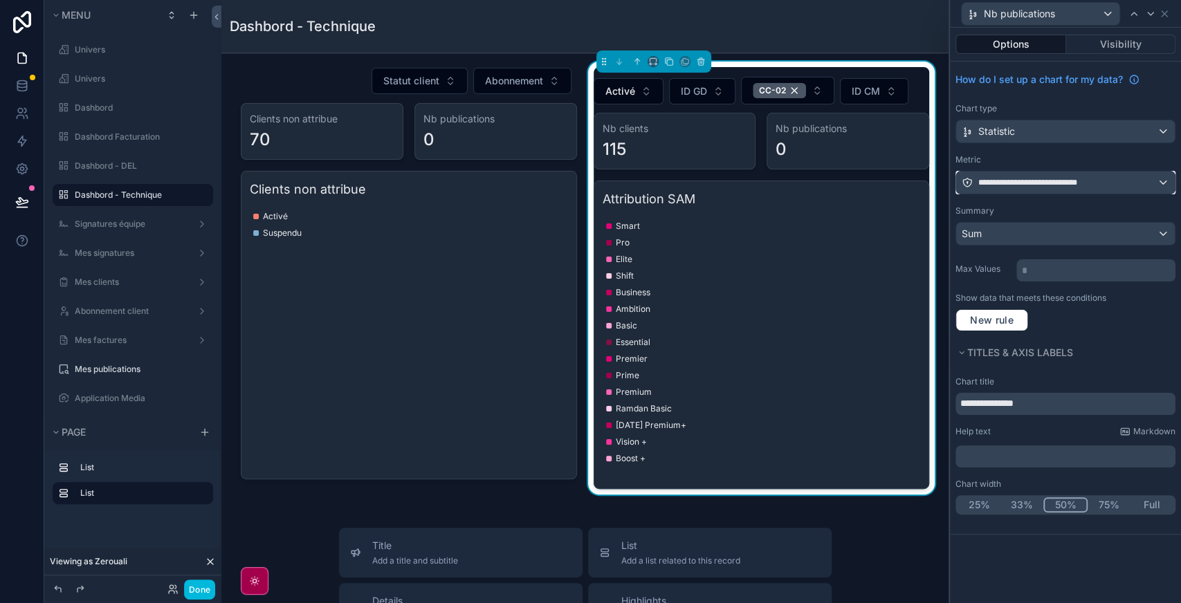
click at [1018, 180] on span "**********" at bounding box center [1039, 182] width 123 height 11
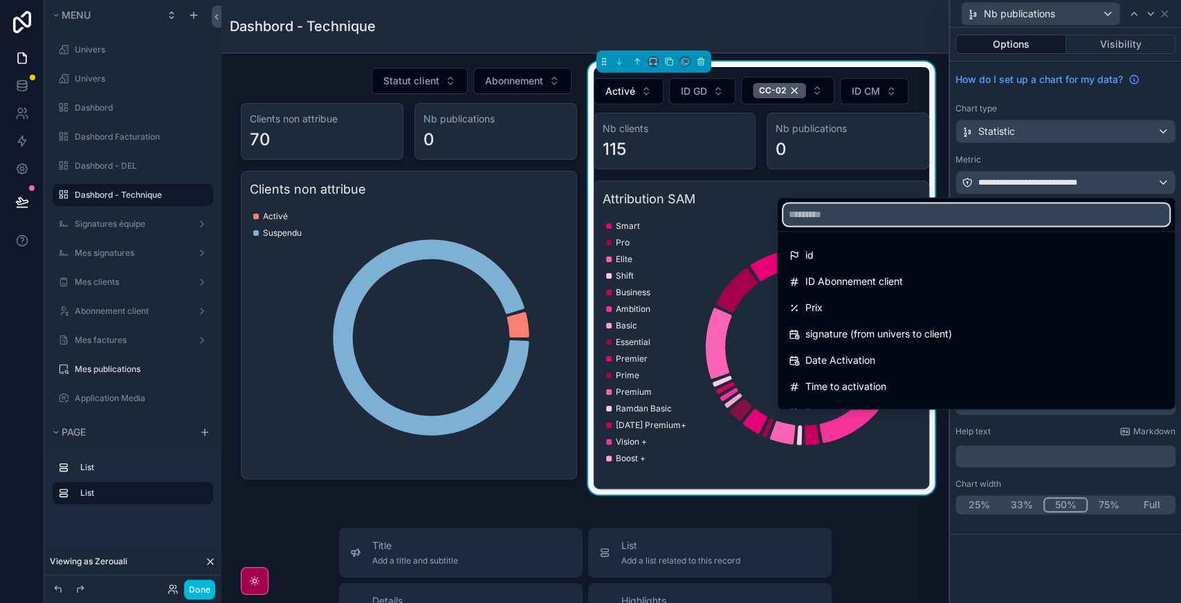
click at [916, 210] on input "text" at bounding box center [976, 214] width 386 height 22
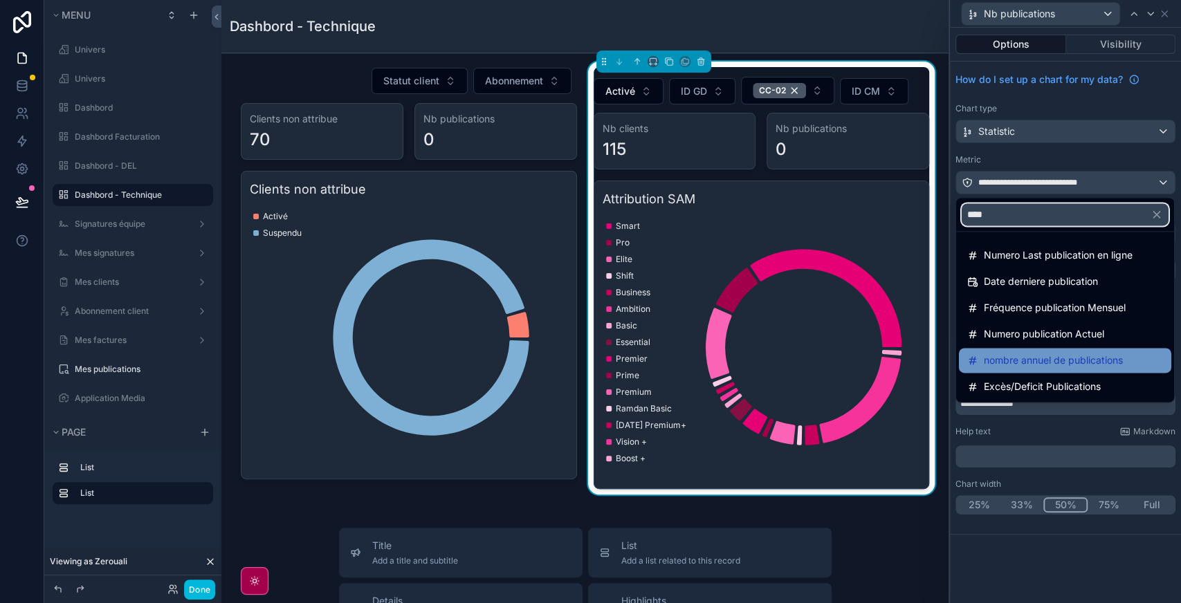
type input "****"
click at [1038, 364] on span "nombre annuel de publications" at bounding box center [1053, 360] width 139 height 17
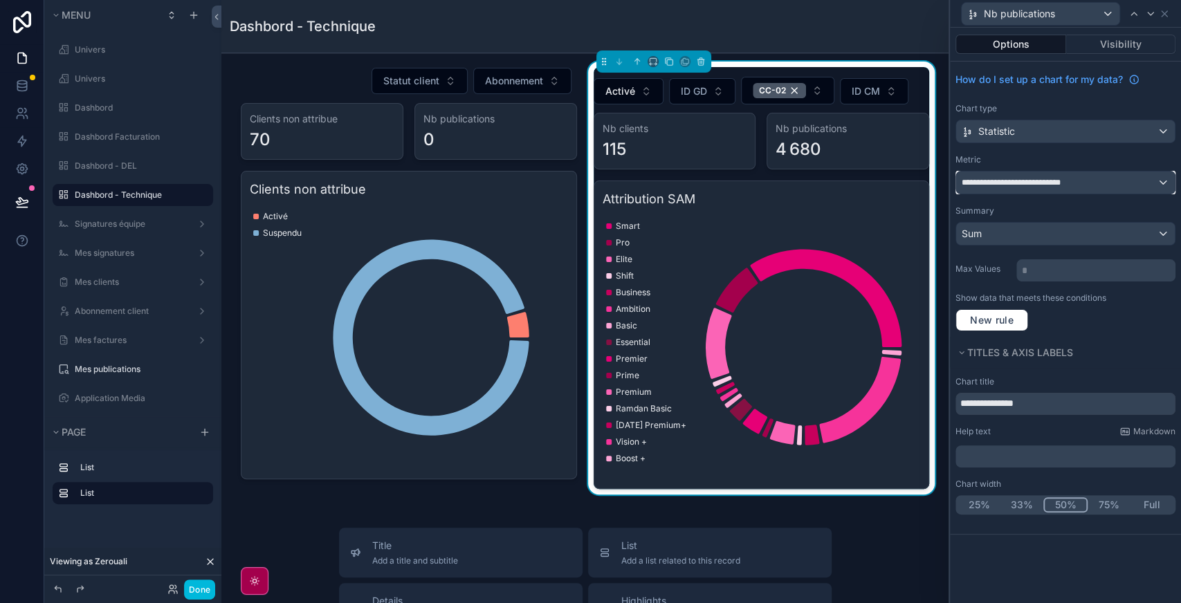
click at [1043, 181] on span "**********" at bounding box center [1021, 182] width 121 height 11
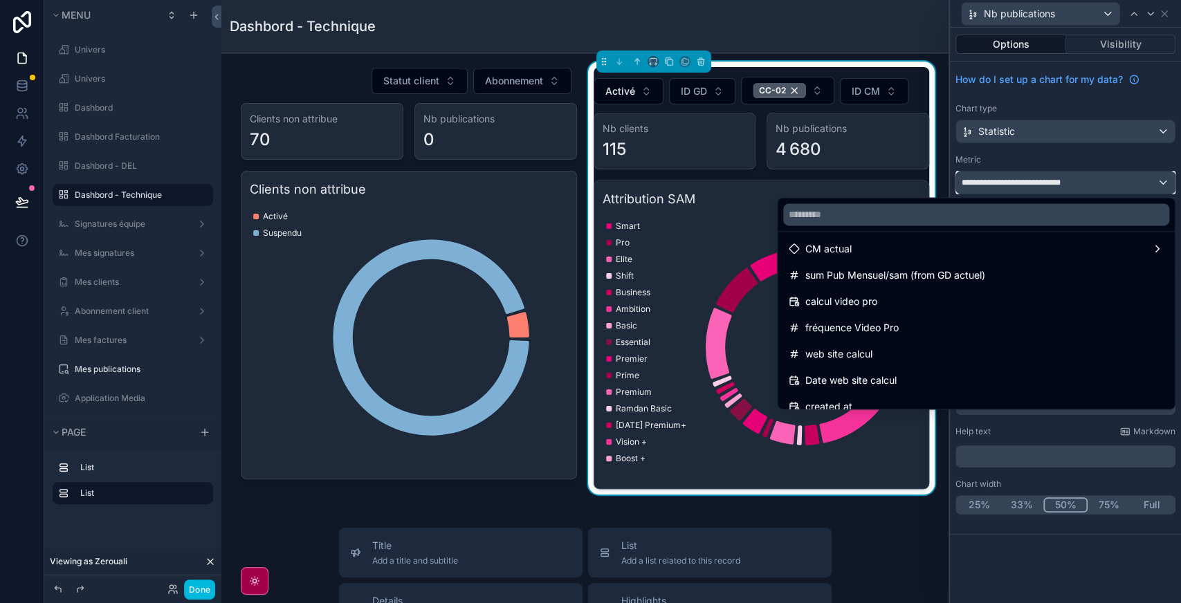
scroll to position [2397, 0]
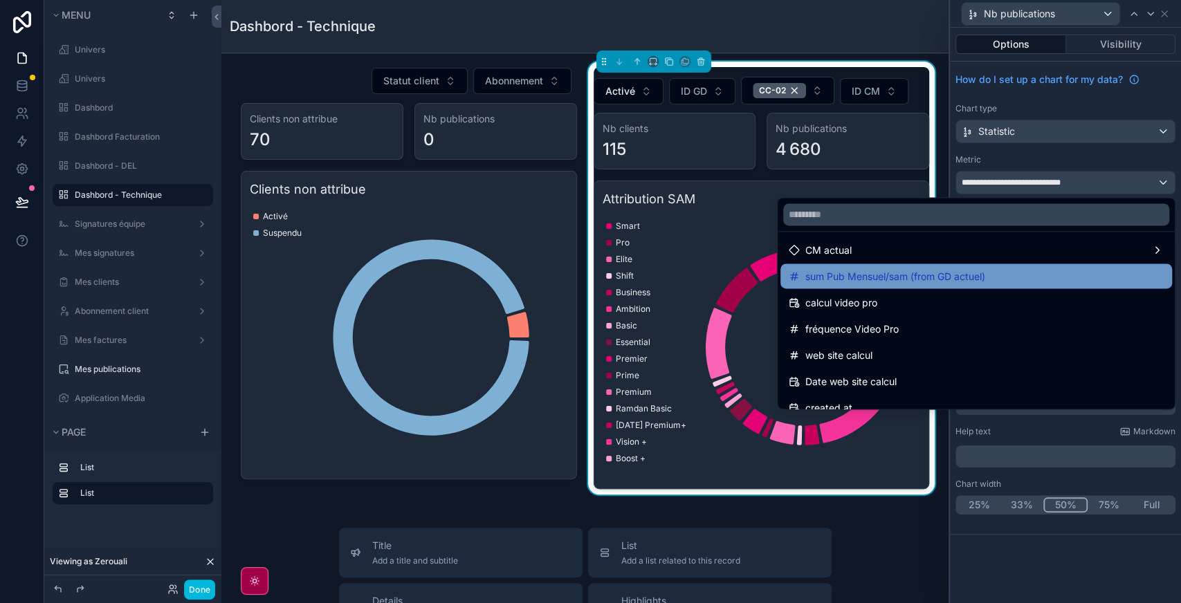
click at [912, 277] on span "sum Pub Mensuel/sam (from GD actuel)" at bounding box center [895, 276] width 180 height 17
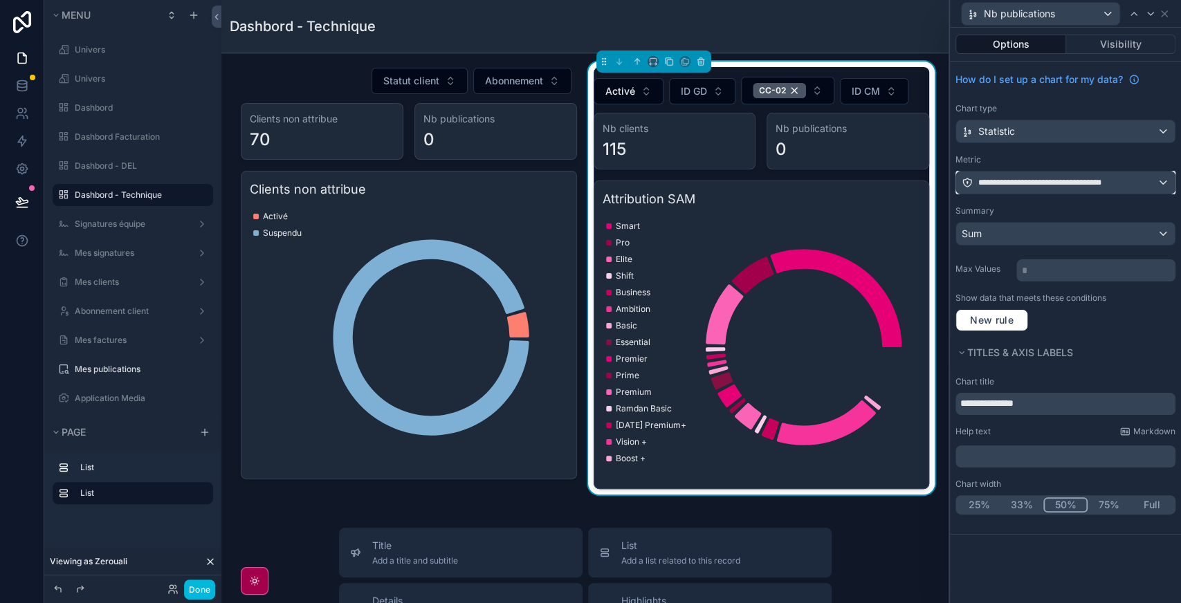
click at [1068, 188] on div "**********" at bounding box center [1065, 183] width 219 height 22
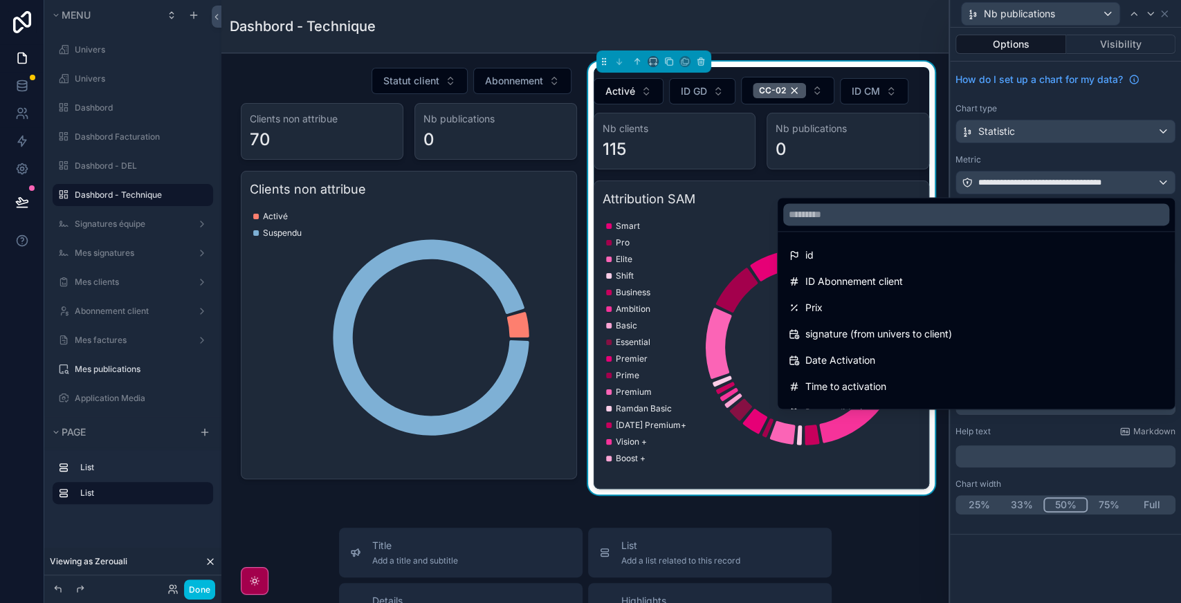
click at [1113, 601] on div at bounding box center [1065, 301] width 231 height 603
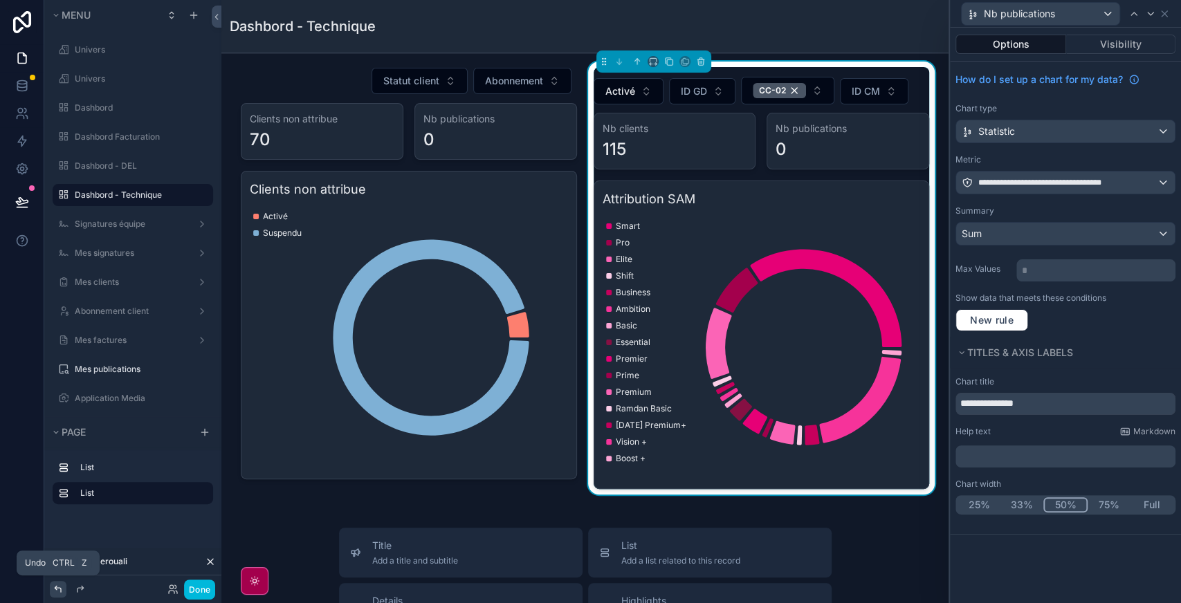
click at [54, 591] on icon at bounding box center [58, 589] width 11 height 11
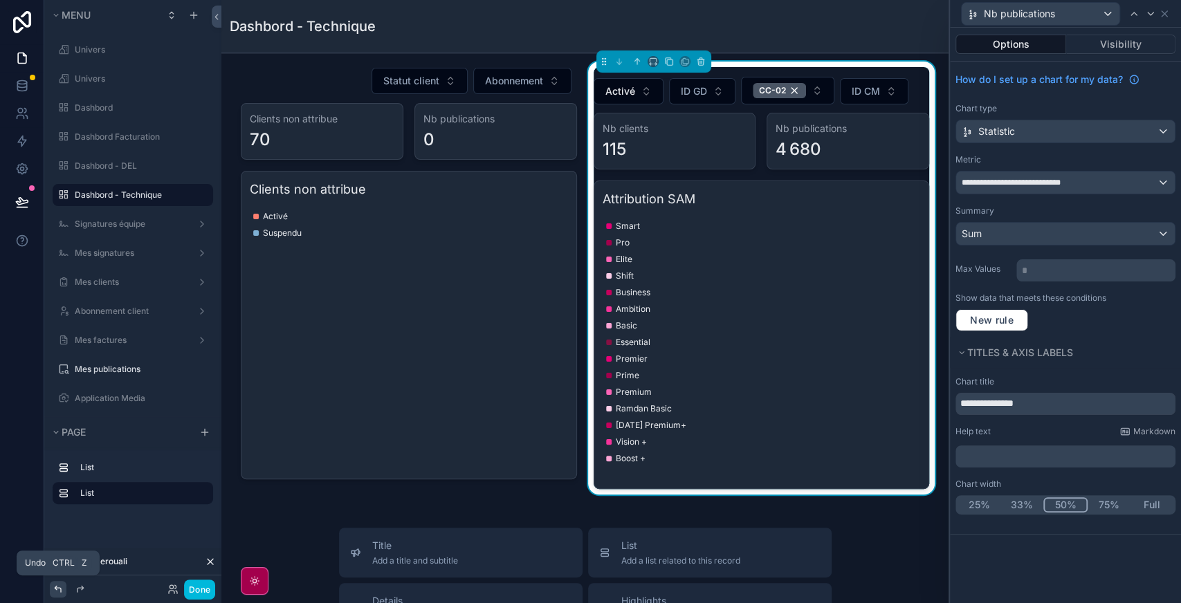
click at [54, 591] on icon at bounding box center [58, 589] width 11 height 11
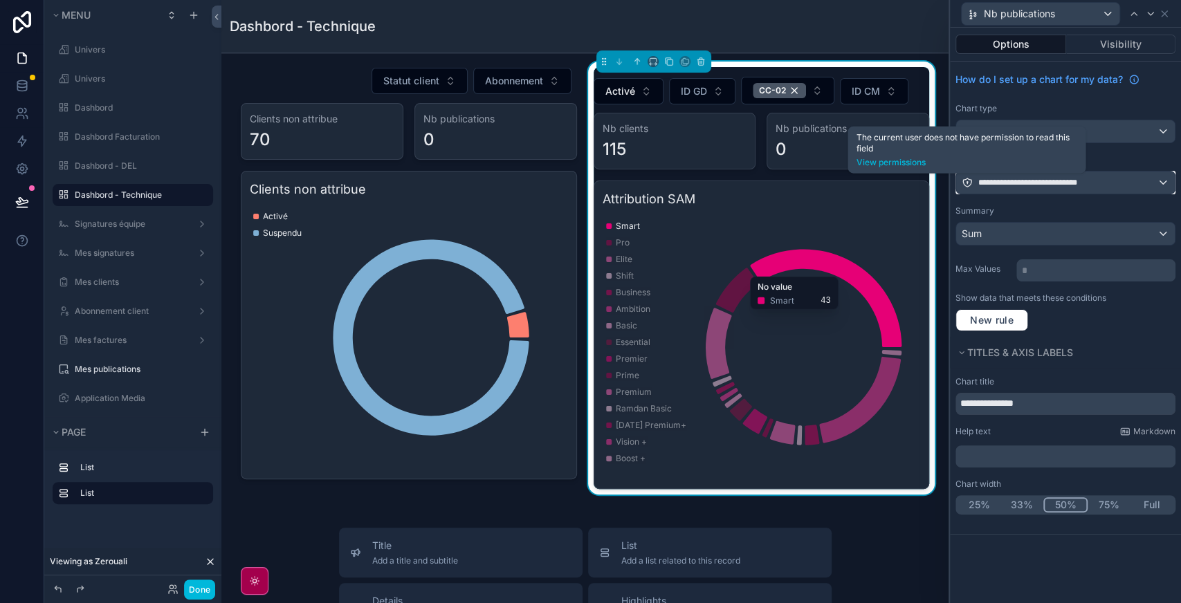
click at [961, 183] on icon at bounding box center [966, 182] width 11 height 11
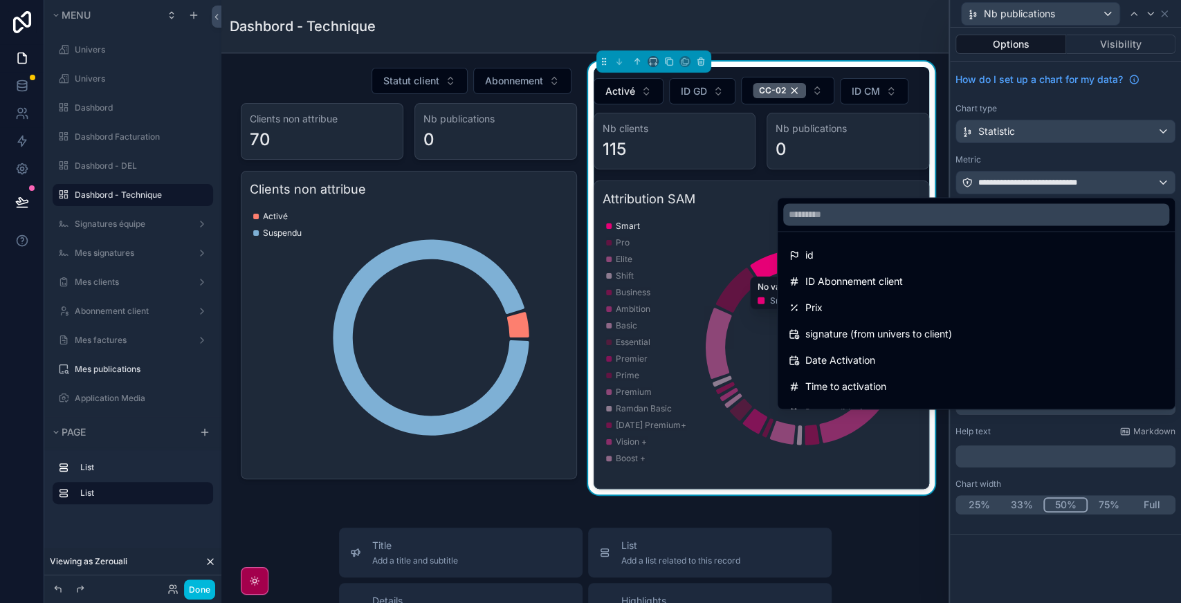
click at [964, 183] on div at bounding box center [1065, 301] width 231 height 603
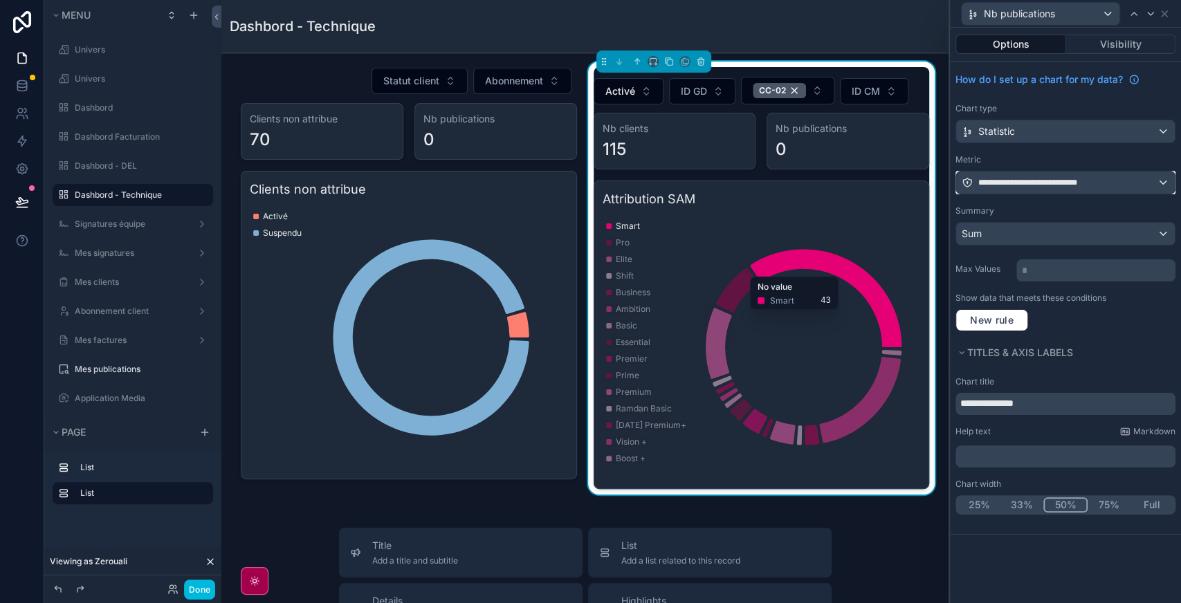
click at [974, 183] on div "**********" at bounding box center [1031, 182] width 140 height 11
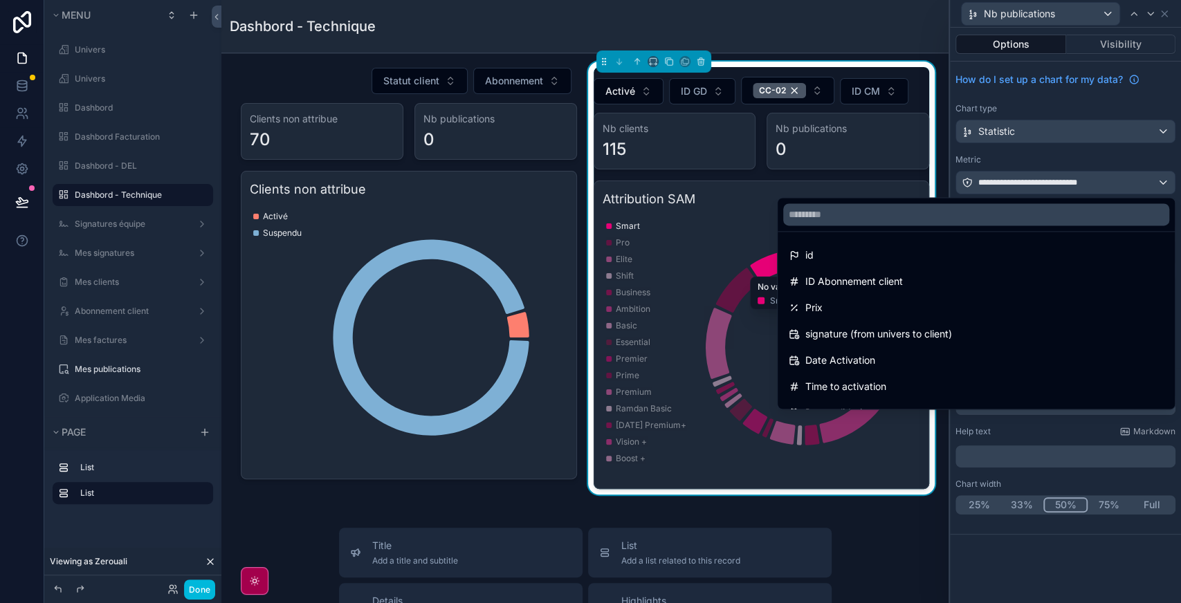
click at [974, 183] on div at bounding box center [1065, 301] width 231 height 603
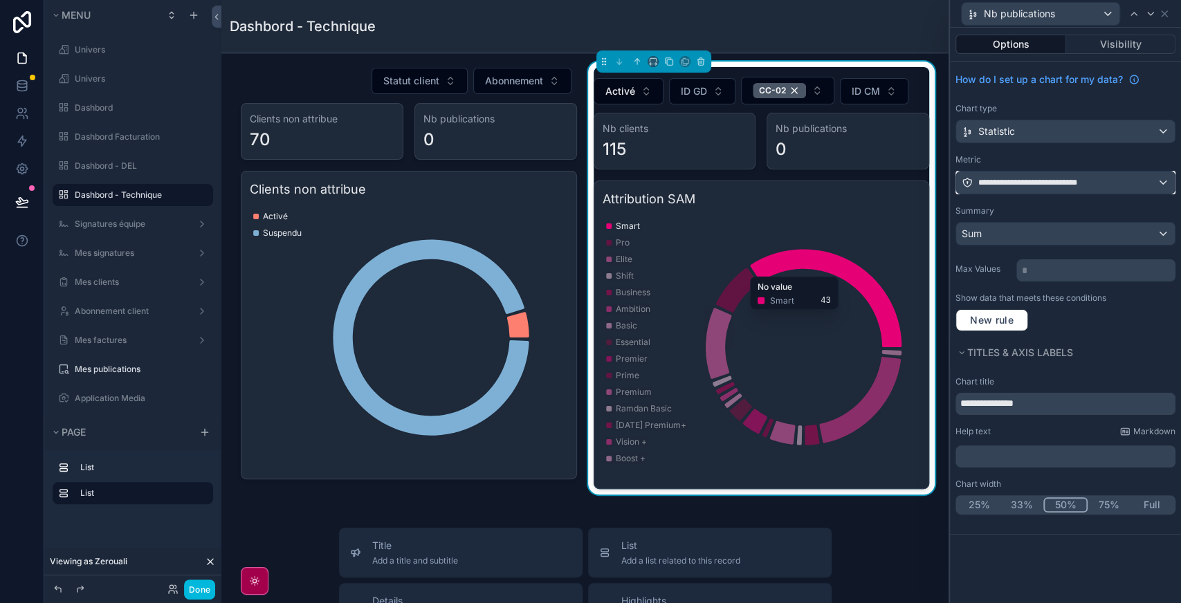
click at [974, 183] on div "**********" at bounding box center [1031, 182] width 140 height 11
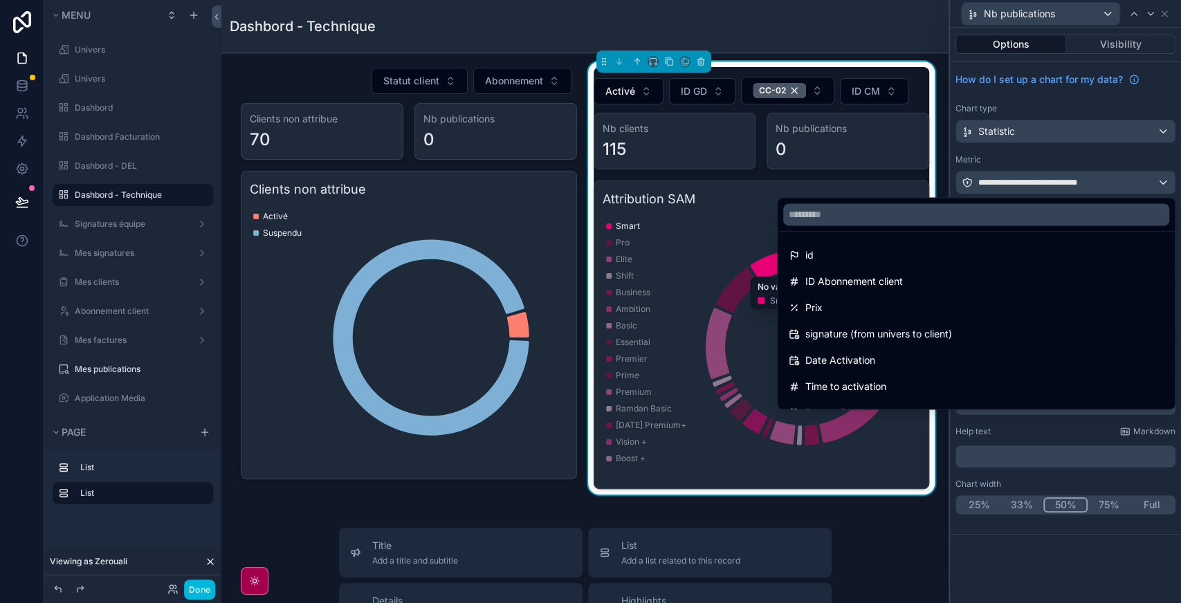
click at [974, 183] on div at bounding box center [1065, 301] width 231 height 603
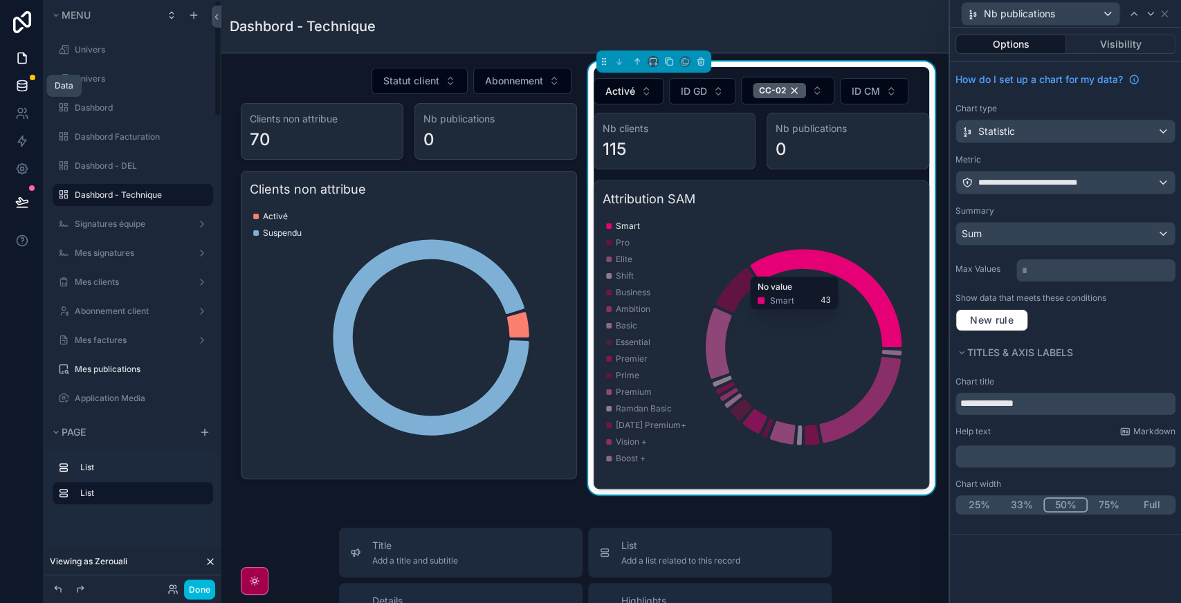
click at [22, 90] on icon at bounding box center [22, 86] width 14 height 14
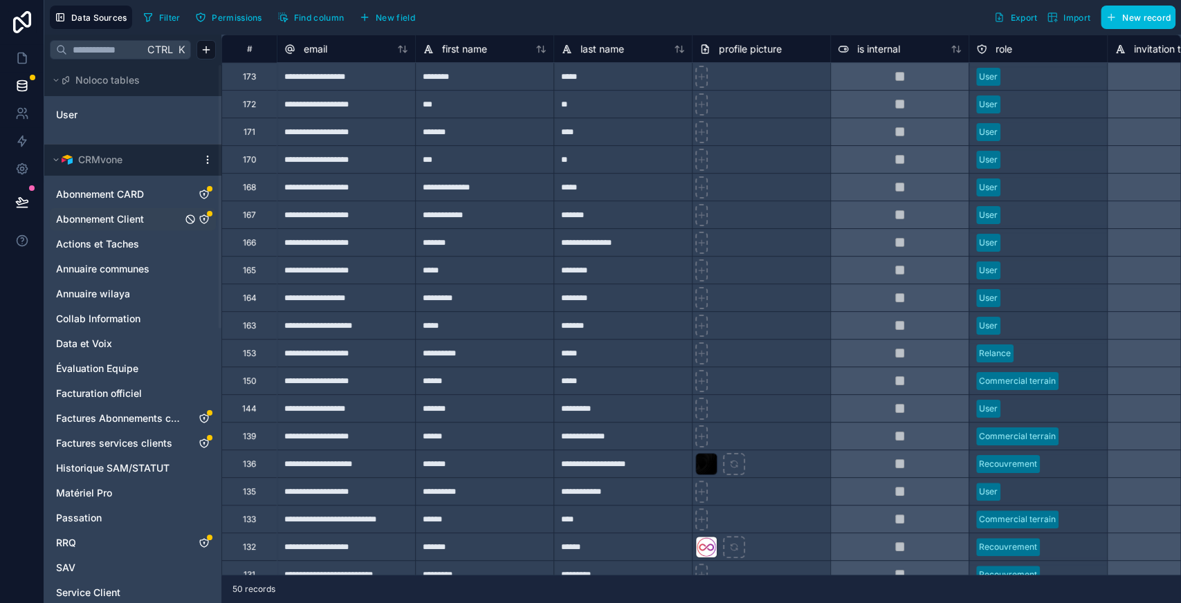
click at [206, 221] on icon "Abonnement Client" at bounding box center [204, 219] width 8 height 8
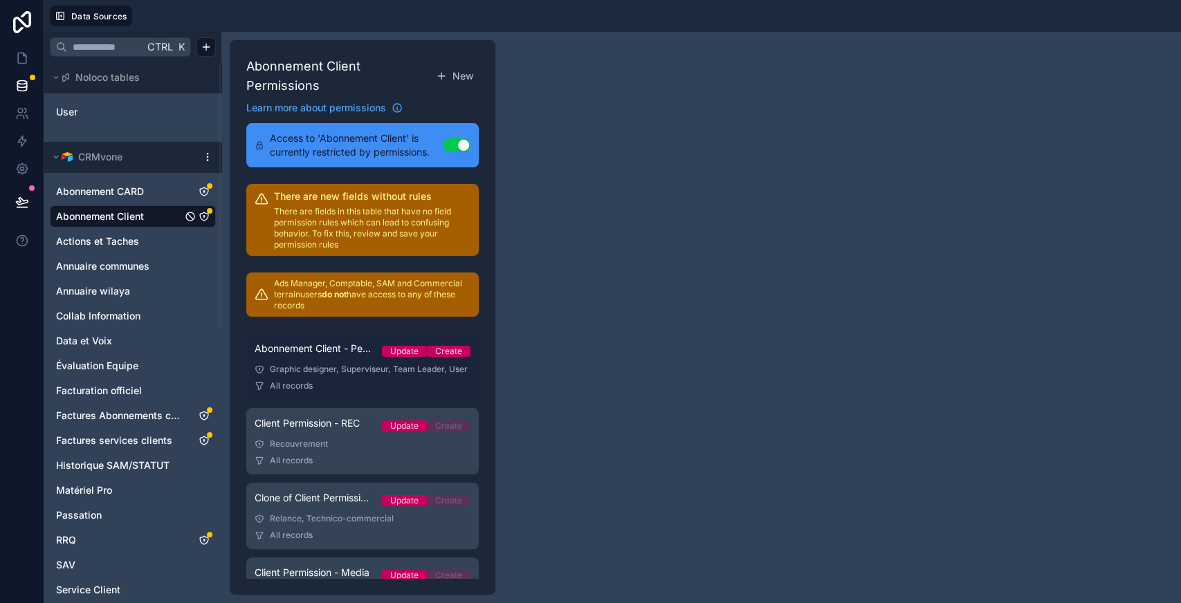
scroll to position [271, 0]
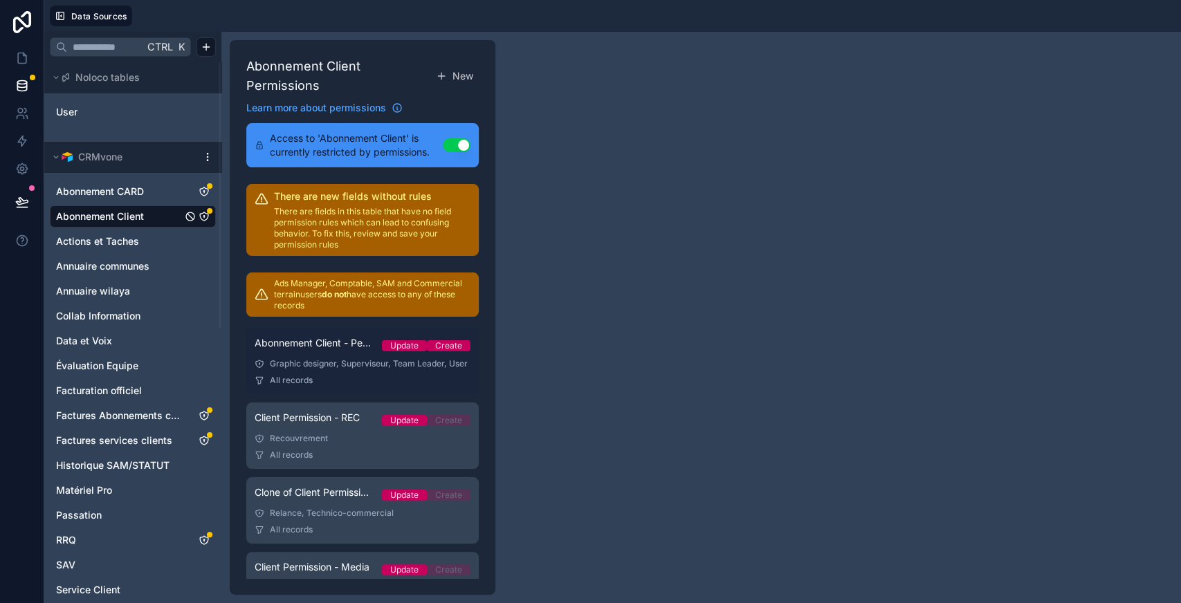
click at [310, 369] on div "Graphic designer, Superviseur, Team Leader, User" at bounding box center [363, 363] width 216 height 11
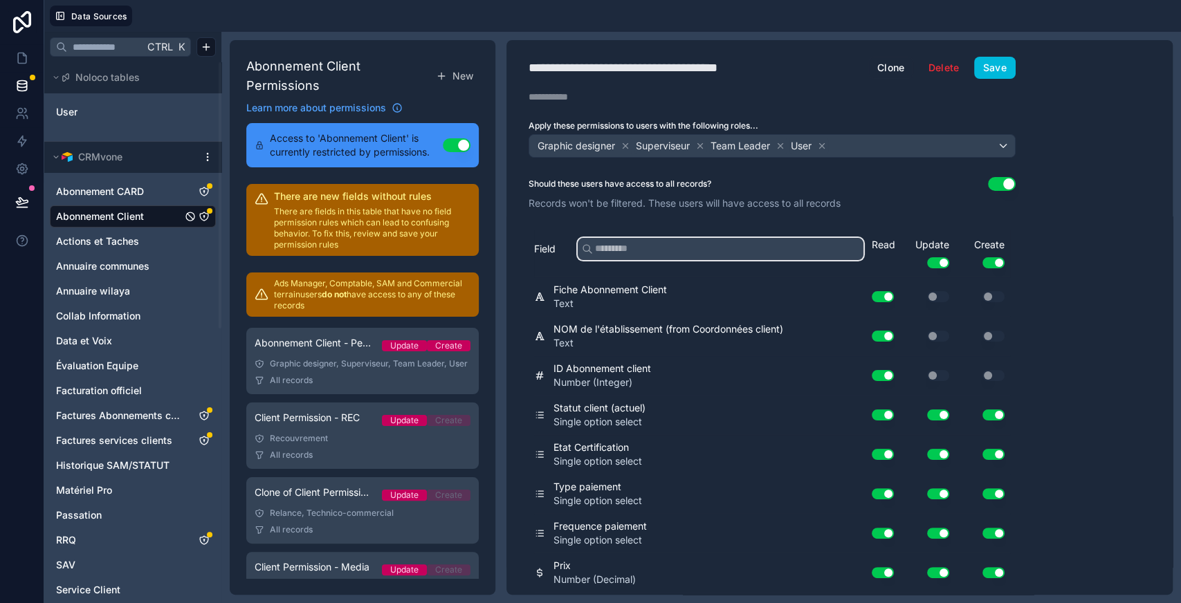
click at [631, 246] on input "text" at bounding box center [721, 249] width 286 height 22
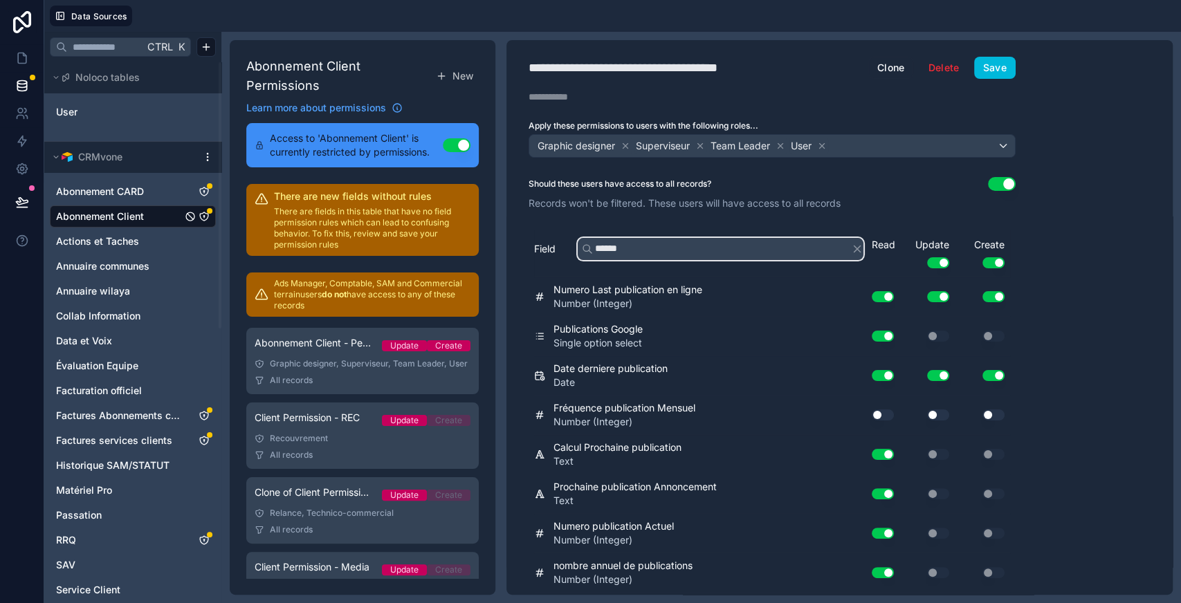
type input "******"
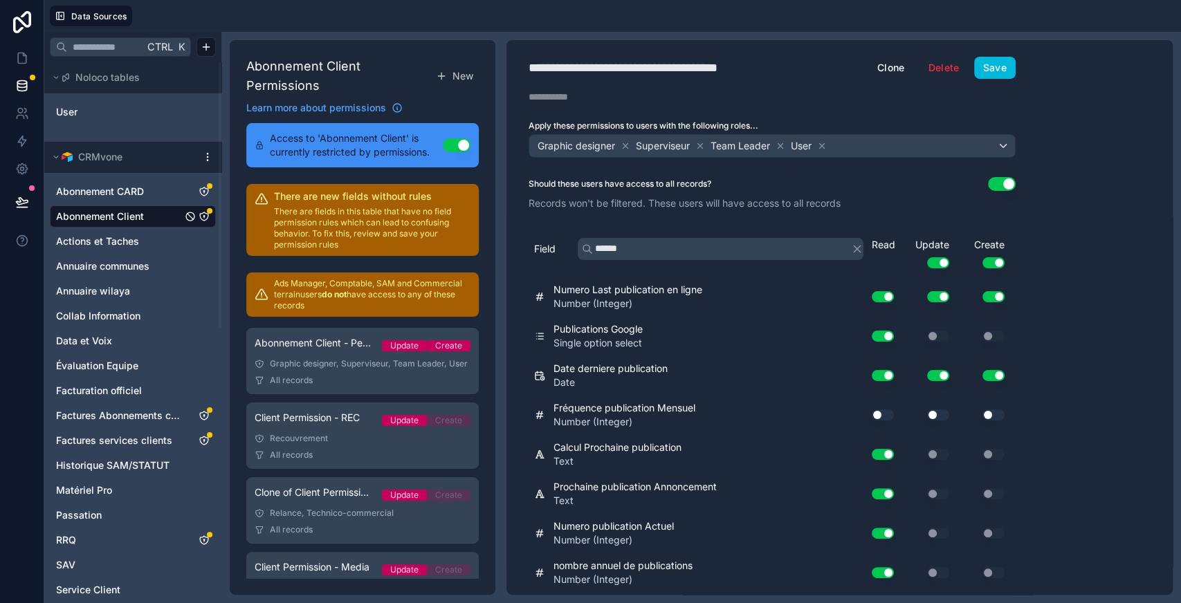
click at [883, 411] on button "Use setting" at bounding box center [883, 414] width 22 height 11
click at [986, 66] on button "Save" at bounding box center [995, 68] width 42 height 22
click at [17, 59] on icon at bounding box center [22, 58] width 14 height 14
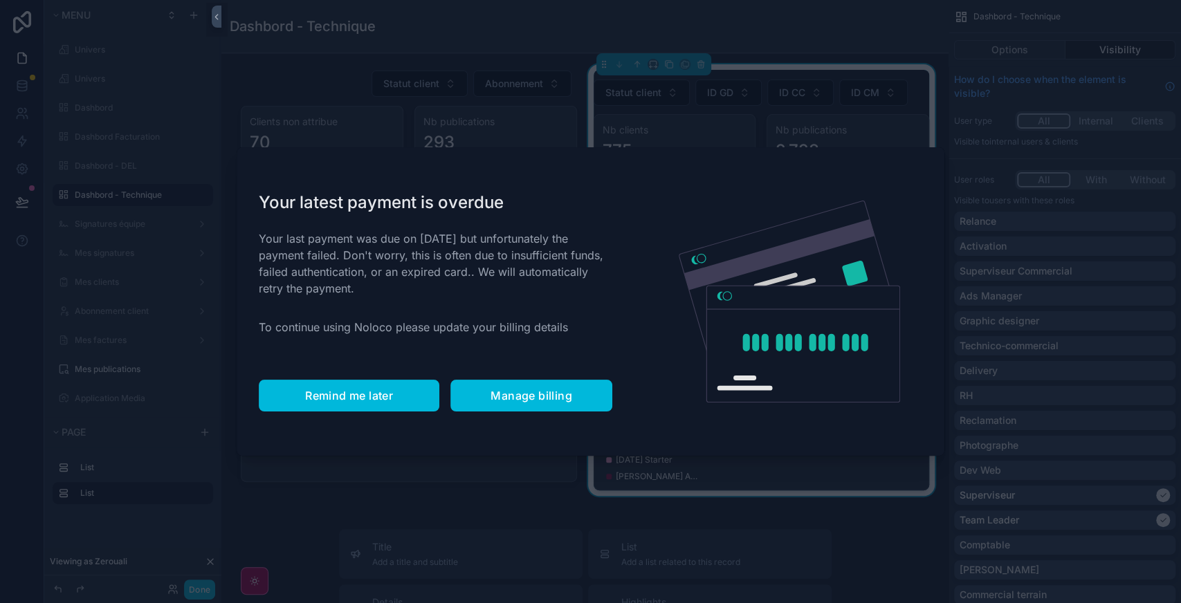
click at [346, 398] on span "Remind me later" at bounding box center [349, 396] width 88 height 14
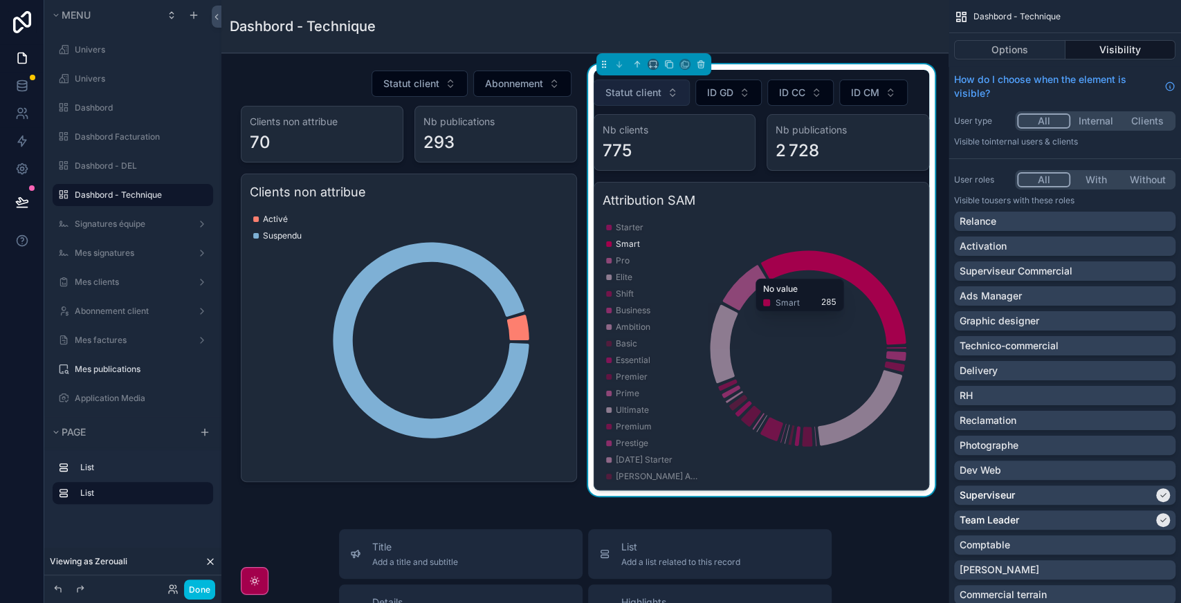
click at [627, 100] on button "Statut client" at bounding box center [641, 93] width 96 height 26
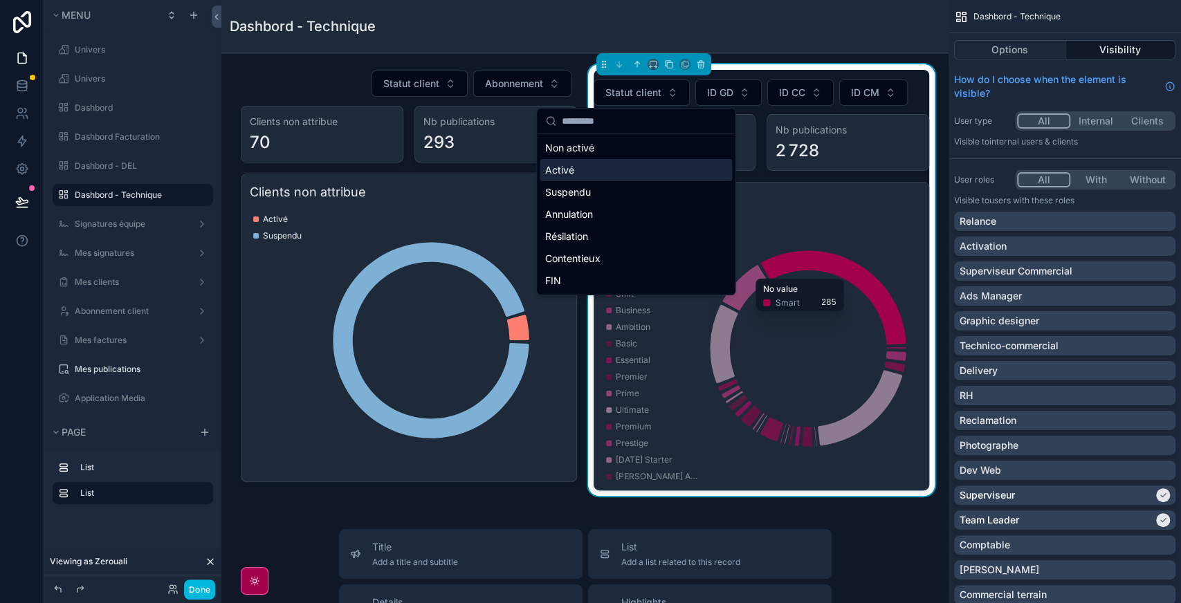
click at [581, 172] on div "Activé" at bounding box center [636, 170] width 192 height 22
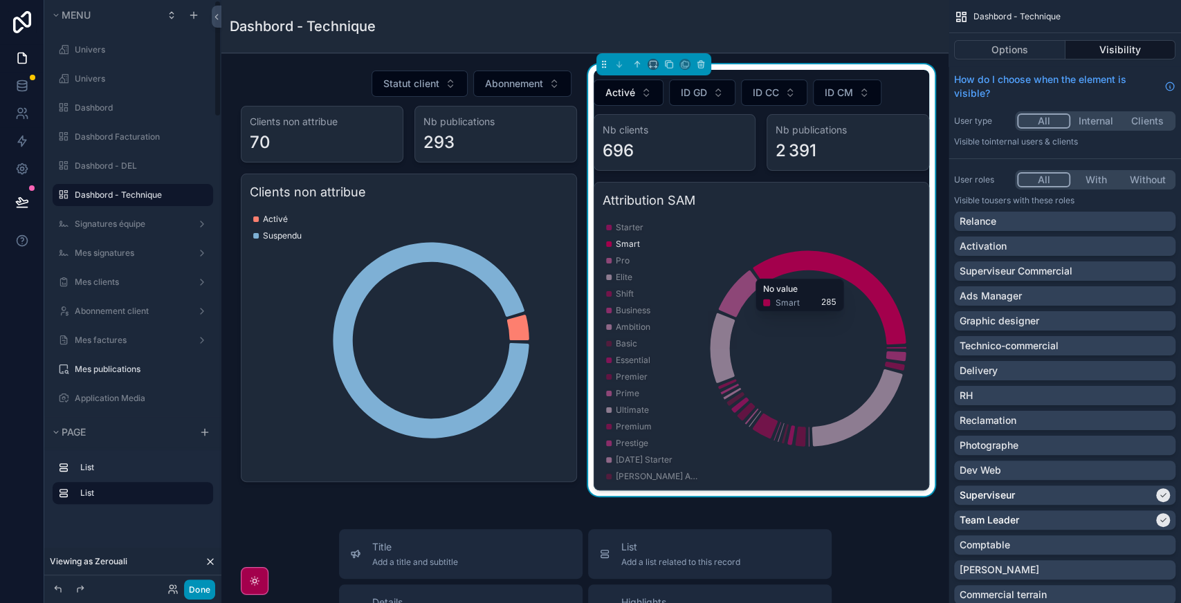
click at [194, 589] on button "Done" at bounding box center [199, 590] width 31 height 20
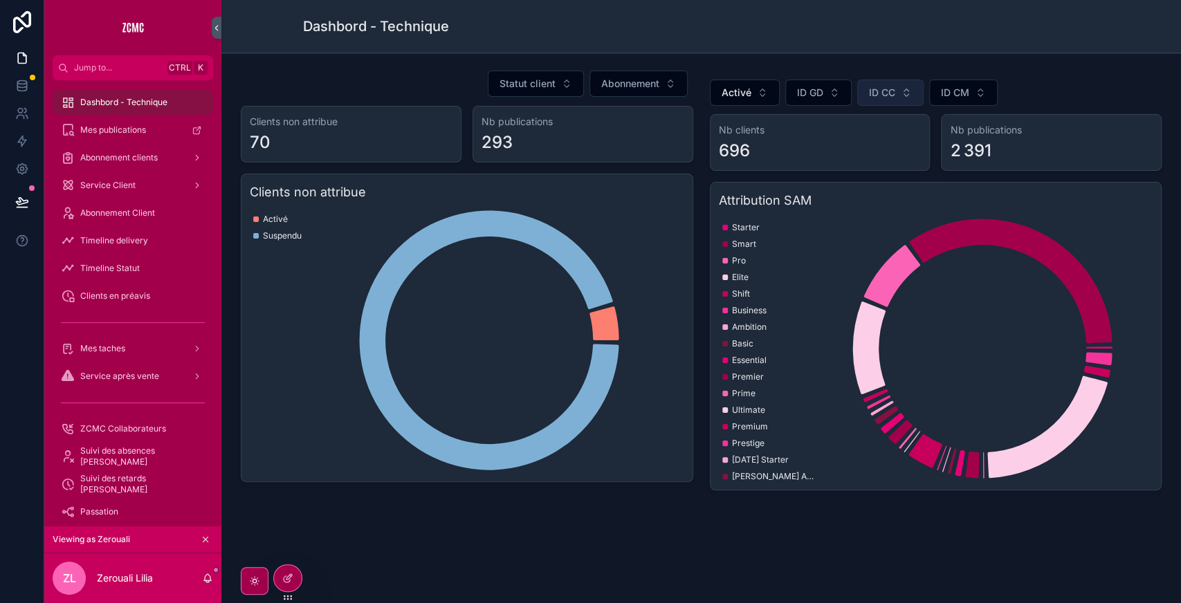
drag, startPoint x: 952, startPoint y: 89, endPoint x: 881, endPoint y: 84, distance: 71.4
click at [881, 84] on div "Activé ID GD ID CC ID CM" at bounding box center [936, 93] width 452 height 26
click at [881, 84] on button "ID CC" at bounding box center [890, 93] width 66 height 26
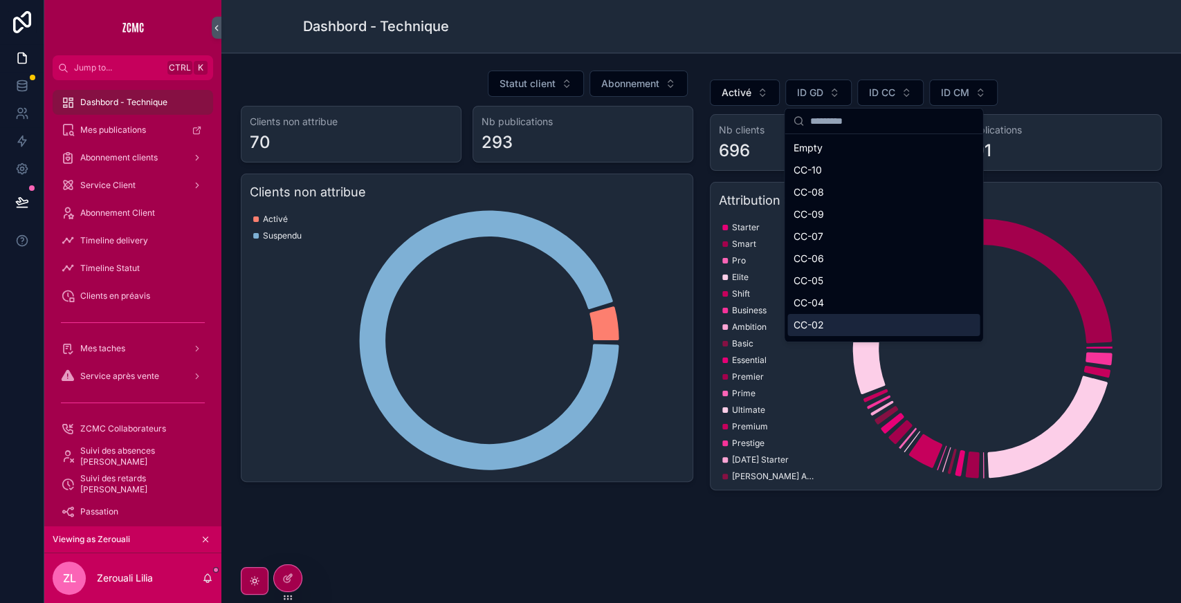
click at [801, 326] on span "CC-02" at bounding box center [808, 325] width 30 height 14
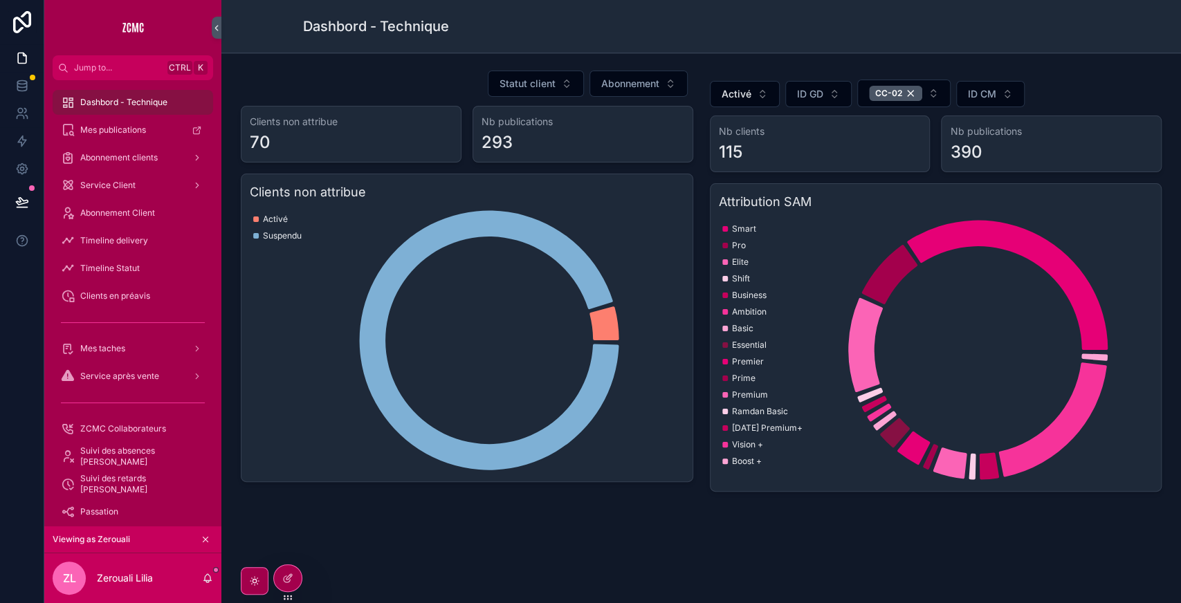
click at [701, 375] on div "Activé ID GD CC-02 ID CM Nb clients 115 Nb publications 390 Attribution SAM Sma…" at bounding box center [935, 280] width 469 height 433
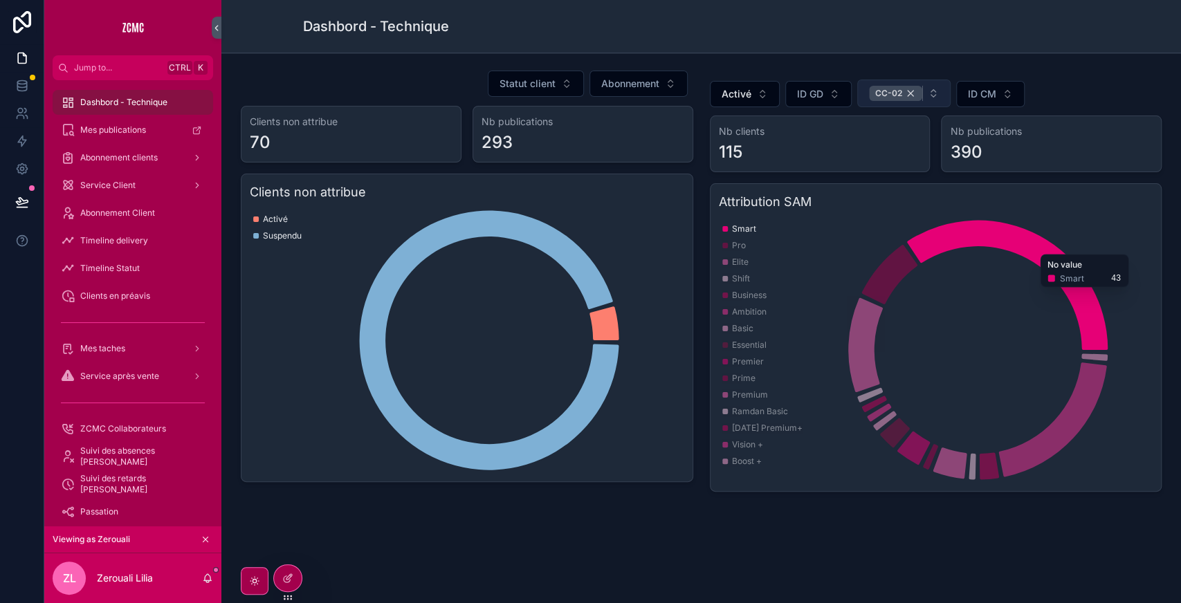
click at [906, 89] on div "CC-02" at bounding box center [895, 93] width 53 height 15
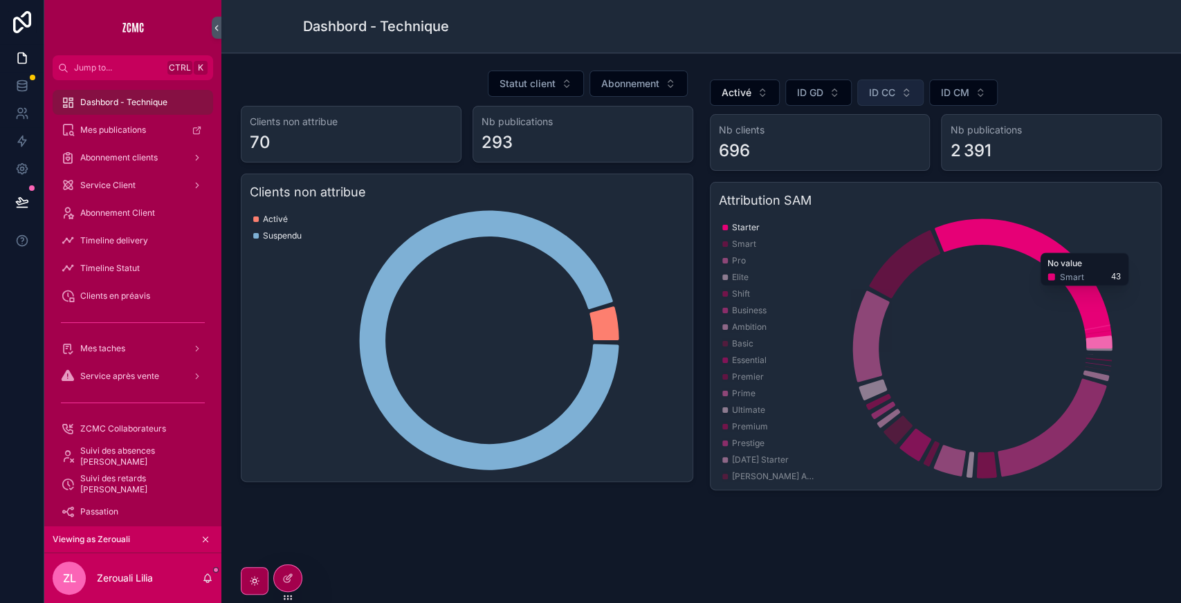
click at [887, 91] on span "ID CC" at bounding box center [882, 93] width 26 height 14
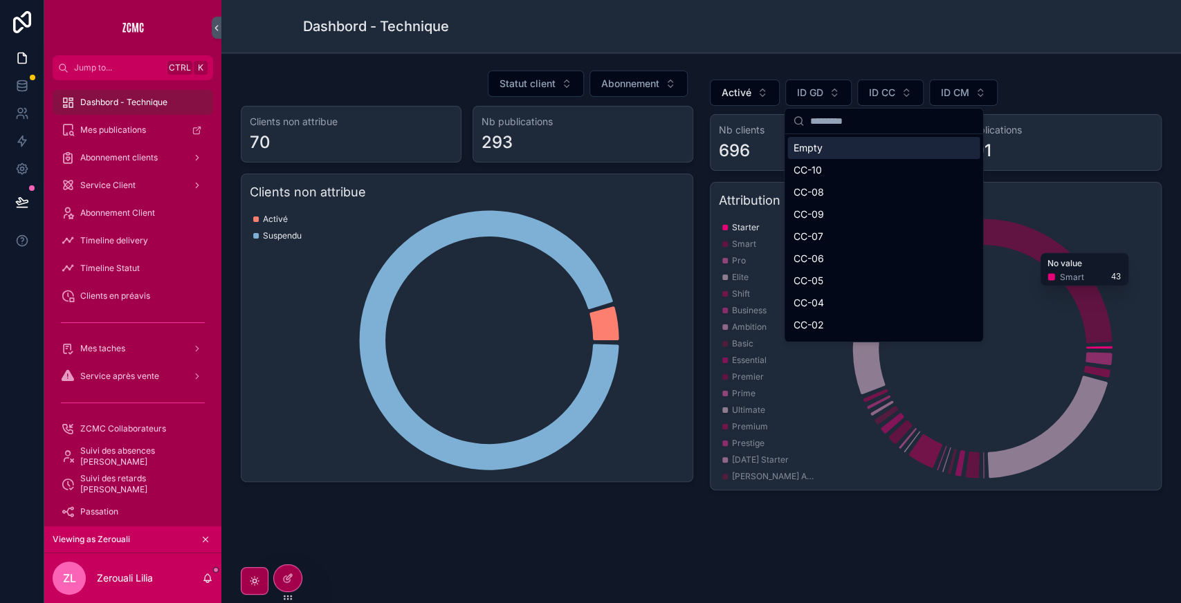
click at [865, 129] on input "scrollable content" at bounding box center [891, 121] width 165 height 25
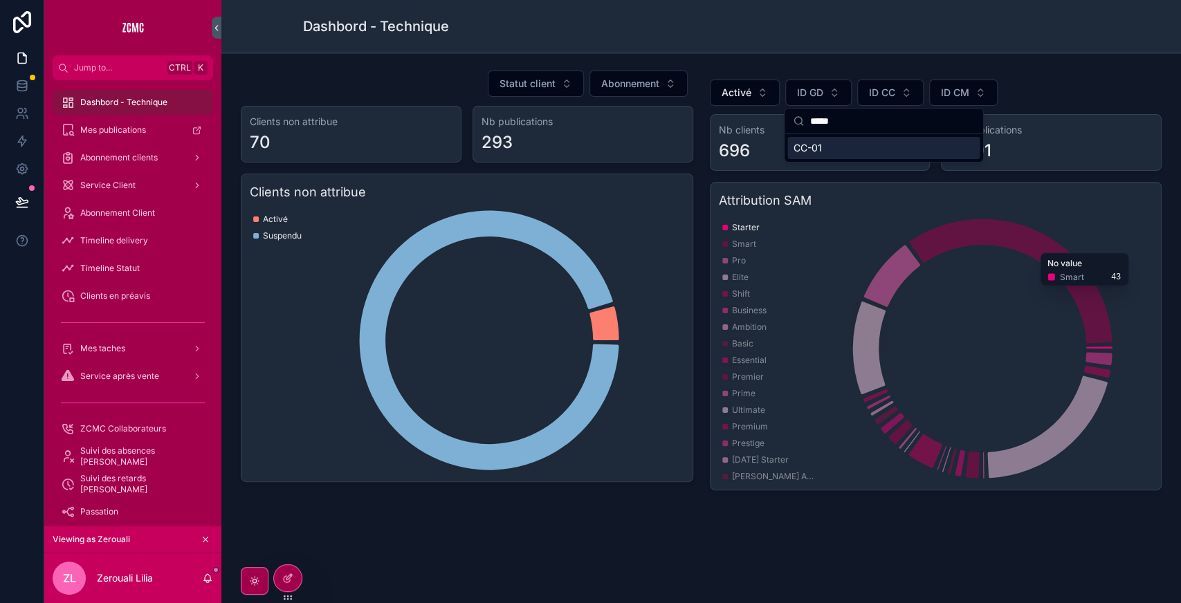
type input "*****"
click at [833, 149] on div "CC-01" at bounding box center [883, 148] width 192 height 22
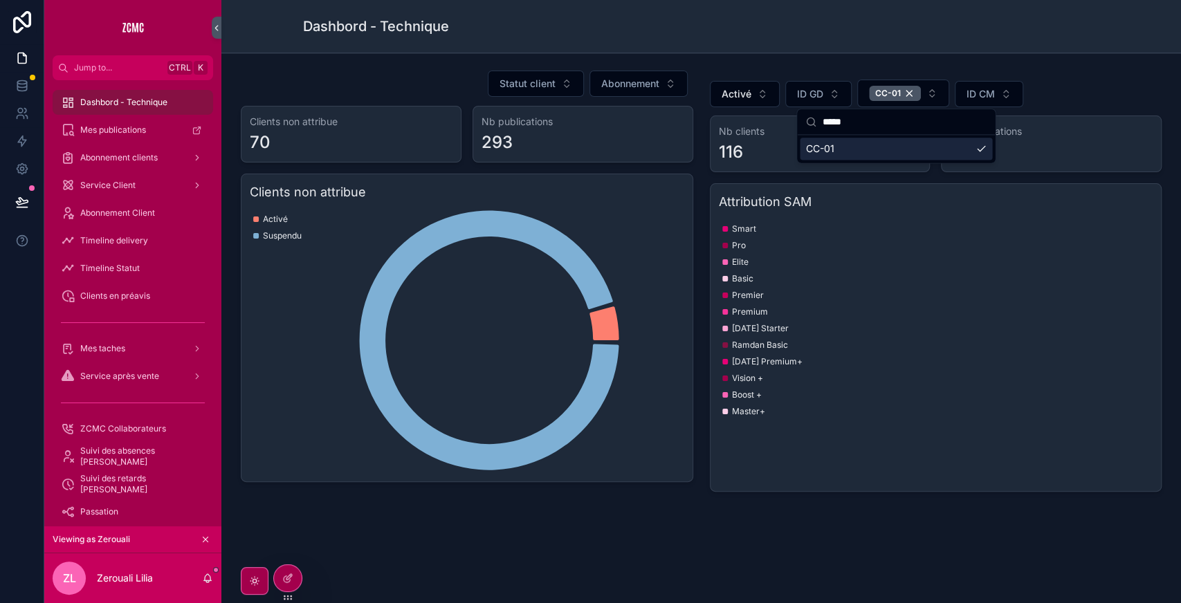
click at [1047, 86] on div "Activé ID GD CC-01 ID CM" at bounding box center [936, 94] width 452 height 28
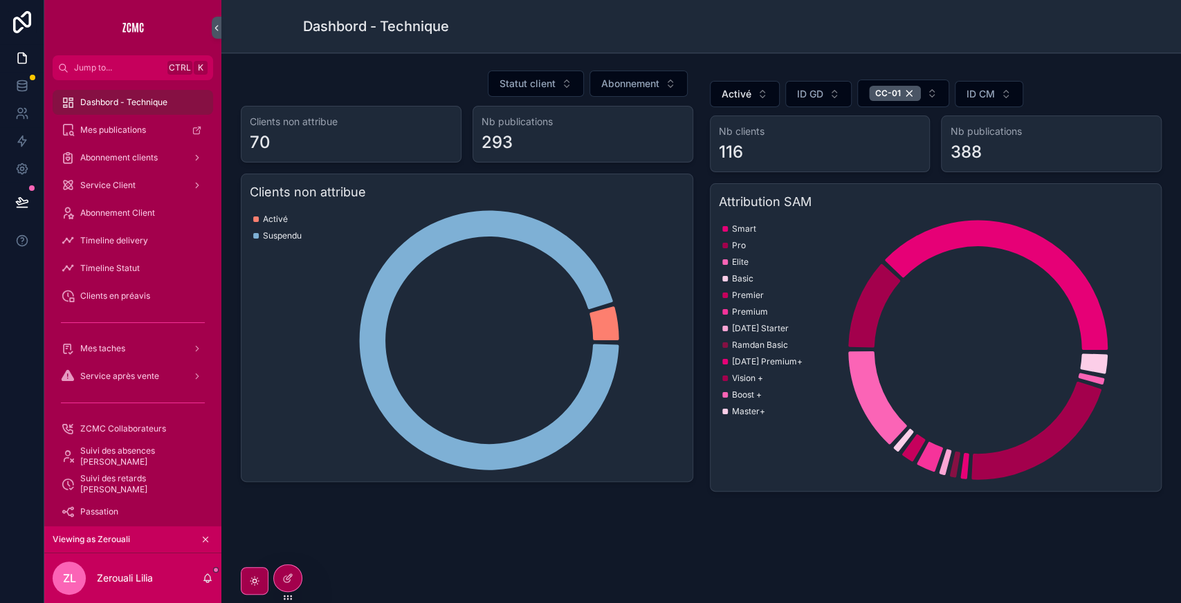
scroll to position [3, 0]
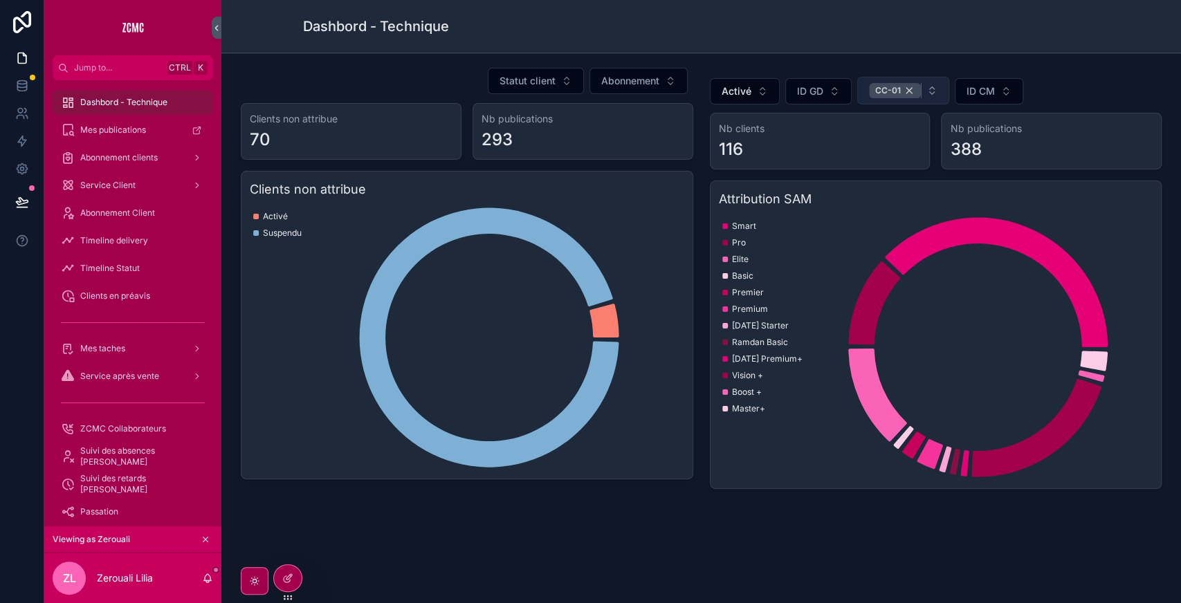
click at [903, 89] on div "CC-01" at bounding box center [895, 90] width 52 height 15
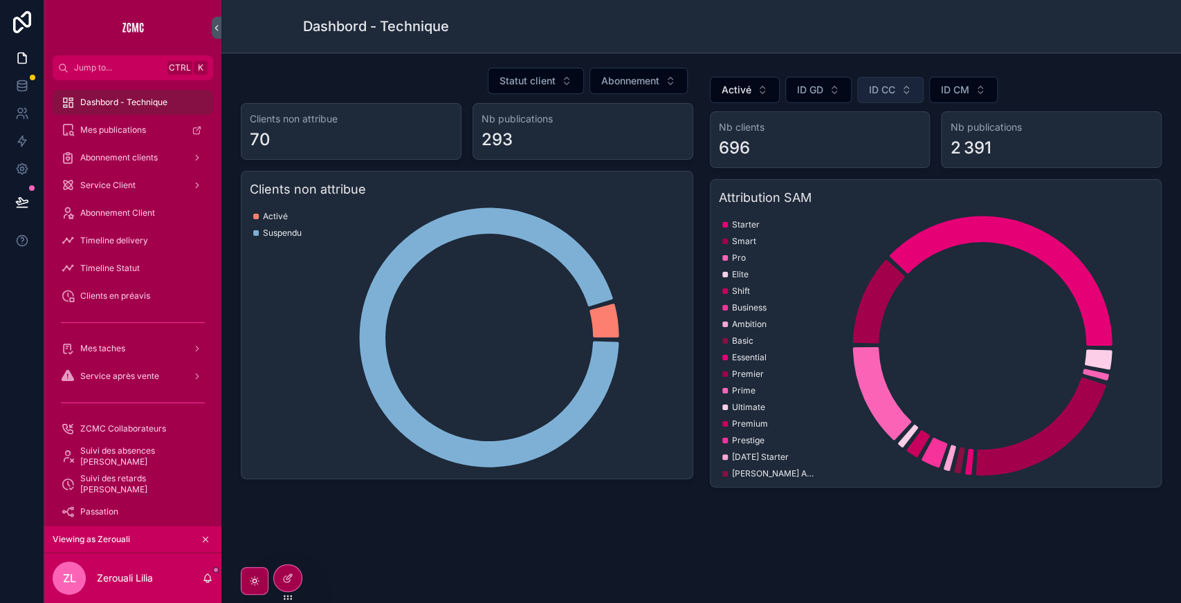
scroll to position [1, 0]
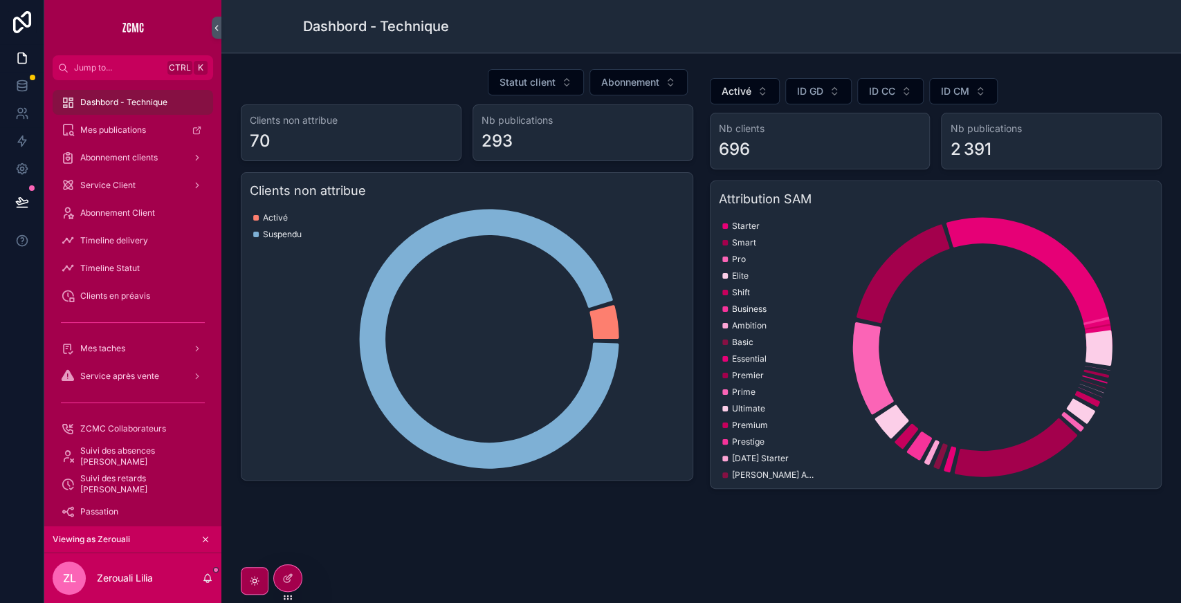
click at [878, 89] on span "ID CC" at bounding box center [882, 91] width 26 height 14
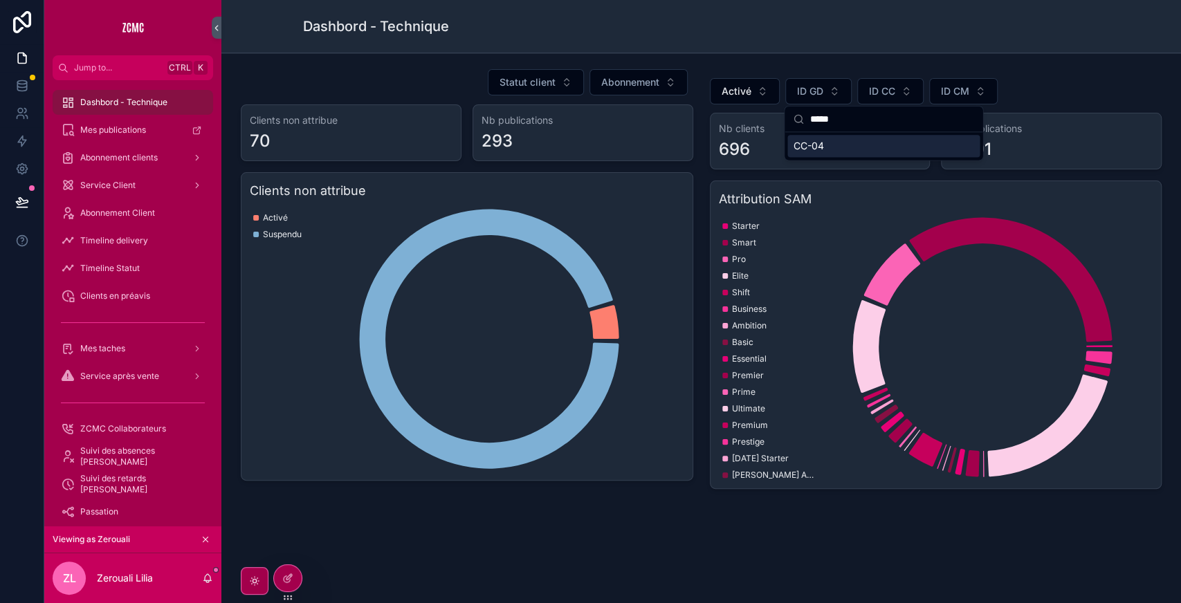
type input "*****"
click at [838, 149] on div "CC-04" at bounding box center [883, 146] width 192 height 22
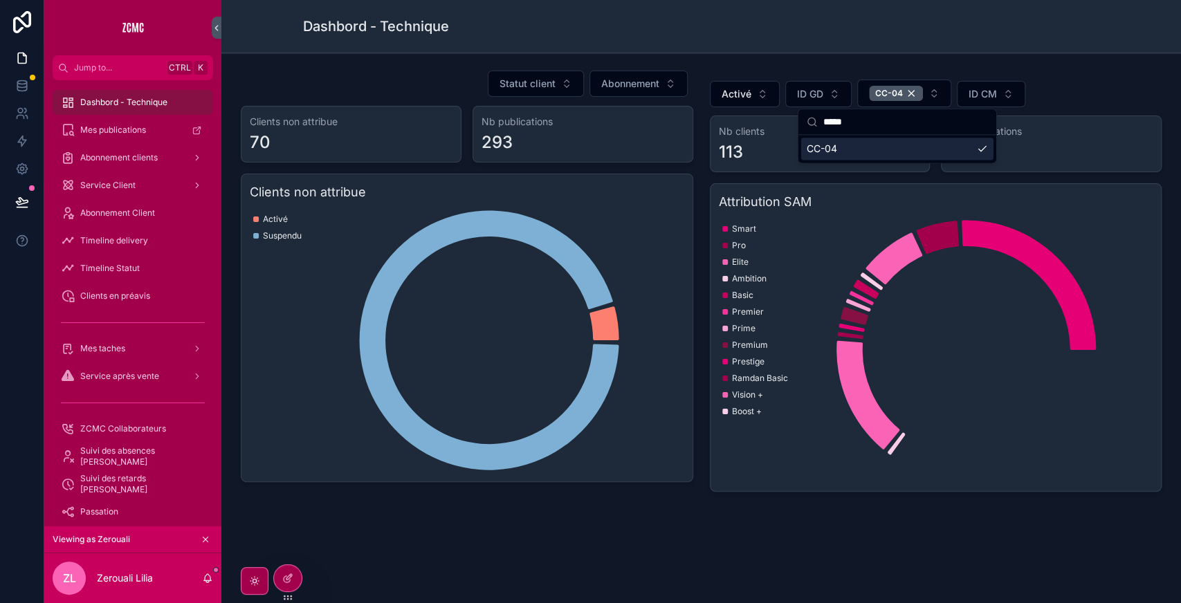
click at [1060, 100] on div "Activé ID GD CC-04 ID CM" at bounding box center [936, 94] width 452 height 28
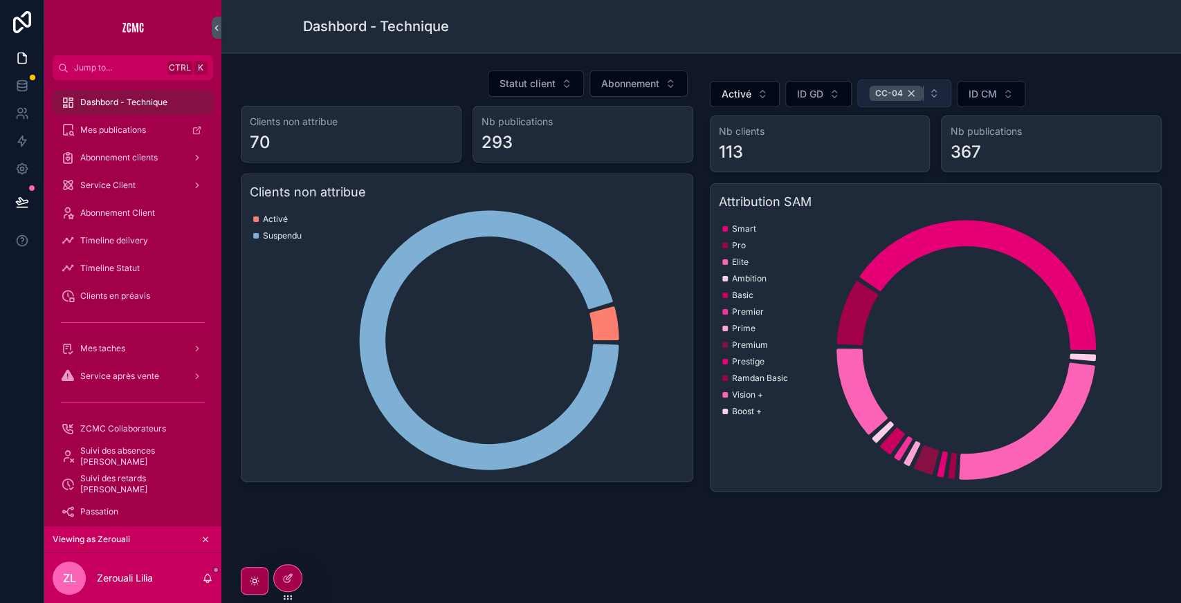
click at [902, 90] on div "CC-04" at bounding box center [896, 93] width 54 height 15
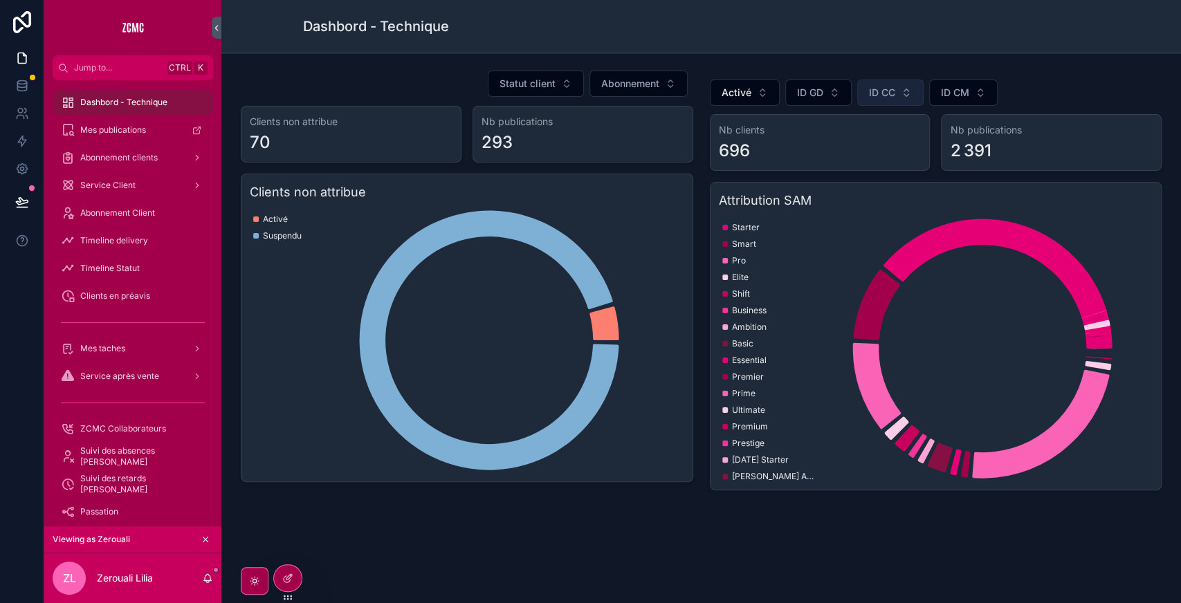
click at [884, 100] on button "ID CC" at bounding box center [890, 93] width 66 height 26
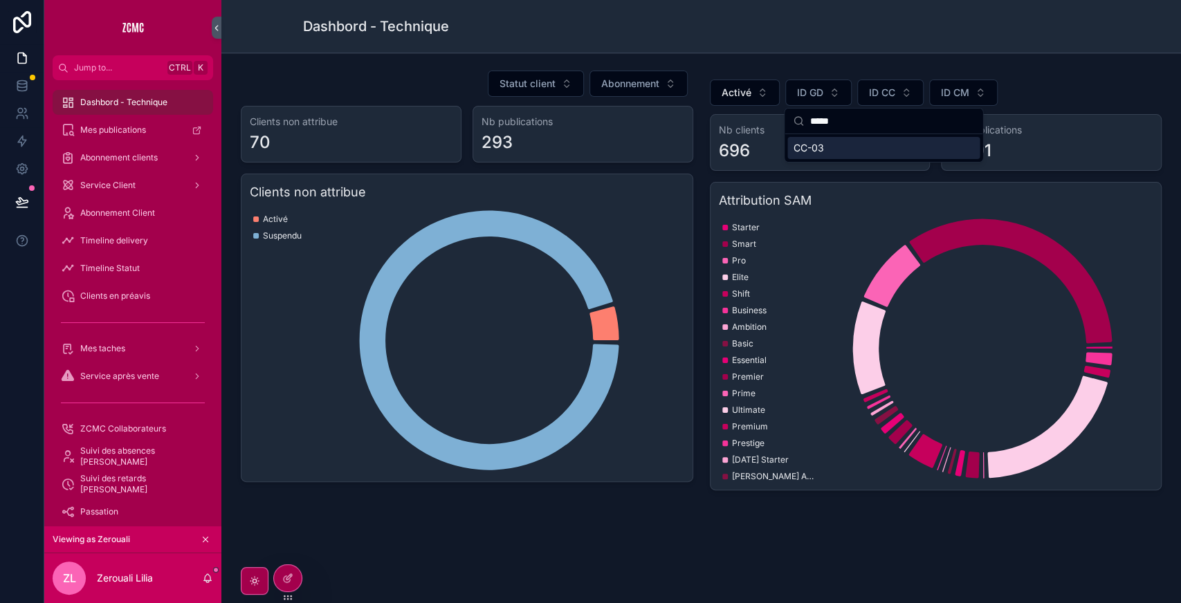
type input "*****"
click at [844, 152] on div "CC-03" at bounding box center [883, 148] width 192 height 22
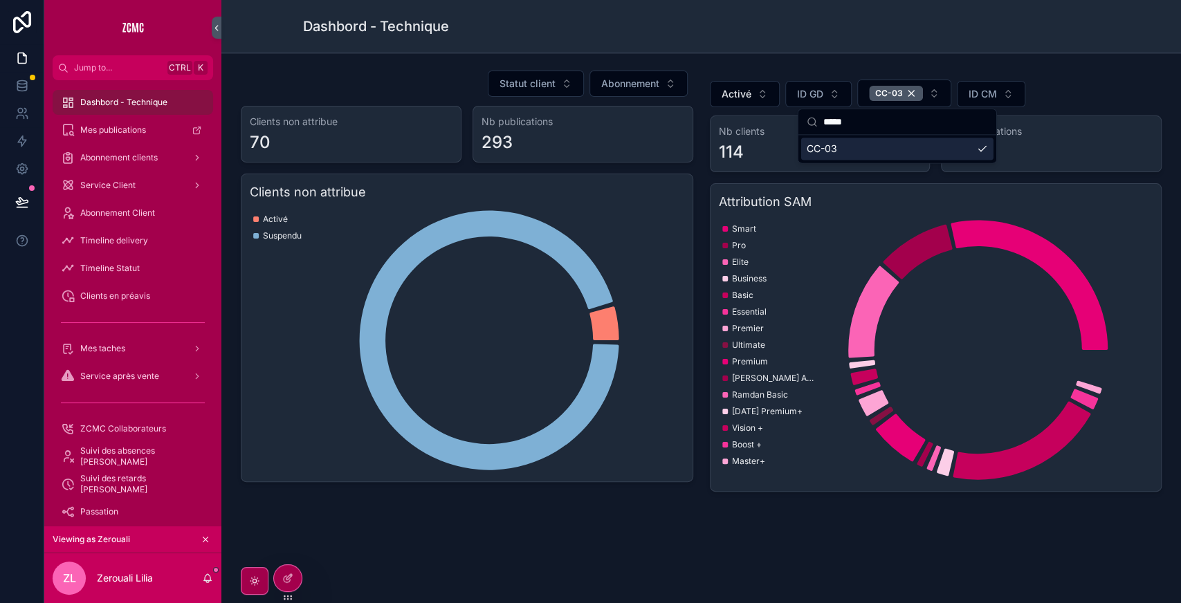
click at [1060, 120] on div "Nb publications 404" at bounding box center [1051, 144] width 221 height 57
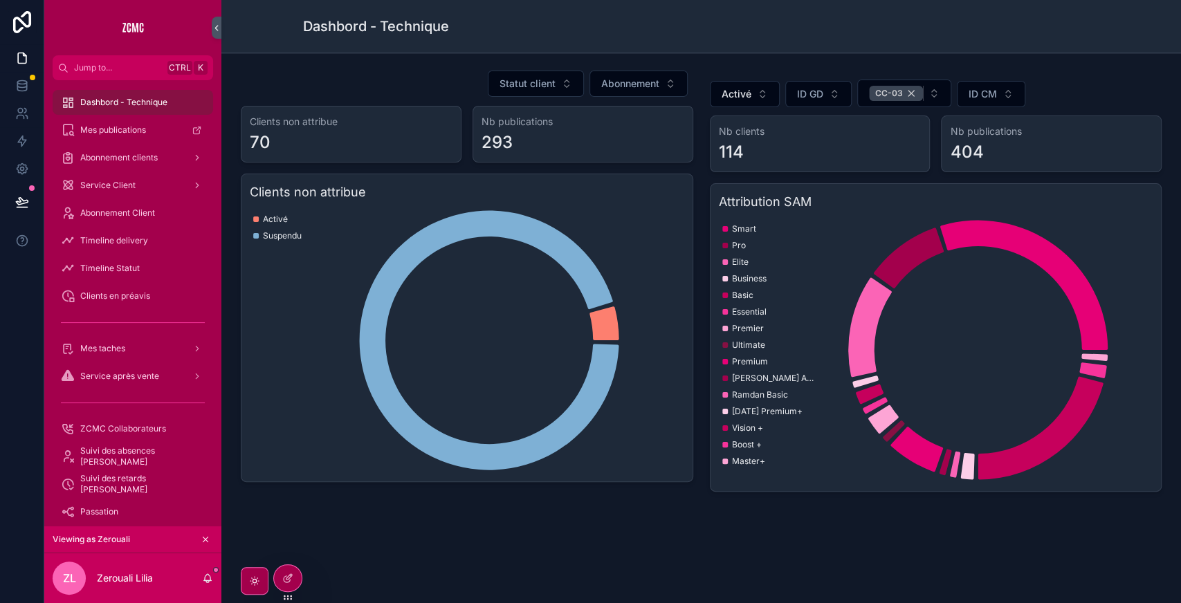
click at [906, 89] on div "CC-03" at bounding box center [896, 93] width 54 height 15
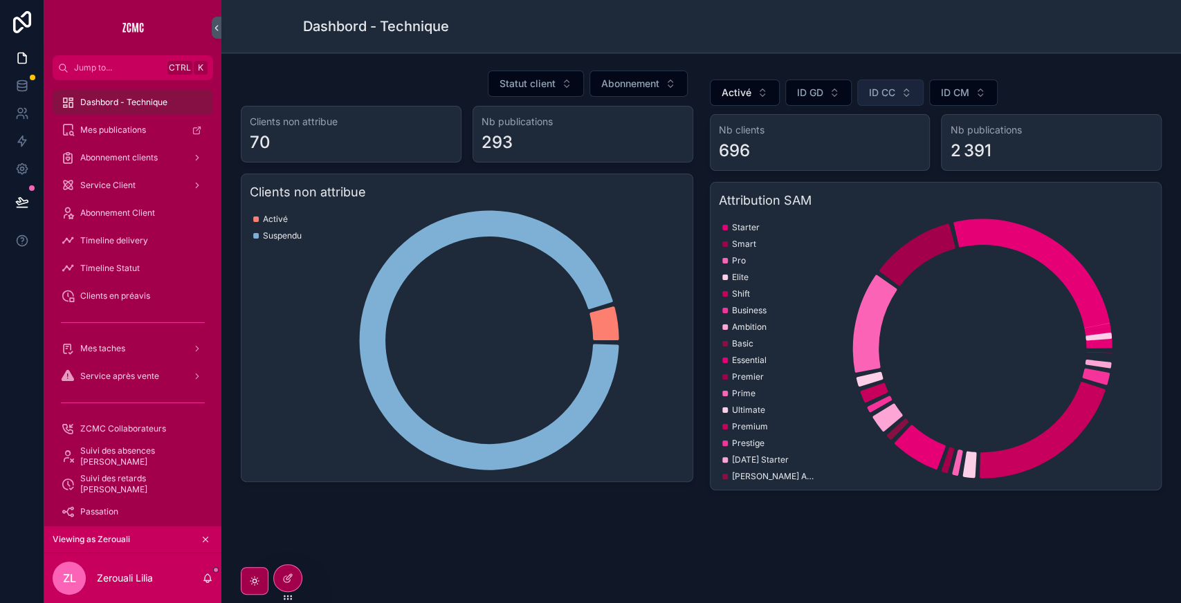
click at [891, 93] on button "ID CC" at bounding box center [890, 93] width 66 height 26
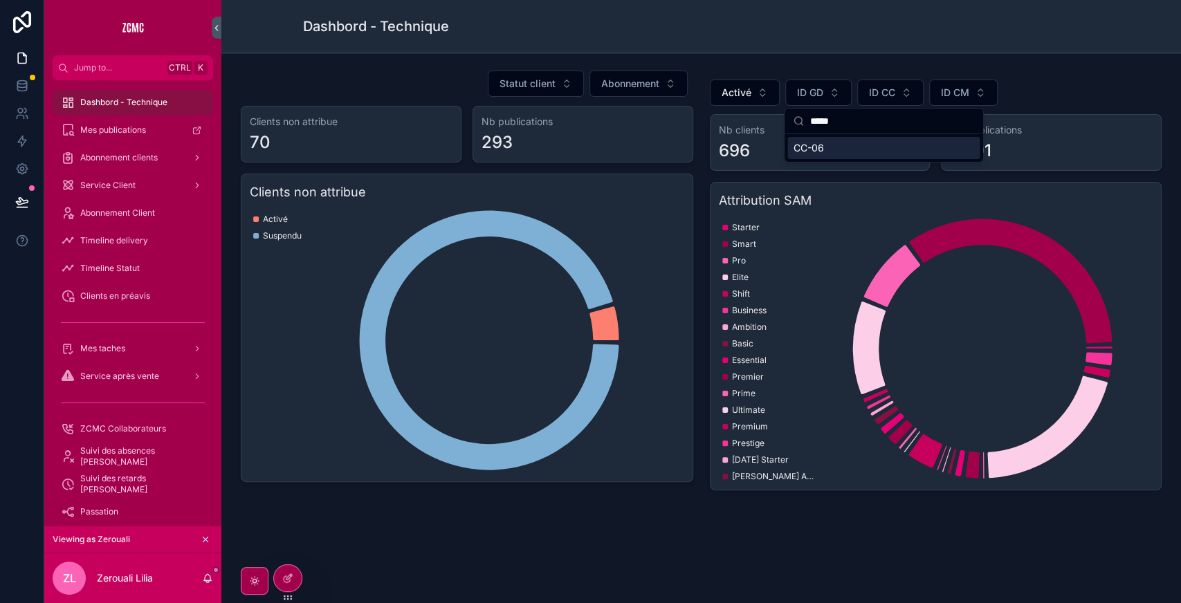
type input "*****"
click at [838, 153] on div "CC-06" at bounding box center [883, 148] width 192 height 22
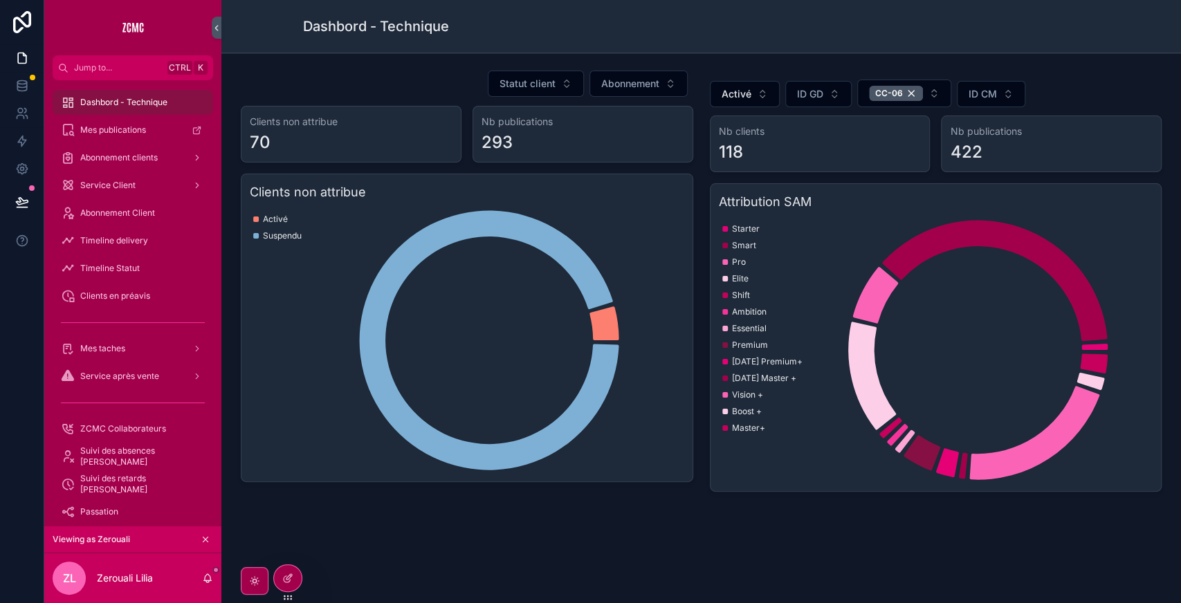
click at [1087, 89] on div "Activé ID GD CC-06 ID CM" at bounding box center [936, 94] width 452 height 28
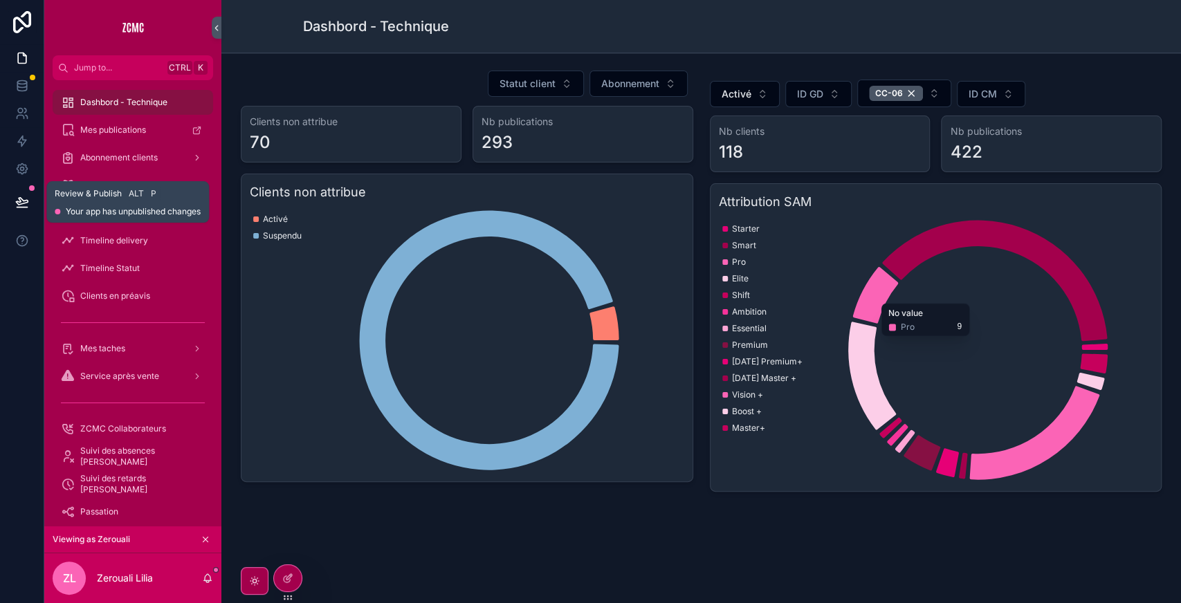
click at [20, 193] on button at bounding box center [22, 202] width 30 height 39
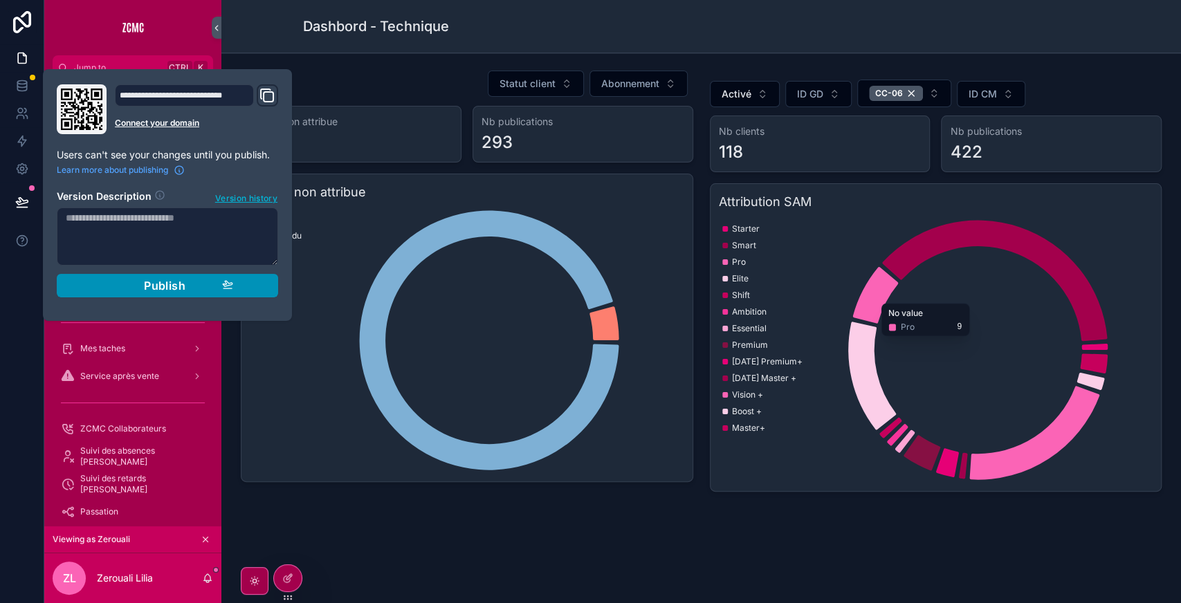
click at [131, 279] on div "Publish" at bounding box center [167, 286] width 131 height 14
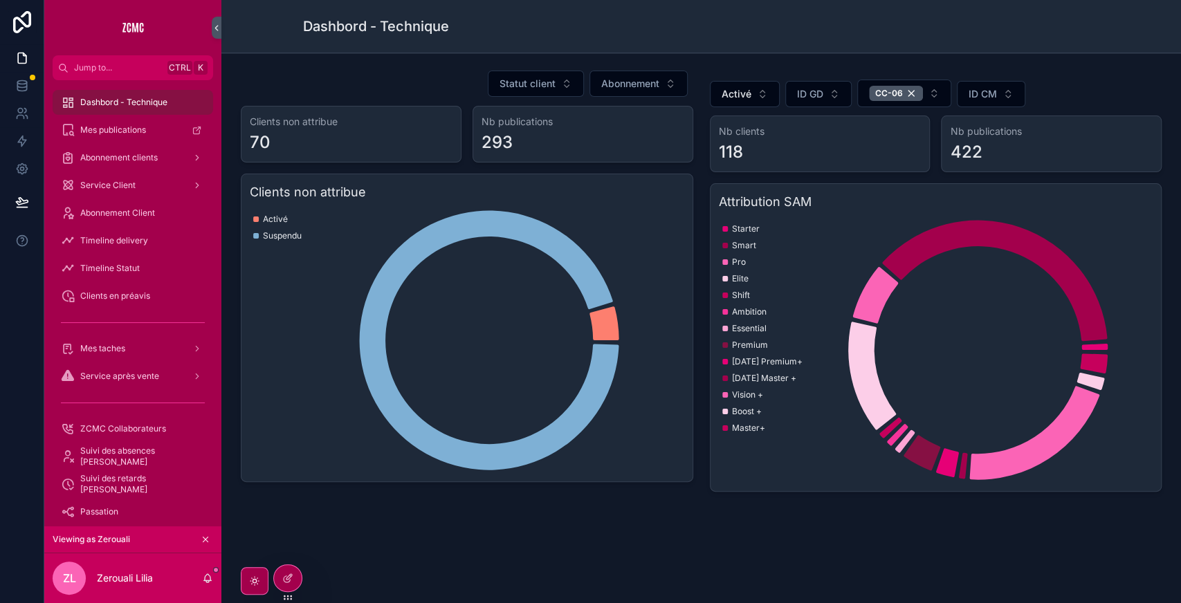
click at [540, 519] on div "Statut client Abonnement Clients non attribue 70 Nb publications 293 Clients no…" at bounding box center [700, 319] width 959 height 533
